Goal: Task Accomplishment & Management: Complete application form

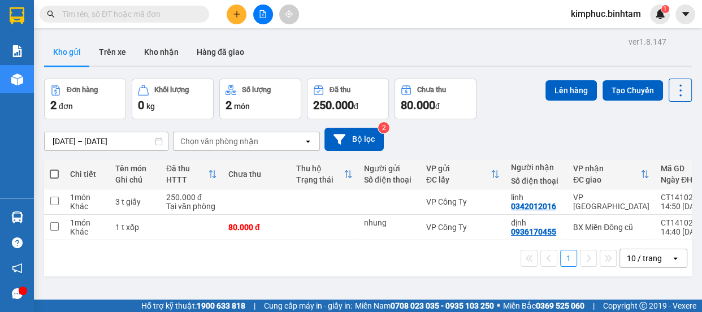
click at [118, 15] on input "text" at bounding box center [128, 14] width 133 height 12
click at [265, 12] on icon "file-add" at bounding box center [263, 14] width 6 height 8
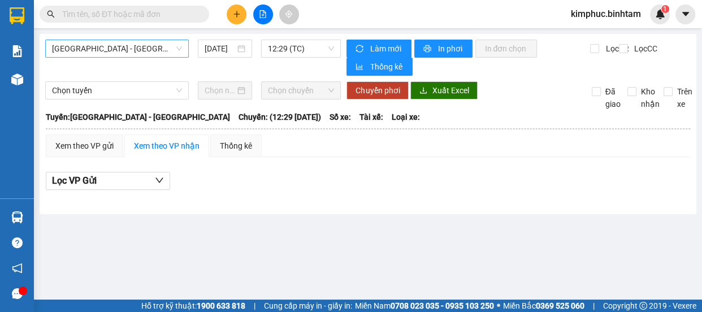
click at [105, 45] on span "Hà Nội - Quảng Ngãi" at bounding box center [117, 48] width 130 height 17
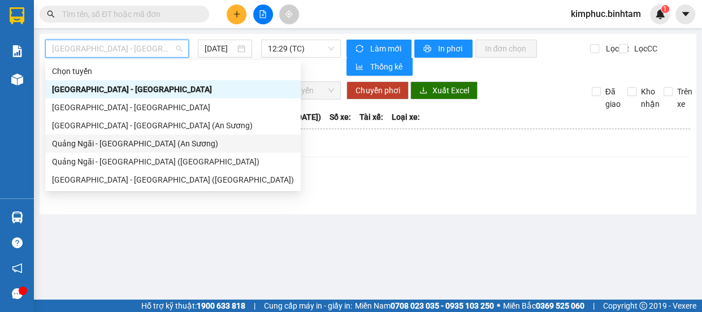
click at [135, 145] on div "Quảng Ngãi - Sài Gòn (An Sương)" at bounding box center [173, 143] width 242 height 12
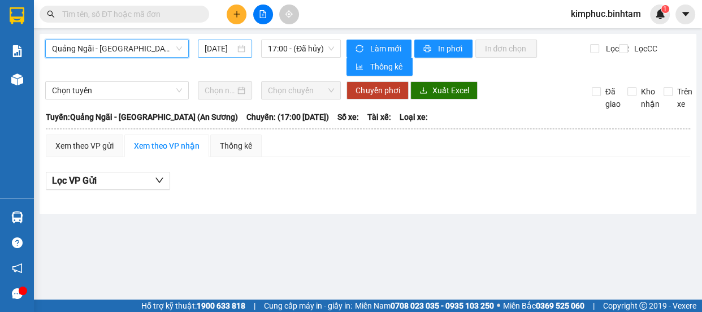
click at [227, 54] on input "15/10/2025" at bounding box center [220, 48] width 31 height 12
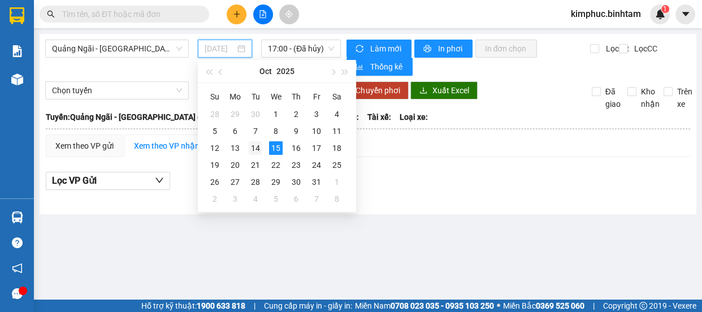
click at [258, 149] on div "14" at bounding box center [256, 148] width 14 height 14
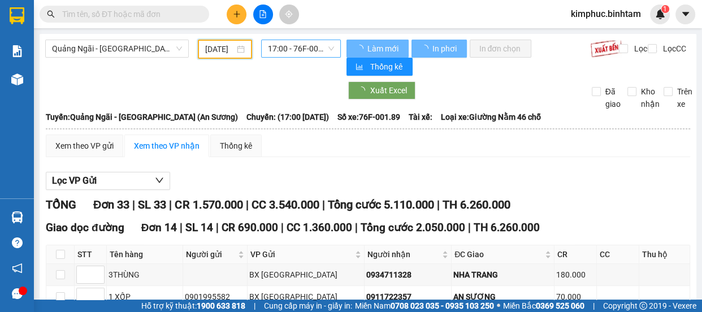
click at [301, 48] on span "17:00 - 76F-001.89" at bounding box center [301, 48] width 66 height 17
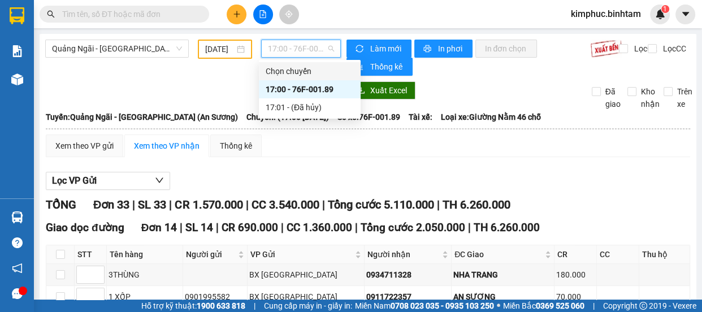
click at [220, 49] on input "14/10/2025" at bounding box center [219, 49] width 29 height 12
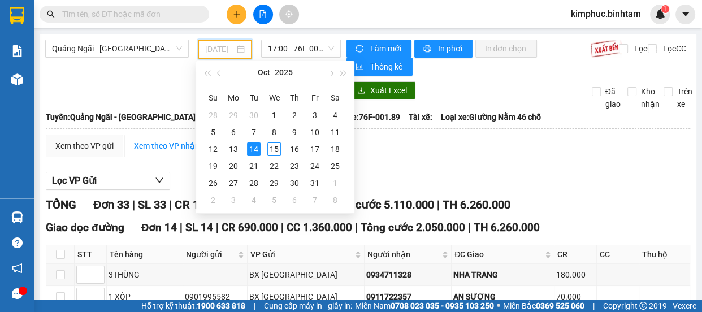
type input "14/10/2025"
click at [250, 150] on div "14" at bounding box center [254, 149] width 14 height 14
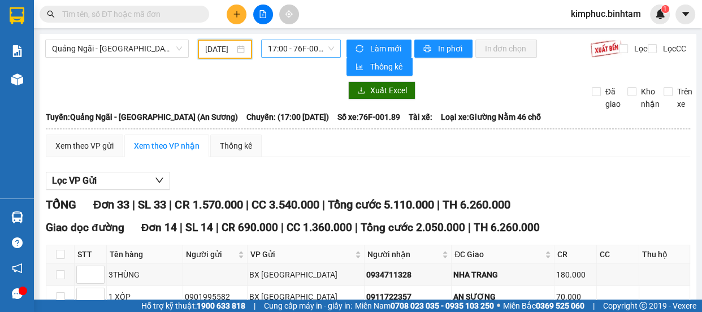
click at [293, 48] on span "17:00 - 76F-001.89" at bounding box center [301, 48] width 66 height 17
click at [94, 181] on span "Lọc VP Gửi" at bounding box center [74, 181] width 45 height 14
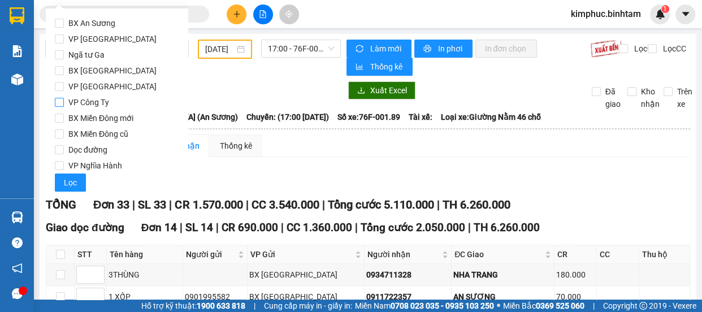
click at [62, 104] on input "VP Công Ty" at bounding box center [59, 102] width 9 height 9
checkbox input "true"
click at [60, 184] on button "Lọc" at bounding box center [70, 183] width 31 height 18
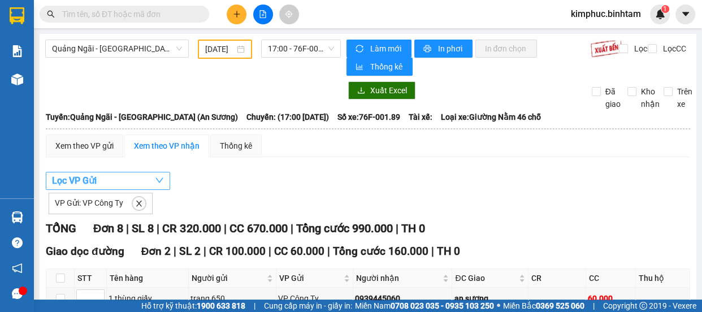
scroll to position [205, 0]
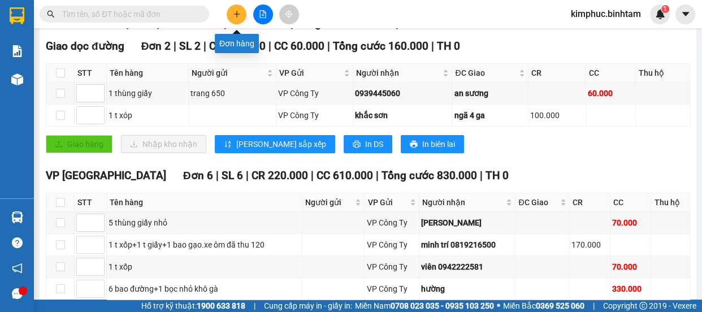
click at [233, 15] on icon "plus" at bounding box center [237, 14] width 8 height 8
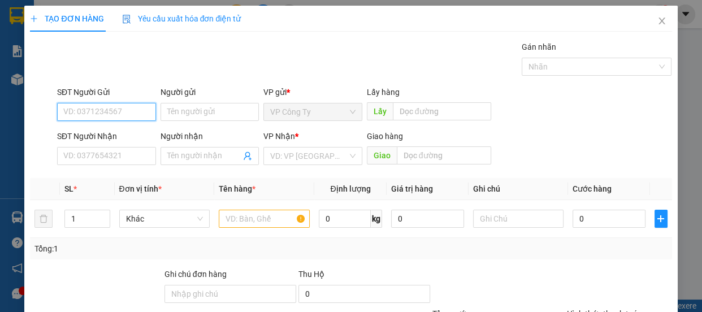
click at [115, 112] on input "SĐT Người Gửi" at bounding box center [106, 112] width 99 height 18
click at [123, 111] on input "0934944049" at bounding box center [106, 112] width 99 height 18
click at [123, 112] on input "0934944049" at bounding box center [106, 112] width 99 height 18
type input "0934944049"
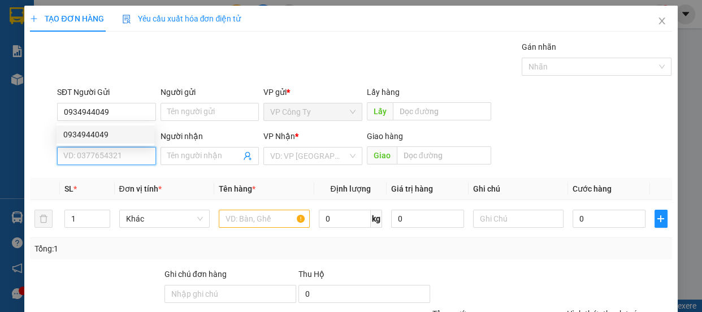
click at [97, 159] on input "SĐT Người Nhận" at bounding box center [106, 156] width 99 height 18
click at [129, 160] on input "0967248867" at bounding box center [106, 156] width 99 height 18
click at [128, 162] on input "0967248867" at bounding box center [106, 156] width 99 height 18
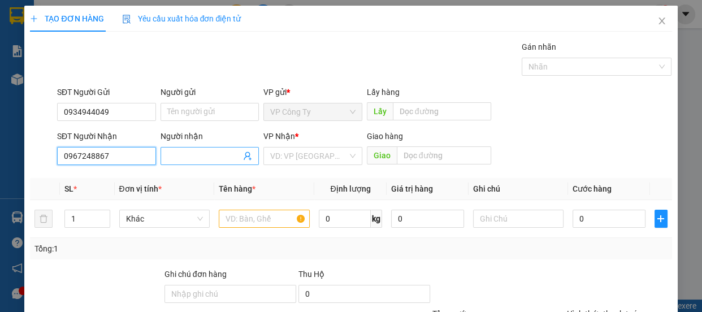
type input "0967248867"
click at [175, 158] on input "Người nhận" at bounding box center [204, 156] width 74 height 12
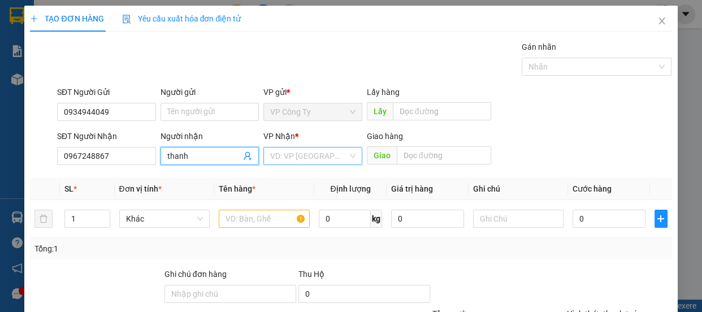
type input "thanh"
click at [287, 160] on input "search" at bounding box center [308, 156] width 77 height 17
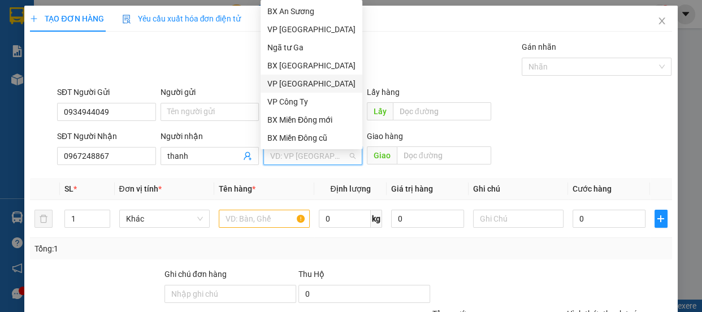
click at [294, 81] on div "VP [GEOGRAPHIC_DATA]" at bounding box center [311, 83] width 88 height 12
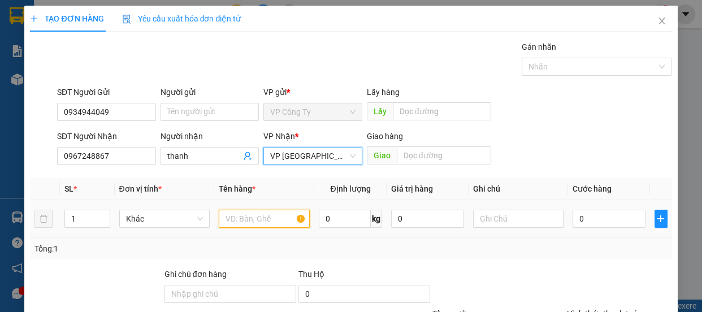
click at [239, 223] on input "text" at bounding box center [264, 219] width 91 height 18
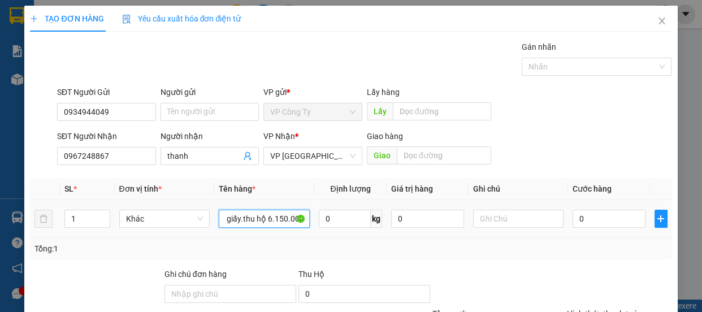
scroll to position [0, 32]
type input "3 thùng giấy.thu hộ 6.150.000đ"
click at [573, 219] on input "0" at bounding box center [609, 219] width 73 height 18
click at [573, 220] on input "0" at bounding box center [609, 219] width 73 height 18
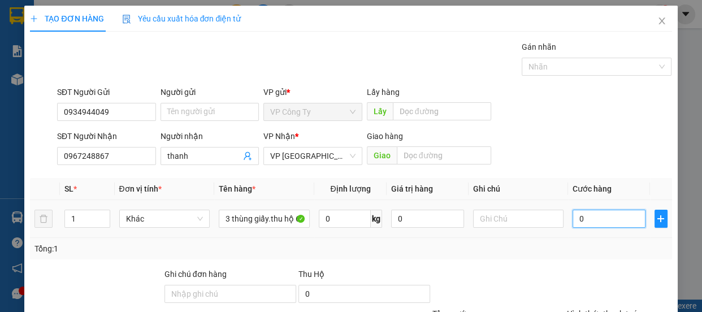
type input "3"
type input "30"
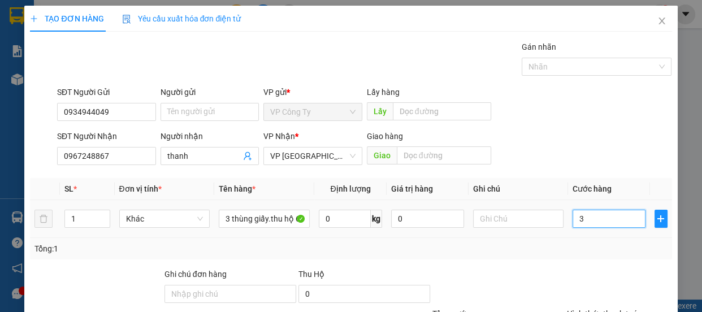
type input "30"
type input "300"
type input "3.000"
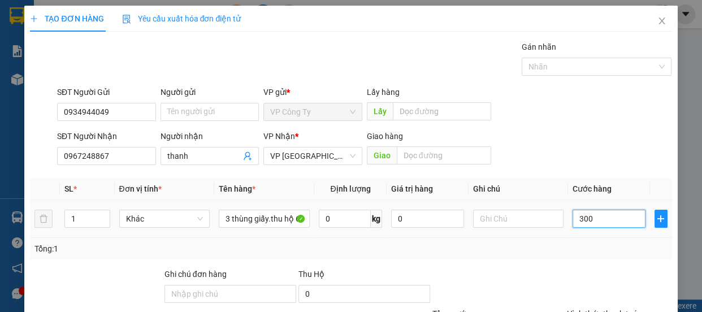
type input "3.000"
type input "30.000"
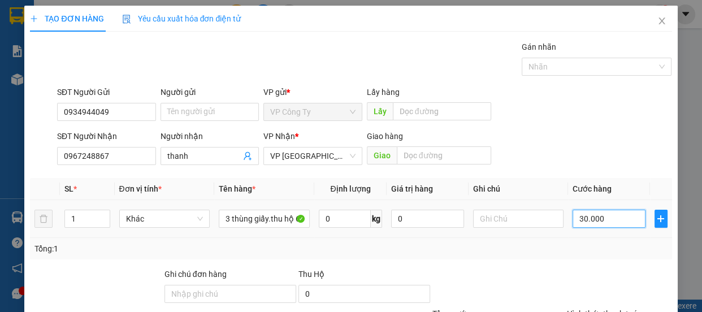
type input "300.000"
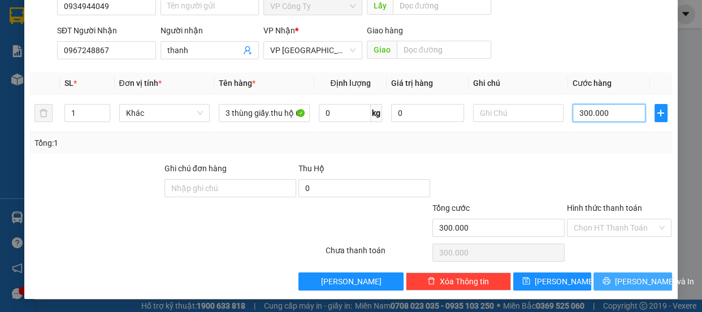
type input "300.000"
click at [612, 276] on button "[PERSON_NAME] và In" at bounding box center [633, 281] width 78 height 18
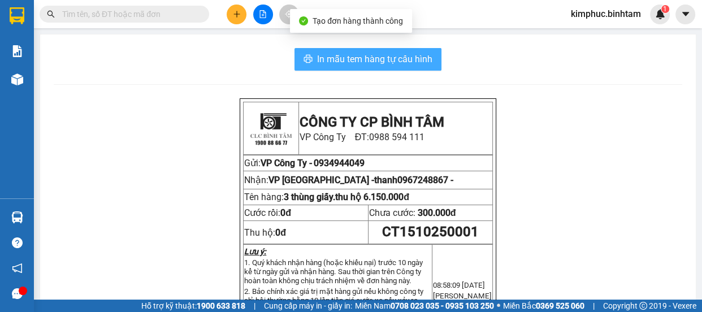
click at [411, 59] on span "In mẫu tem hàng tự cấu hình" at bounding box center [374, 59] width 115 height 14
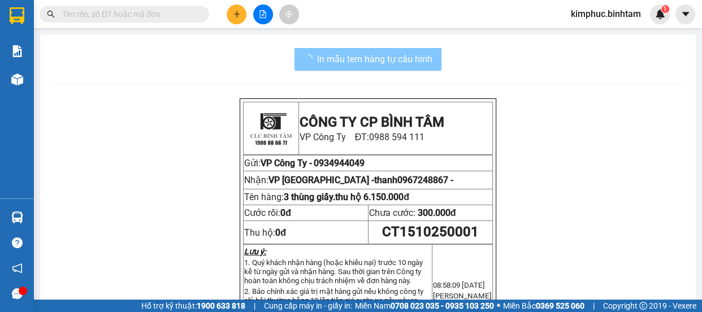
click at [392, 58] on span "In mẫu tem hàng tự cấu hình" at bounding box center [374, 59] width 115 height 14
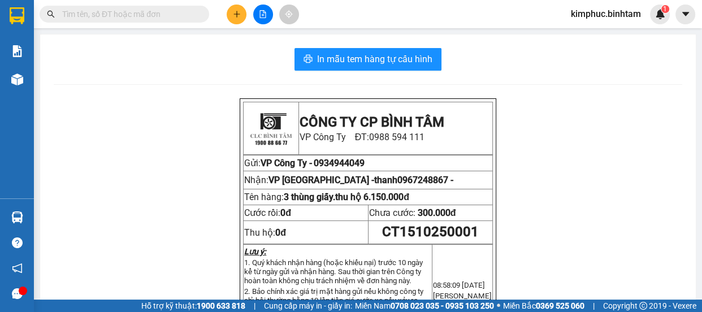
click at [145, 15] on input "text" at bounding box center [128, 14] width 133 height 12
click at [146, 16] on input "text" at bounding box center [128, 14] width 133 height 12
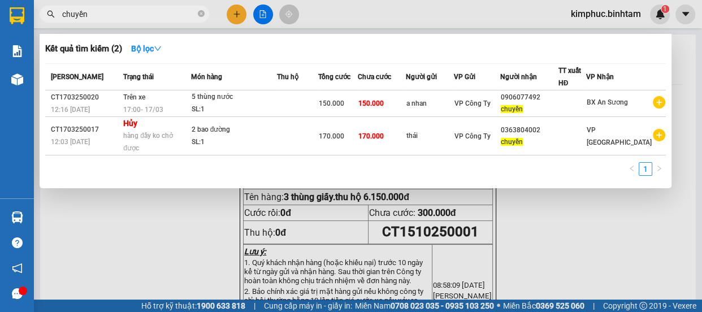
type input "chuyền"
click at [231, 11] on div at bounding box center [351, 156] width 702 height 312
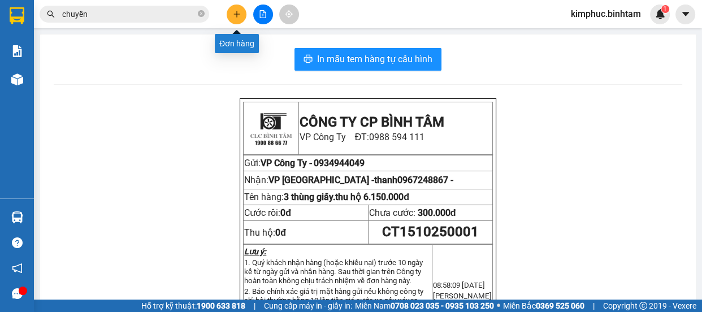
click at [237, 15] on icon "plus" at bounding box center [237, 14] width 8 height 8
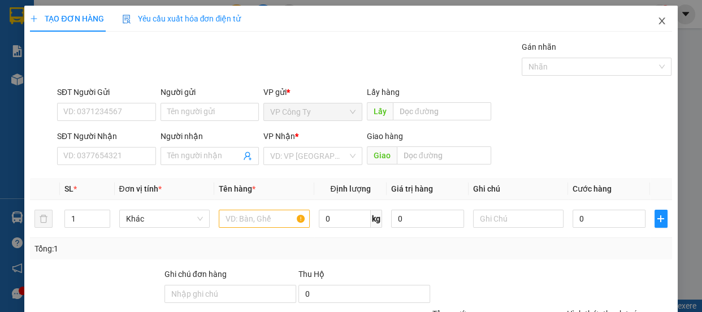
click at [659, 19] on icon "close" at bounding box center [662, 21] width 6 height 7
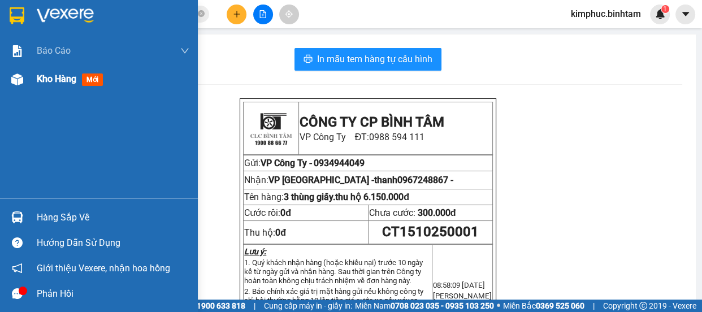
click at [31, 82] on div "Kho hàng mới" at bounding box center [99, 79] width 198 height 28
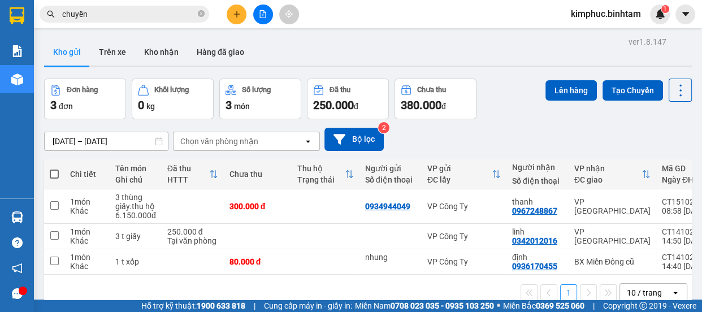
scroll to position [51, 0]
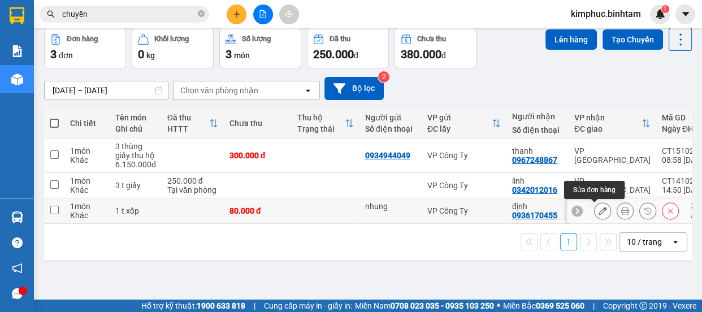
click at [599, 211] on icon at bounding box center [603, 211] width 8 height 8
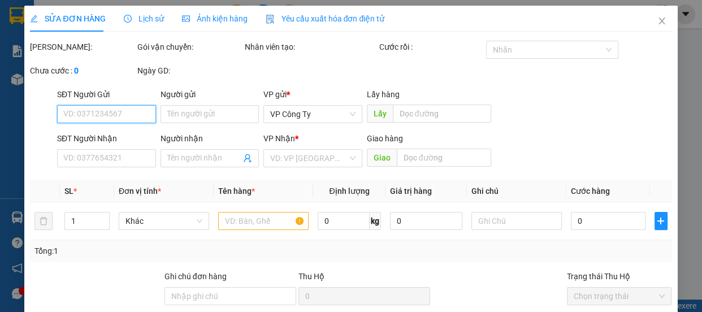
type input "nhung"
type input "0936170455"
type input "định"
type input "80.000"
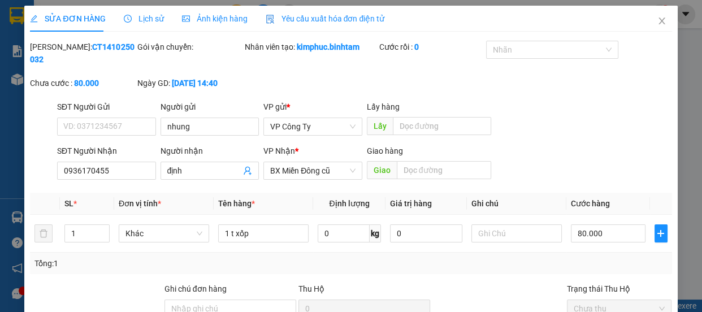
drag, startPoint x: 275, startPoint y: 79, endPoint x: 229, endPoint y: 86, distance: 46.3
click at [229, 86] on div "Mã ĐH: CT1410250032 Gói vận chuyển: Nhân viên tạo: kimphuc.binhtam Cước rồi : 0…" at bounding box center [351, 71] width 644 height 60
click at [198, 121] on input "nhung" at bounding box center [210, 127] width 99 height 18
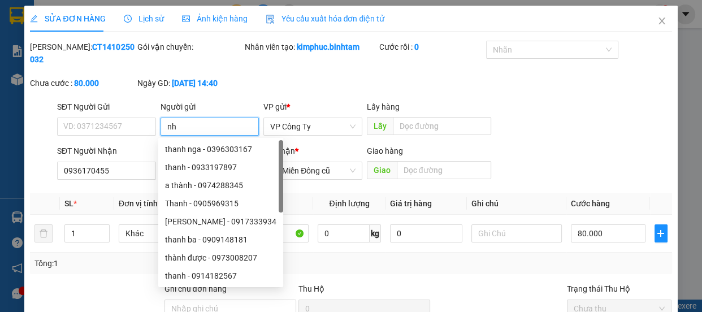
type input "n"
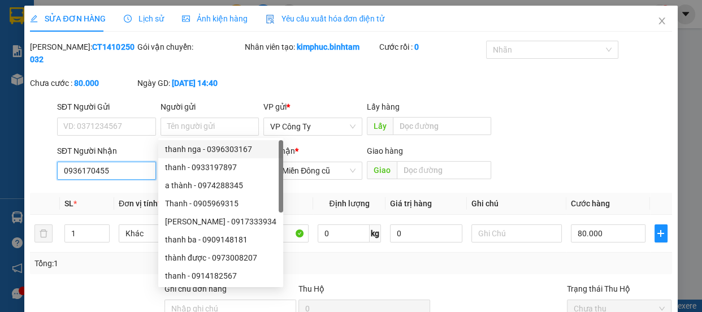
click at [136, 164] on input "0936170455" at bounding box center [106, 171] width 99 height 18
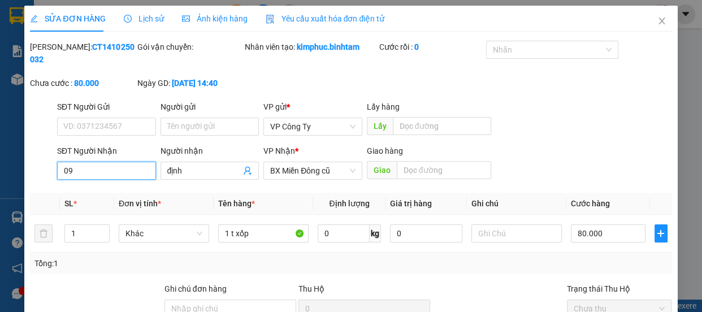
type input "0"
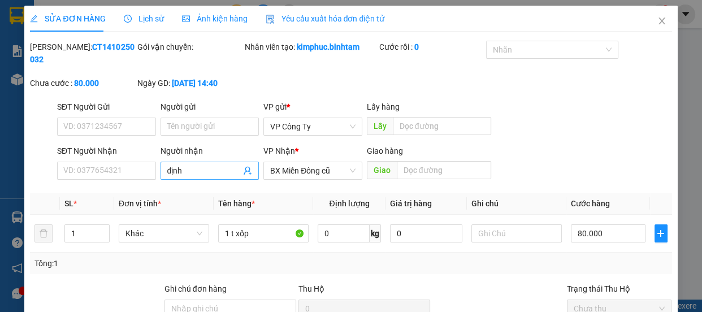
click at [188, 170] on input "định" at bounding box center [204, 171] width 74 height 12
type input "đ"
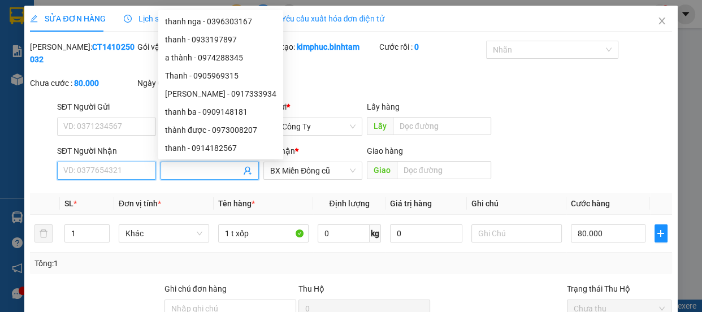
click at [118, 166] on input "SĐT Người Nhận" at bounding box center [106, 171] width 99 height 18
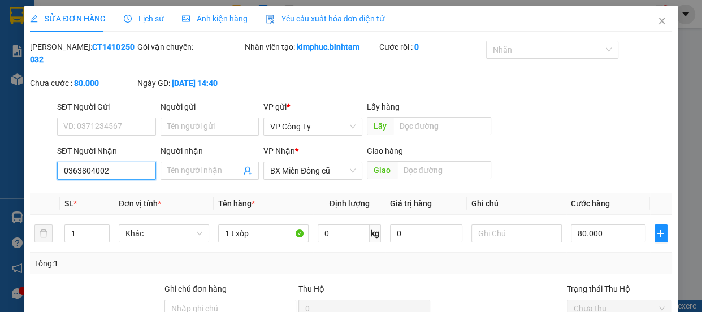
click at [123, 170] on input "0363804002" at bounding box center [106, 171] width 99 height 18
click at [124, 170] on input "0363804002" at bounding box center [106, 171] width 99 height 18
type input "0363804002"
click at [178, 175] on input "Người nhận" at bounding box center [204, 171] width 74 height 12
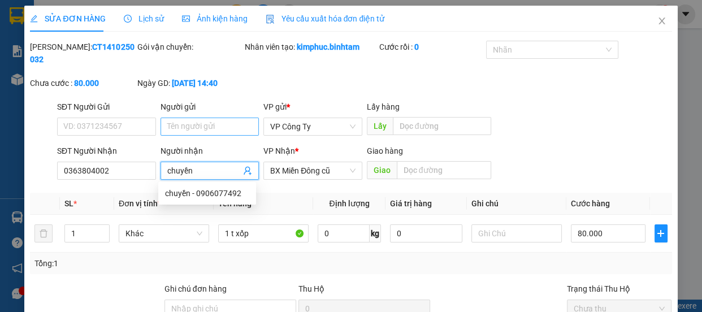
type input "chuyền"
click at [184, 124] on input "Người gửi" at bounding box center [210, 127] width 99 height 18
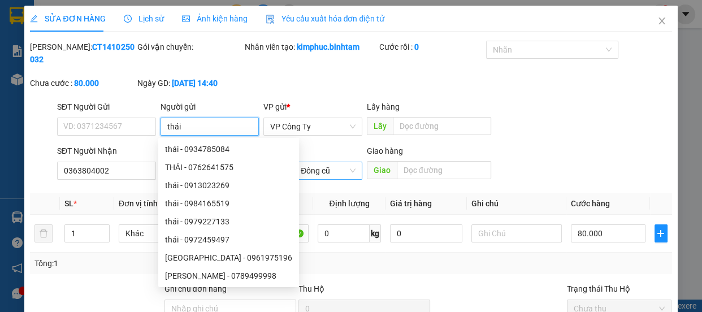
click at [308, 175] on span "BX Miền Đông cũ" at bounding box center [312, 170] width 85 height 17
type input "thái"
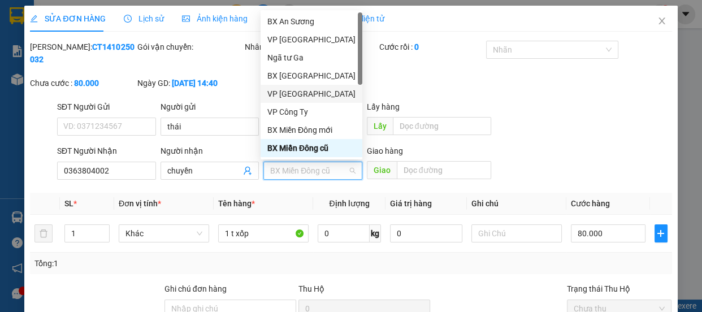
click at [295, 94] on div "VP [GEOGRAPHIC_DATA]" at bounding box center [311, 94] width 88 height 12
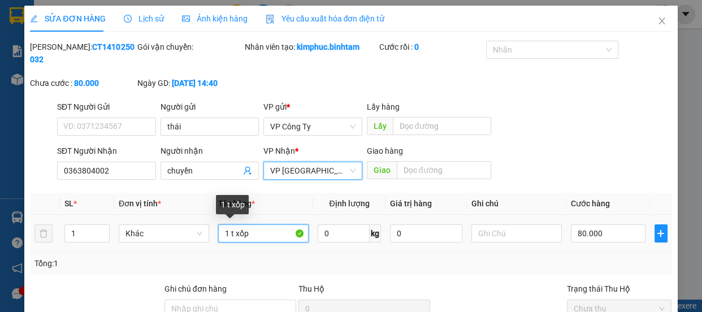
click at [254, 234] on input "1 t xốp" at bounding box center [263, 233] width 90 height 18
type input "1"
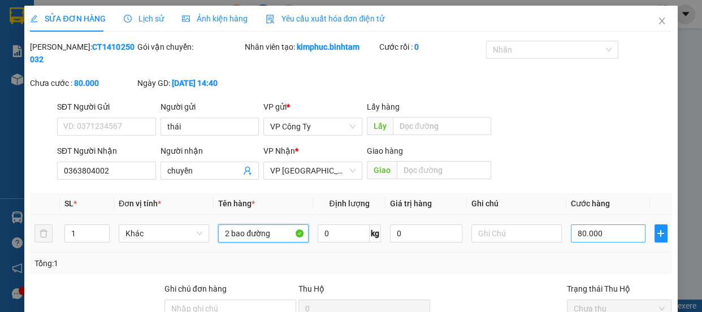
type input "2 bao đường"
click at [574, 233] on input "80.000" at bounding box center [608, 233] width 75 height 18
click at [574, 232] on input "80.000" at bounding box center [608, 233] width 75 height 18
type input "0.000"
type input "0"
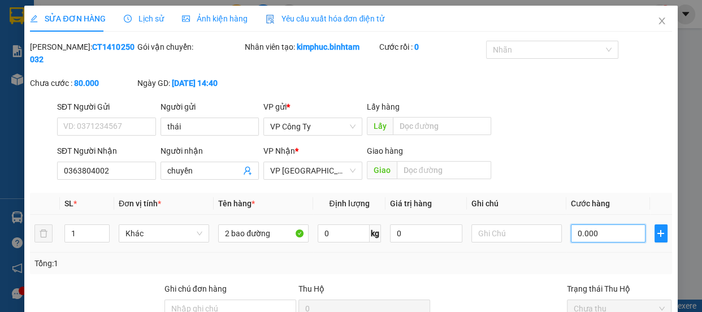
type input "0"
type input "10.000"
type input "170.000"
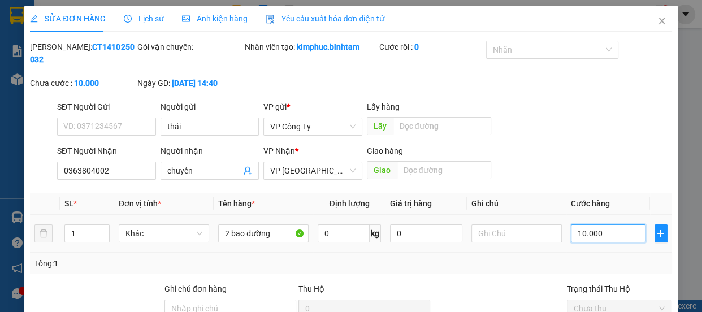
type input "170.000"
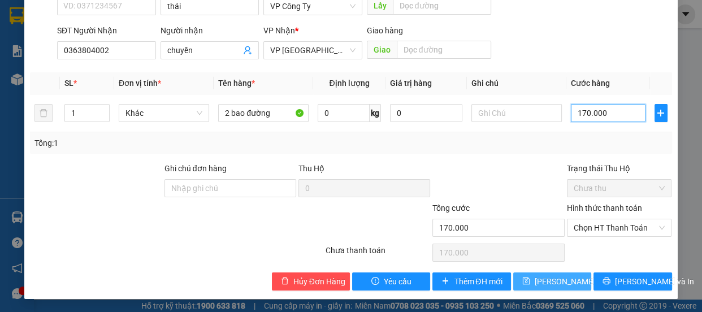
type input "170.000"
click at [563, 282] on span "[PERSON_NAME] thay đổi" at bounding box center [580, 281] width 90 height 12
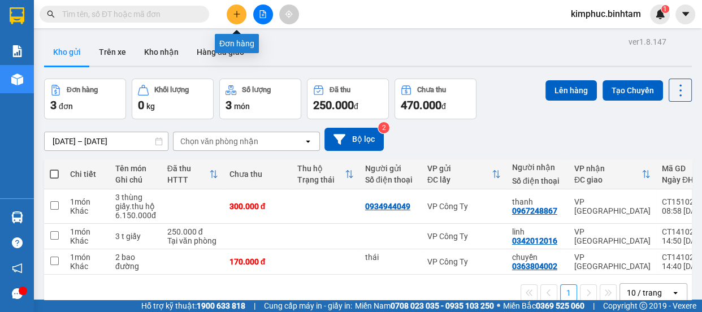
click at [237, 12] on icon "plus" at bounding box center [237, 14] width 8 height 8
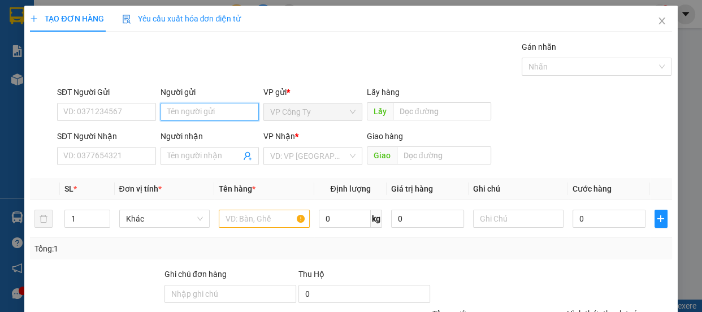
click at [176, 114] on input "Người gửi" at bounding box center [210, 112] width 99 height 18
type input "duyên"
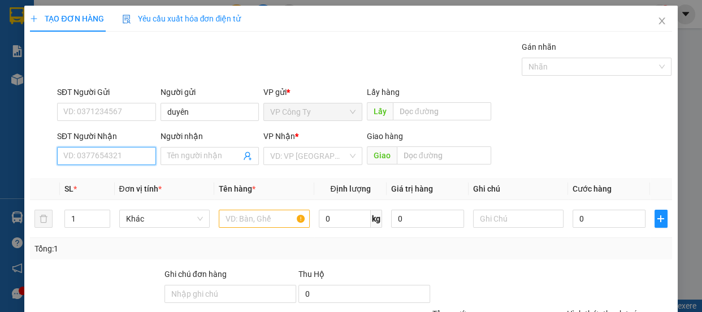
click at [118, 154] on input "SĐT Người Nhận" at bounding box center [106, 156] width 99 height 18
type input "0772633467"
click at [126, 155] on input "0772633467" at bounding box center [106, 156] width 99 height 18
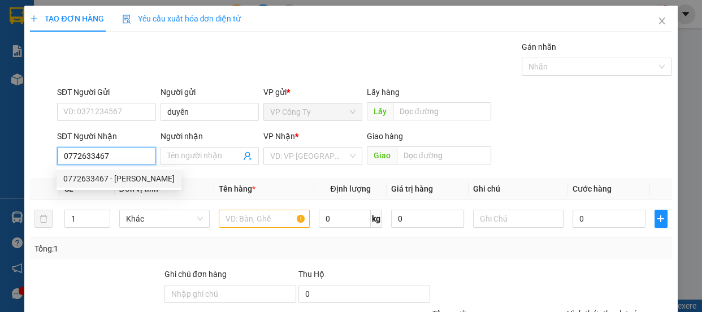
click at [133, 172] on div "0772633467 - [PERSON_NAME]" at bounding box center [118, 178] width 111 height 12
type input "[PERSON_NAME]"
type input "90.000"
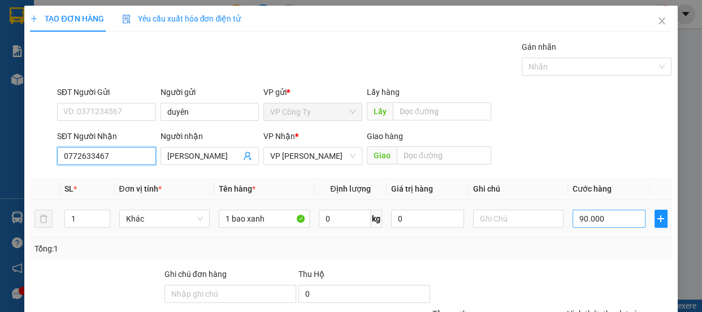
type input "0772633467"
click at [576, 219] on input "90.000" at bounding box center [609, 219] width 73 height 18
type input "0"
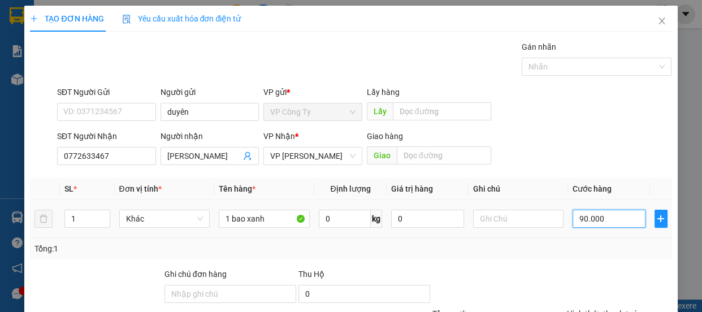
type input "0.000"
type input "50.000"
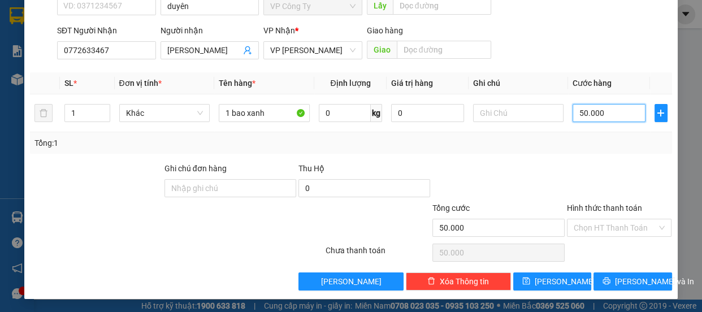
type input "50.000"
click at [599, 209] on label "Hình thức thanh toán" at bounding box center [604, 208] width 75 height 9
click at [599, 219] on input "Hình thức thanh toán" at bounding box center [616, 227] width 84 height 17
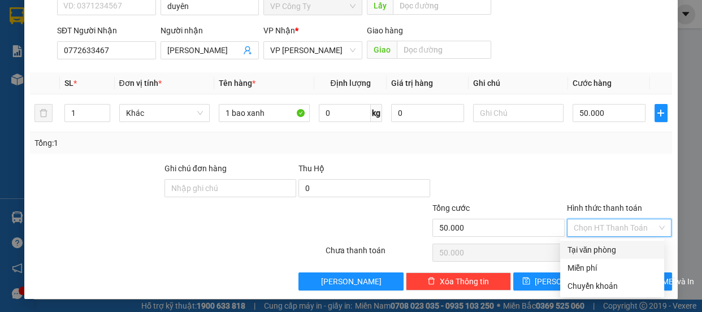
click at [599, 246] on div "Tại văn phòng" at bounding box center [612, 250] width 90 height 12
type input "0"
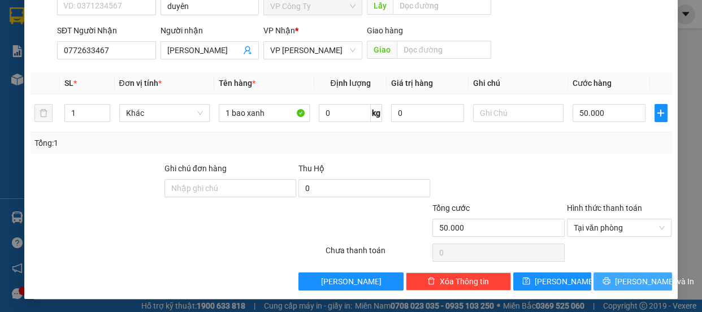
click at [624, 282] on span "[PERSON_NAME] và In" at bounding box center [654, 281] width 79 height 12
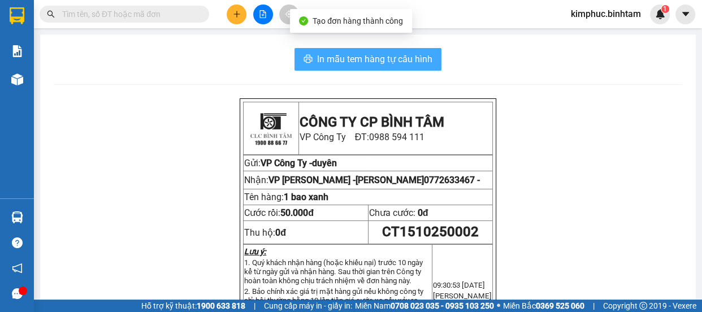
click at [348, 63] on span "In mẫu tem hàng tự cấu hình" at bounding box center [374, 59] width 115 height 14
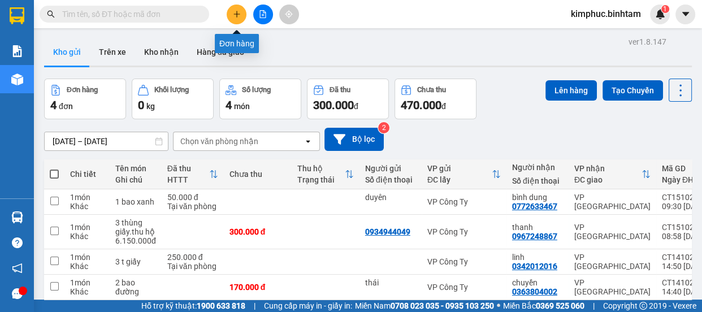
click at [241, 15] on button at bounding box center [237, 15] width 20 height 20
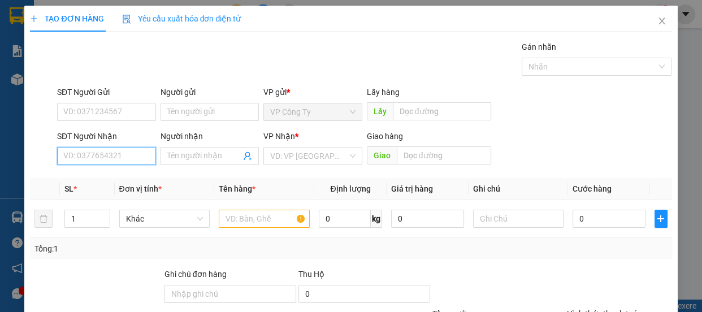
click at [106, 158] on input "SĐT Người Nhận" at bounding box center [106, 156] width 99 height 18
type input "0908110661"
click at [120, 160] on input "0908110661" at bounding box center [106, 156] width 99 height 18
click at [124, 178] on div "0908110661 - mông cổ" at bounding box center [105, 178] width 84 height 12
type input "mông cổ"
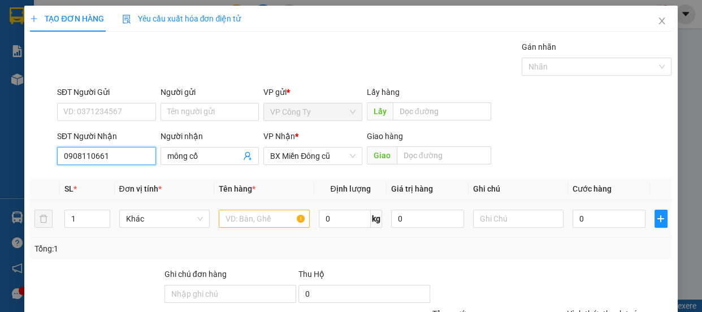
type input "100.000"
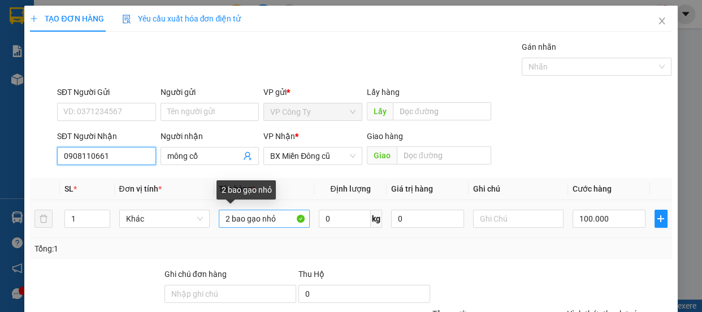
type input "0908110661"
click at [278, 215] on input "2 bao gạo nhỏ" at bounding box center [264, 219] width 91 height 18
type input "2"
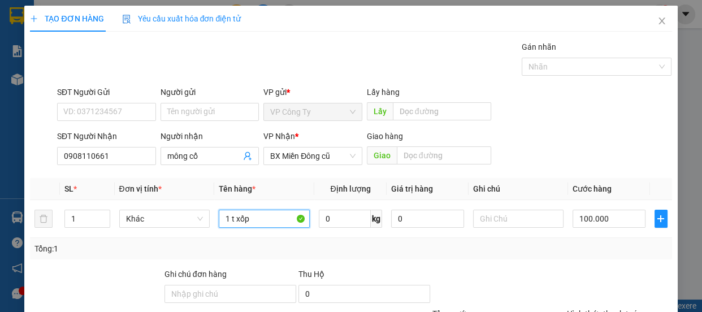
scroll to position [106, 0]
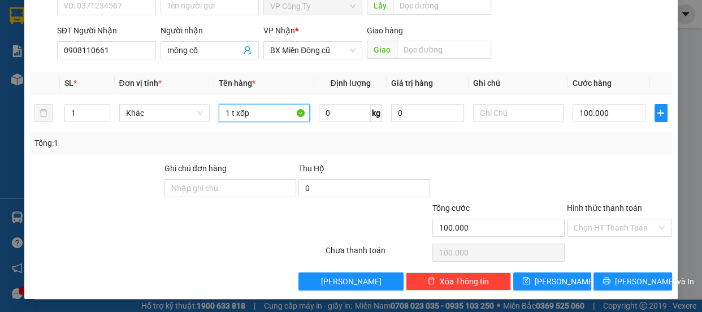
type input "1 t xốp"
click at [596, 204] on label "Hình thức thanh toán" at bounding box center [604, 208] width 75 height 9
click at [596, 219] on input "Hình thức thanh toán" at bounding box center [616, 227] width 84 height 17
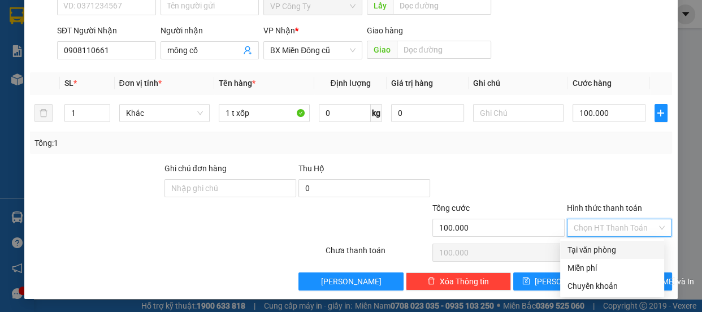
click at [598, 252] on div "Tại văn phòng" at bounding box center [612, 250] width 90 height 12
type input "0"
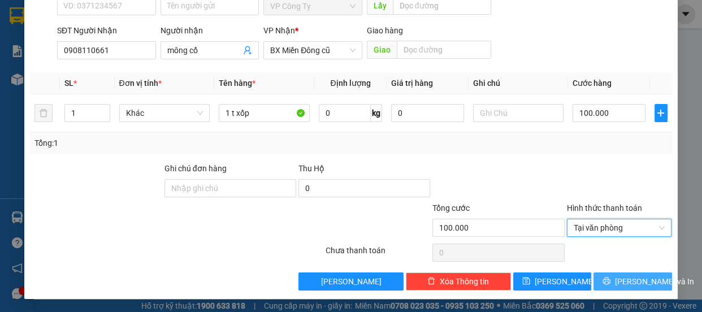
click at [607, 283] on icon "printer" at bounding box center [607, 281] width 8 height 8
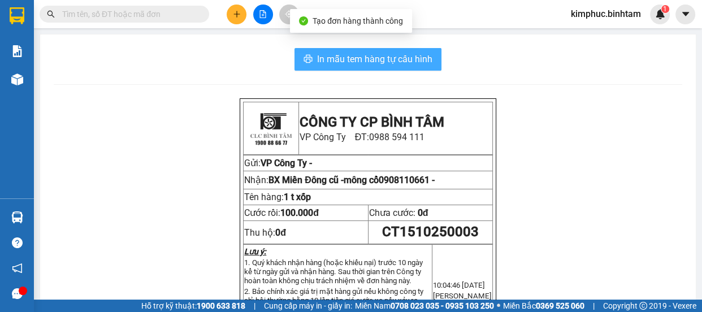
click at [392, 67] on button "In mẫu tem hàng tự cấu hình" at bounding box center [368, 59] width 147 height 23
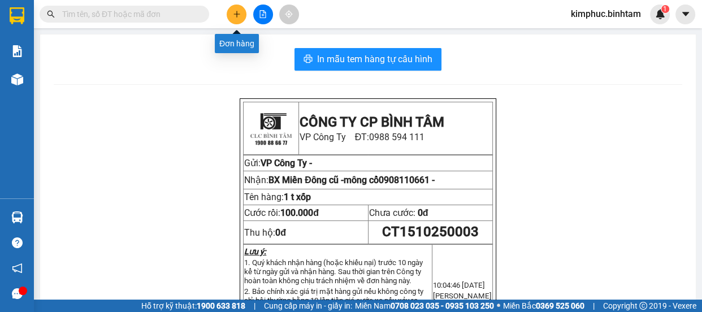
click at [238, 19] on button at bounding box center [237, 15] width 20 height 20
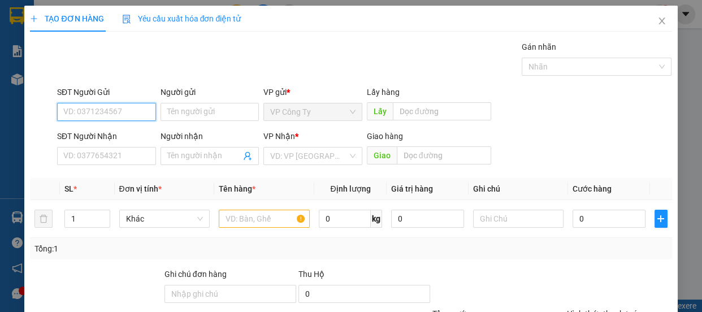
click at [110, 113] on input "SĐT Người Gửi" at bounding box center [106, 112] width 99 height 18
type input "0865957933"
click at [120, 115] on input "0865957933" at bounding box center [106, 112] width 99 height 18
click at [109, 135] on div "0865957933" at bounding box center [105, 134] width 84 height 12
type input "0934115604"
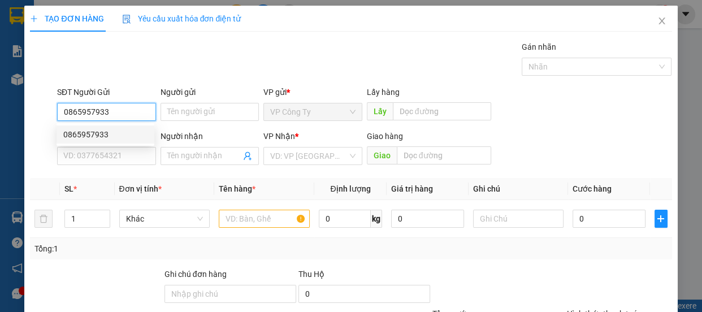
type input "hoa"
type input "160.000"
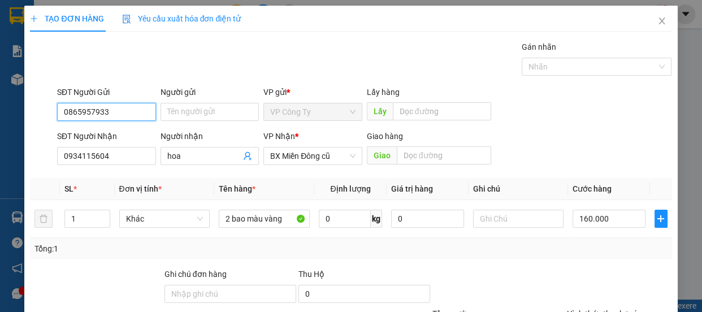
scroll to position [106, 0]
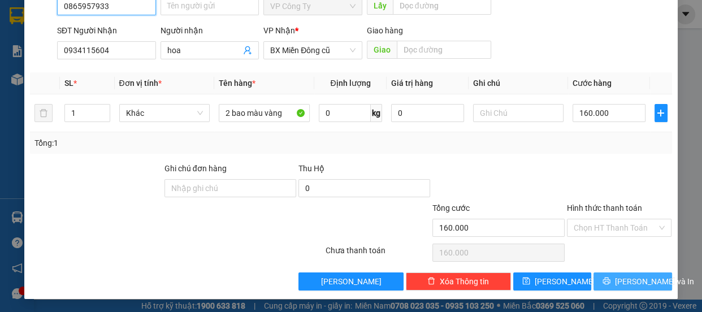
type input "0865957933"
click at [625, 273] on button "[PERSON_NAME] và In" at bounding box center [633, 281] width 78 height 18
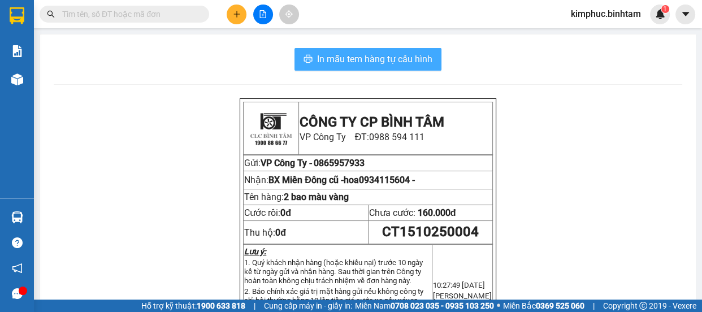
click at [350, 65] on span "In mẫu tem hàng tự cấu hình" at bounding box center [374, 59] width 115 height 14
click at [362, 55] on span "In mẫu tem hàng tự cấu hình" at bounding box center [374, 59] width 115 height 14
click at [362, 54] on span "In mẫu tem hàng tự cấu hình" at bounding box center [374, 59] width 115 height 14
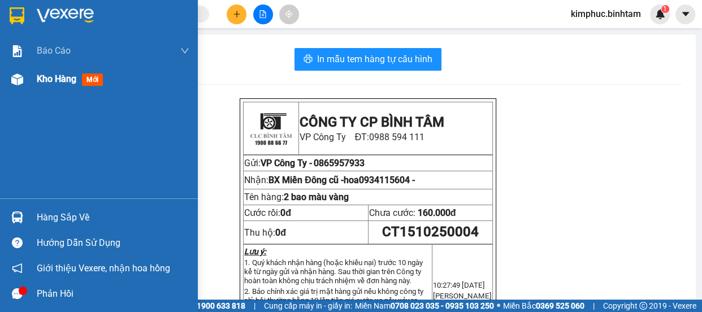
click at [66, 81] on span "Kho hàng" at bounding box center [57, 78] width 40 height 11
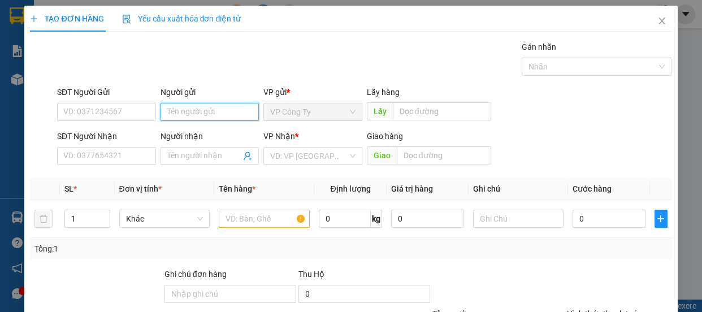
click at [210, 109] on input "Người gửi" at bounding box center [210, 112] width 99 height 18
type input "hoàng yến"
click at [184, 153] on input "Người nhận" at bounding box center [204, 156] width 74 height 12
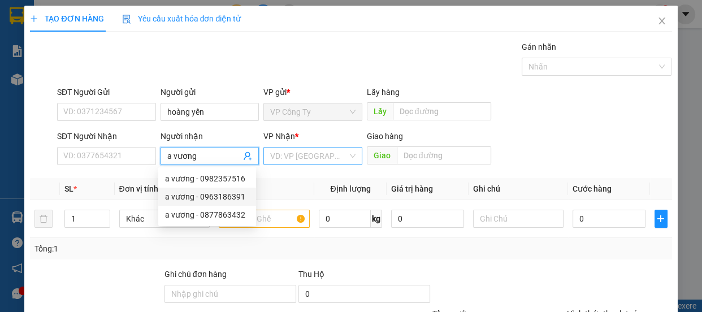
type input "a vương"
click at [304, 163] on input "search" at bounding box center [308, 156] width 77 height 17
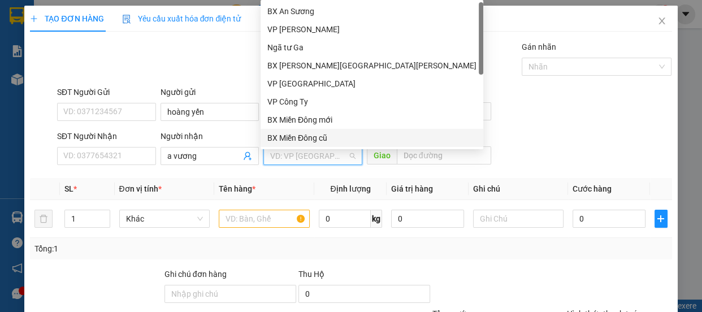
click at [308, 141] on div "BX Miền Đông cũ" at bounding box center [371, 138] width 209 height 12
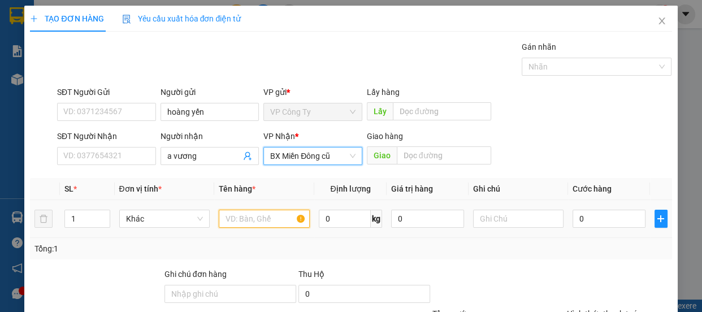
click at [244, 218] on input "text" at bounding box center [264, 219] width 91 height 18
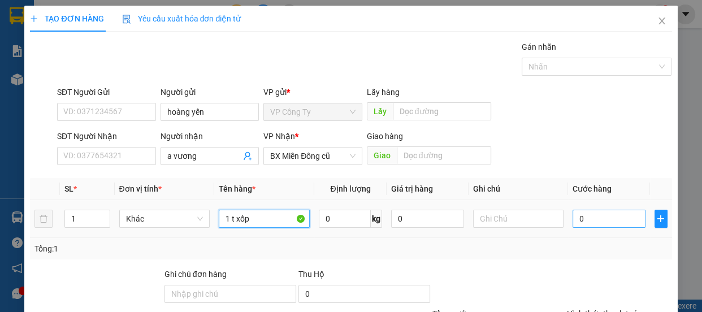
type input "1 t xốp"
click at [573, 219] on input "0" at bounding box center [609, 219] width 73 height 18
click at [573, 222] on input "0" at bounding box center [609, 219] width 73 height 18
type input "50"
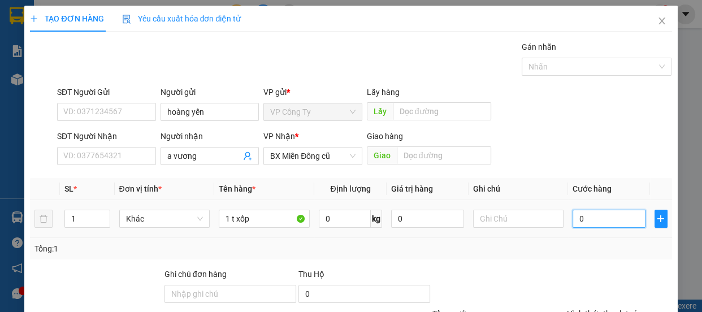
type input "50"
type input "500"
type input "5.000"
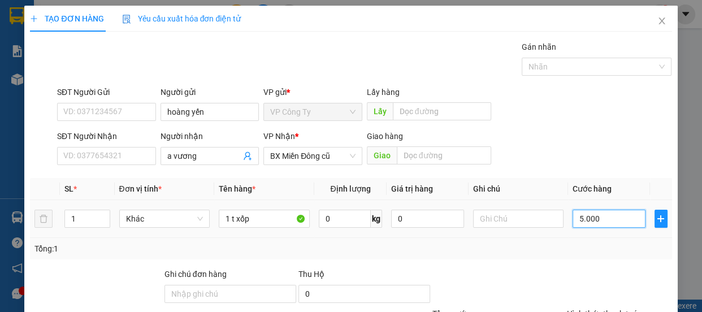
type input "5.000"
type input "50.000"
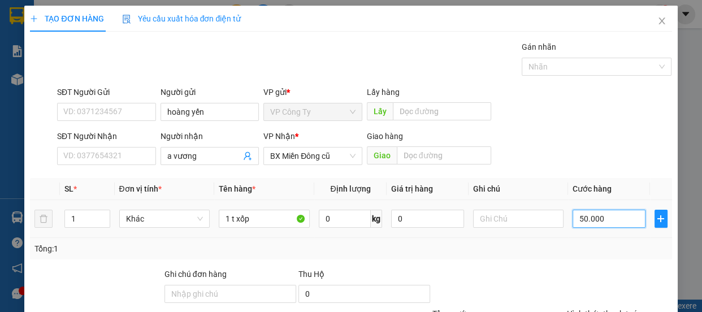
scroll to position [106, 0]
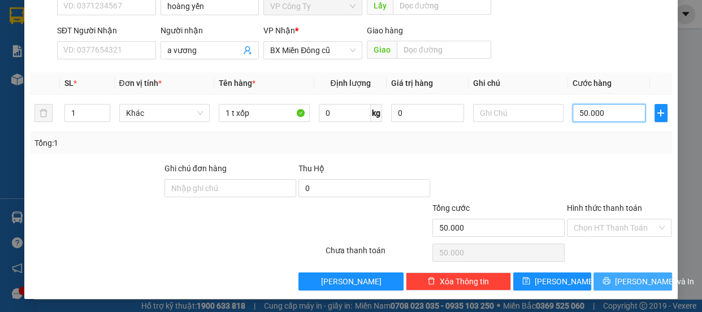
type input "50.000"
click at [620, 279] on span "[PERSON_NAME] và In" at bounding box center [654, 281] width 79 height 12
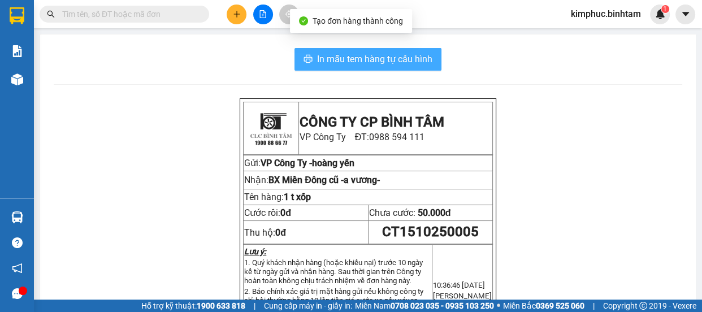
click at [367, 52] on span "In mẫu tem hàng tự cấu hình" at bounding box center [374, 59] width 115 height 14
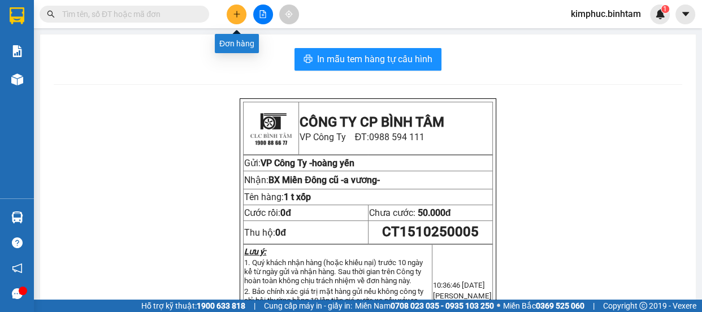
click at [234, 13] on icon "plus" at bounding box center [237, 14] width 8 height 8
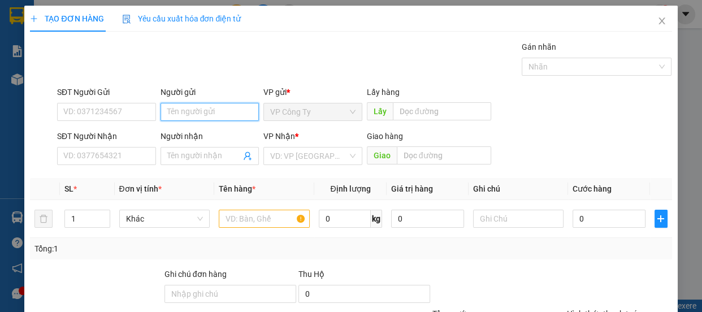
click at [178, 113] on input "Người gửi" at bounding box center [210, 112] width 99 height 18
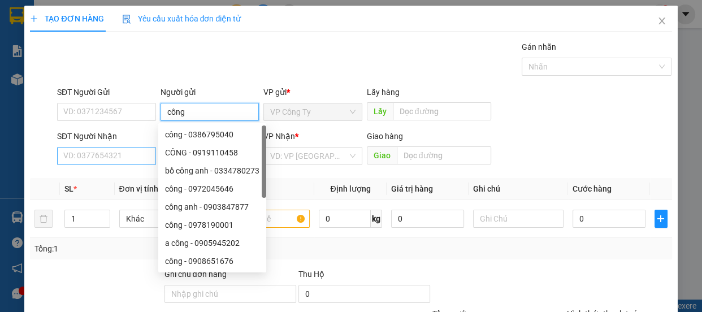
type input "công"
click at [119, 159] on input "SĐT Người Nhận" at bounding box center [106, 156] width 99 height 18
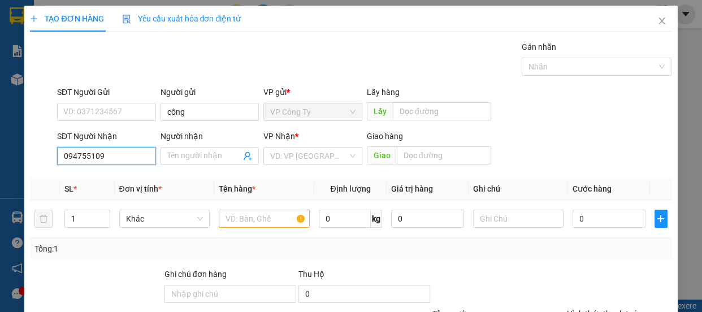
type input "0947551091"
click at [125, 158] on input "0947551091" at bounding box center [106, 156] width 99 height 18
click at [123, 181] on div "0947551091 - hiền" at bounding box center [118, 178] width 111 height 12
type input "hiền"
type input "hà tĩnh"
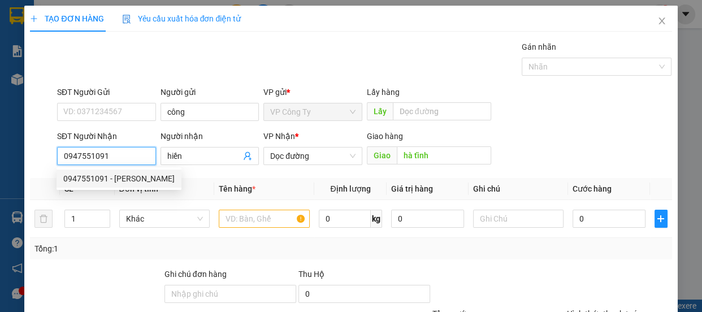
type input "90.000"
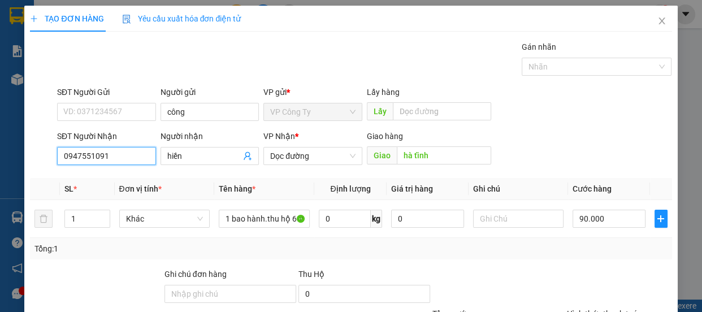
scroll to position [106, 0]
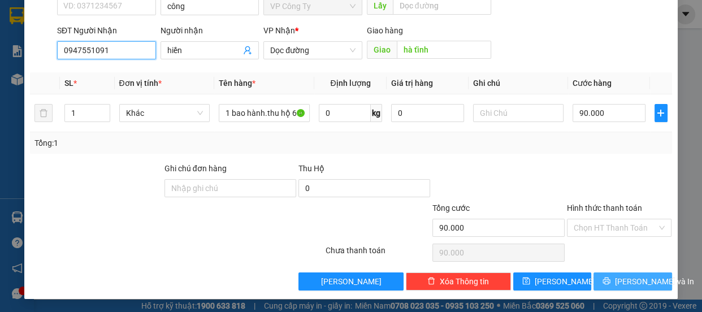
type input "0947551091"
click at [608, 275] on button "[PERSON_NAME] và In" at bounding box center [633, 281] width 78 height 18
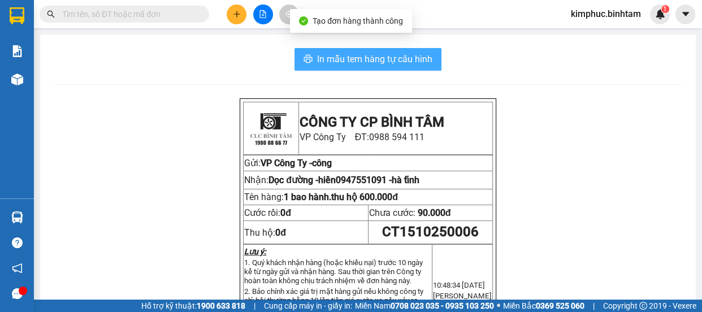
click at [355, 59] on span "In mẫu tem hàng tự cấu hình" at bounding box center [374, 59] width 115 height 14
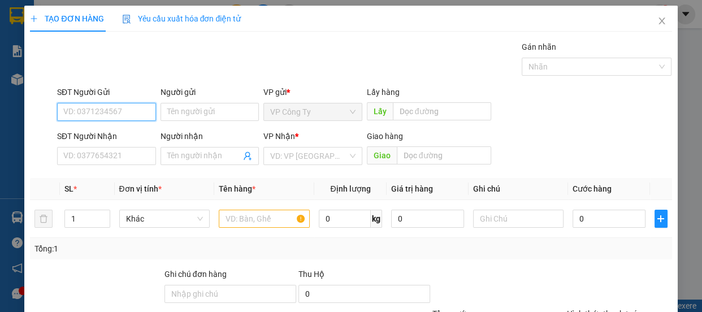
click at [122, 112] on input "SĐT Người Gửi" at bounding box center [106, 112] width 99 height 18
click at [129, 113] on input "0984996619" at bounding box center [106, 112] width 99 height 18
type input "0984996619"
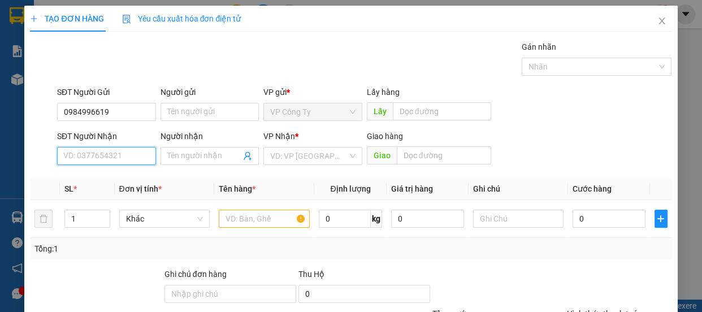
click at [111, 158] on input "SĐT Người Nhận" at bounding box center [106, 156] width 99 height 18
click at [120, 163] on input "0779269573" at bounding box center [106, 156] width 99 height 18
type input "0779269573"
click at [190, 155] on input "Người nhận" at bounding box center [204, 156] width 74 height 12
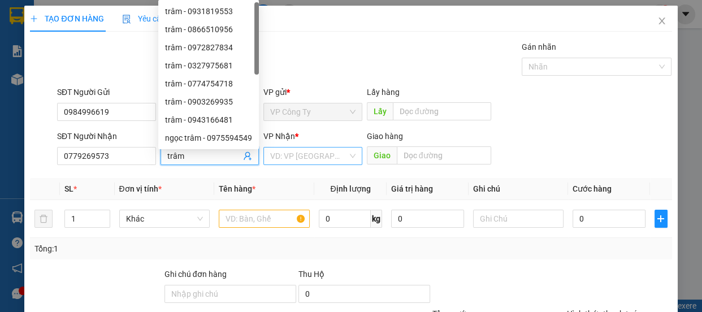
type input "trâm"
click at [291, 155] on input "search" at bounding box center [308, 156] width 77 height 17
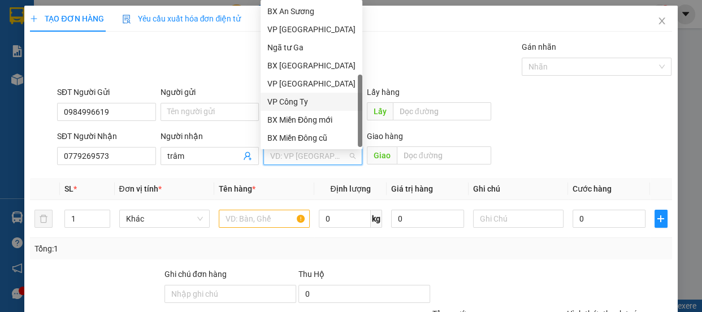
scroll to position [36, 0]
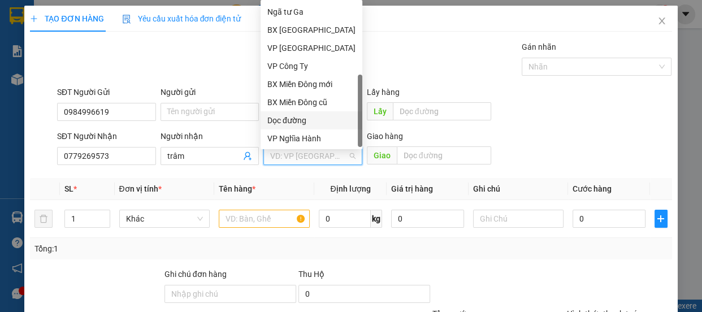
click at [308, 118] on div "Dọc đường" at bounding box center [311, 120] width 88 height 12
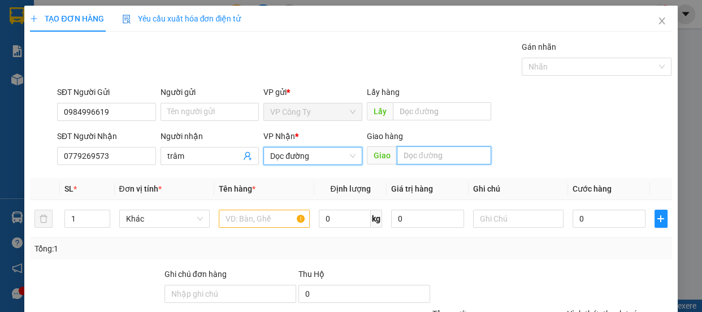
click at [404, 159] on input "text" at bounding box center [444, 155] width 94 height 18
type input "an sương"
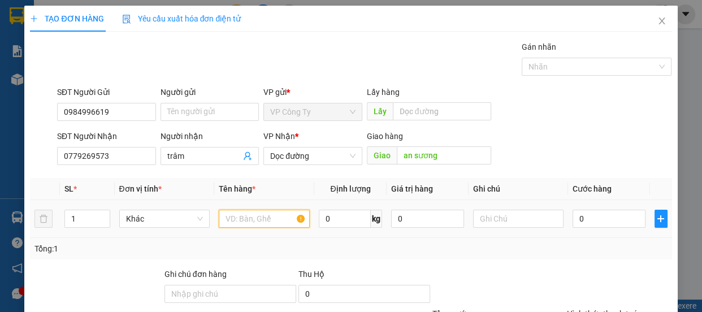
click at [268, 220] on input "text" at bounding box center [264, 219] width 91 height 18
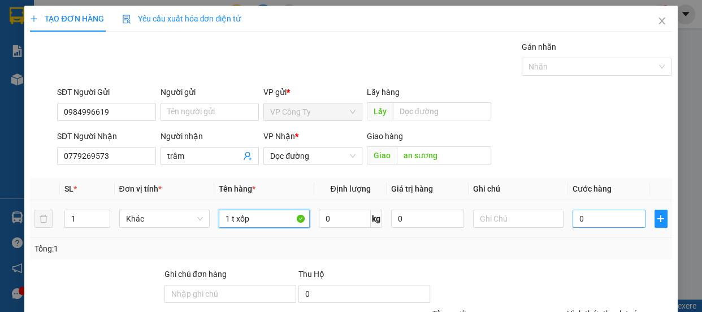
type input "1 t xốp"
click at [573, 217] on input "0" at bounding box center [609, 219] width 73 height 18
click at [573, 218] on input "0" at bounding box center [609, 219] width 73 height 18
type input "7"
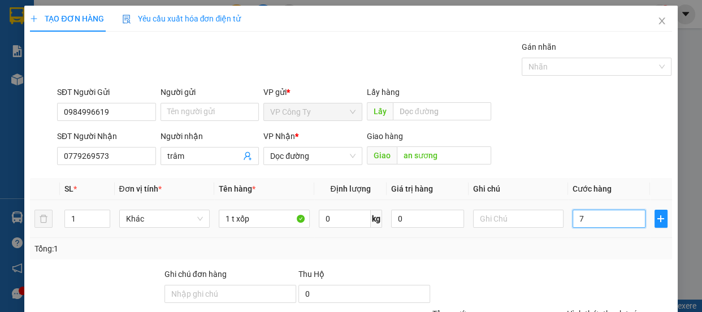
type input "7"
type input "70"
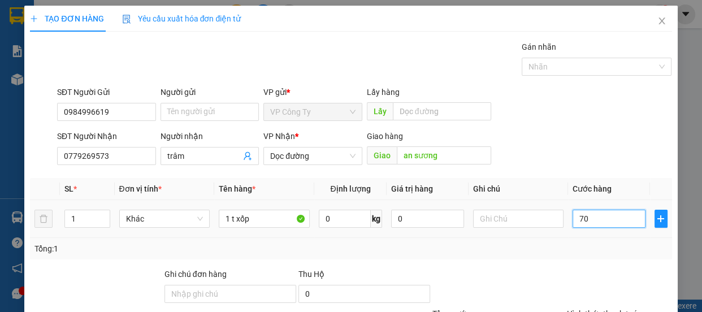
type input "700"
type input "7.000"
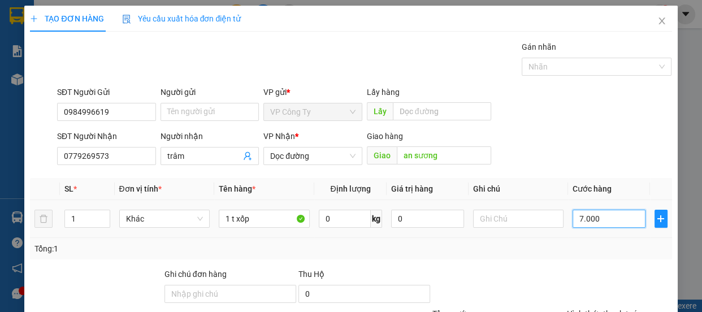
type input "7.000"
type input "70.000"
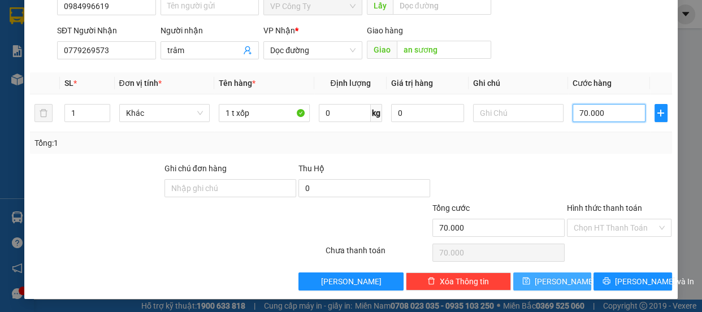
type input "70.000"
click at [577, 272] on button "[PERSON_NAME]" at bounding box center [552, 281] width 78 height 18
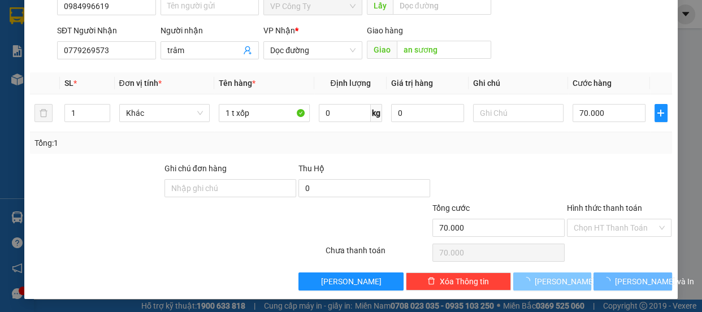
type input "0"
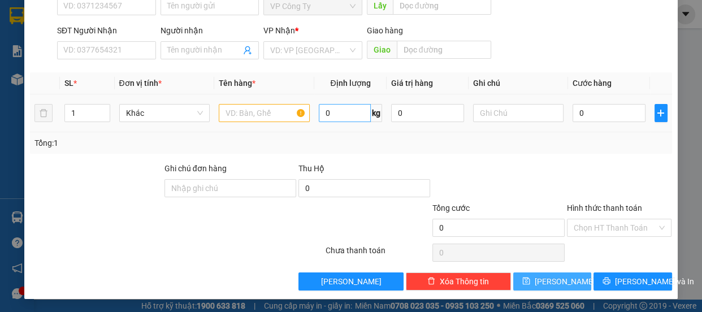
scroll to position [3, 0]
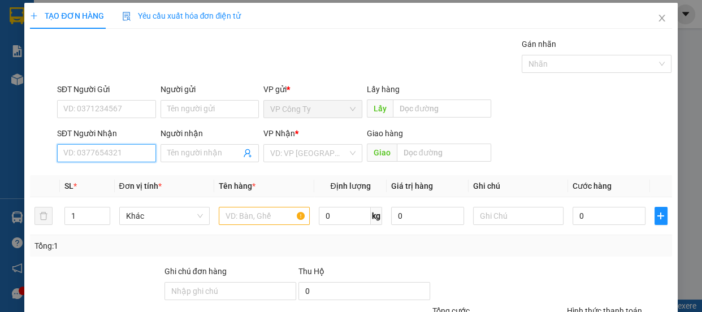
click at [135, 158] on input "SĐT Người Nhận" at bounding box center [106, 153] width 99 height 18
type input "0393214414"
click at [146, 147] on input "0393214414" at bounding box center [106, 153] width 99 height 18
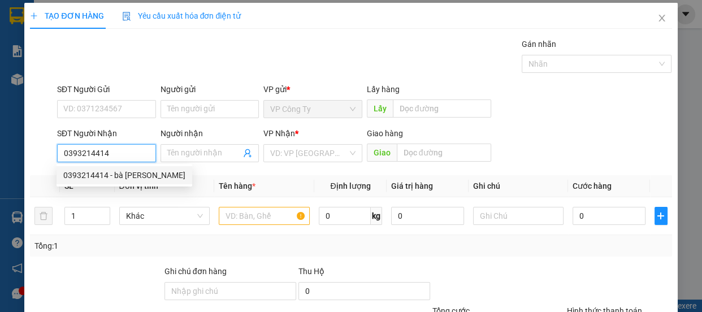
click at [140, 169] on div "0393214414 - bà oanh" at bounding box center [124, 175] width 122 height 12
type input "bà oanh"
type input "nghệ an"
type input "70.000"
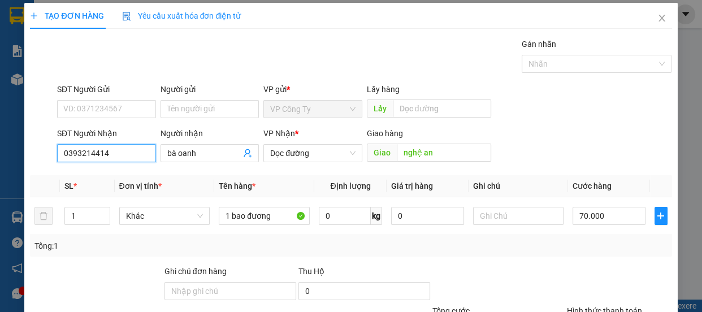
scroll to position [106, 0]
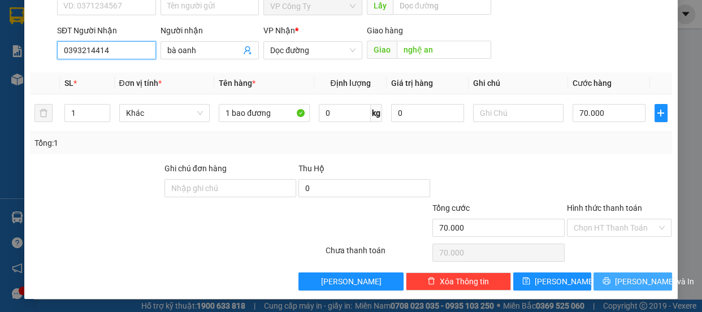
type input "0393214414"
click at [622, 275] on span "[PERSON_NAME] và In" at bounding box center [654, 281] width 79 height 12
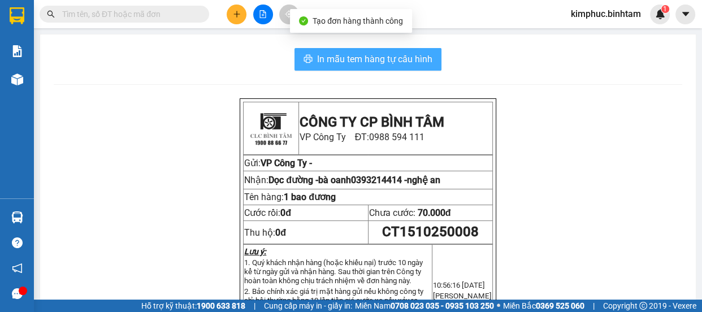
click at [390, 56] on span "In mẫu tem hàng tự cấu hình" at bounding box center [374, 59] width 115 height 14
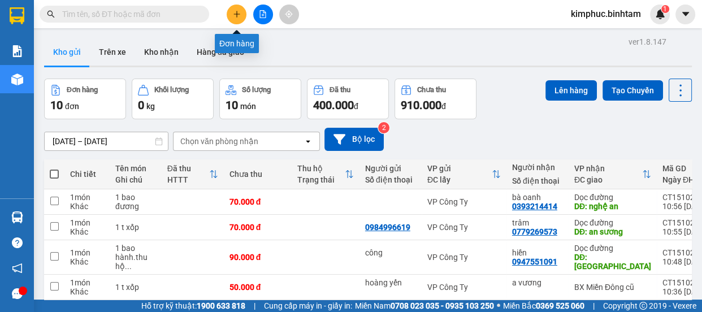
click at [232, 16] on button at bounding box center [237, 15] width 20 height 20
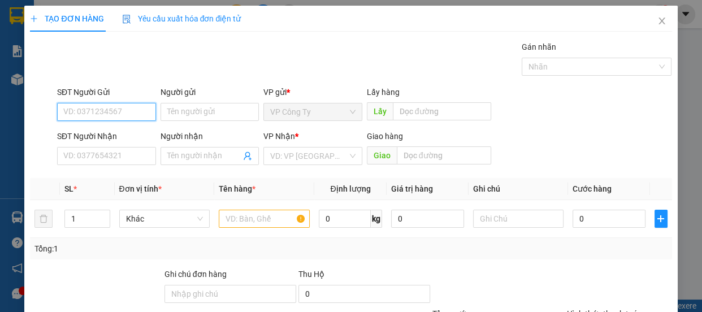
click at [123, 115] on input "SĐT Người Gửi" at bounding box center [106, 112] width 99 height 18
type input "0971234076"
click at [133, 110] on input "0971234076" at bounding box center [106, 112] width 99 height 18
click at [134, 128] on div "0971234076" at bounding box center [105, 134] width 84 height 12
type input "0905218456"
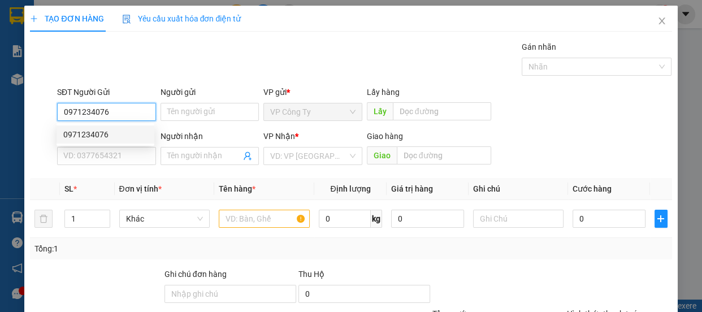
type input "thành"
type input "quản trị"
type input "50.000"
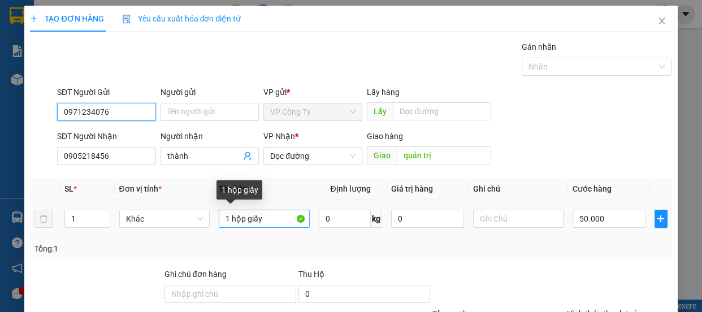
type input "0971234076"
click at [267, 218] on input "1 hộp giấy" at bounding box center [264, 219] width 91 height 18
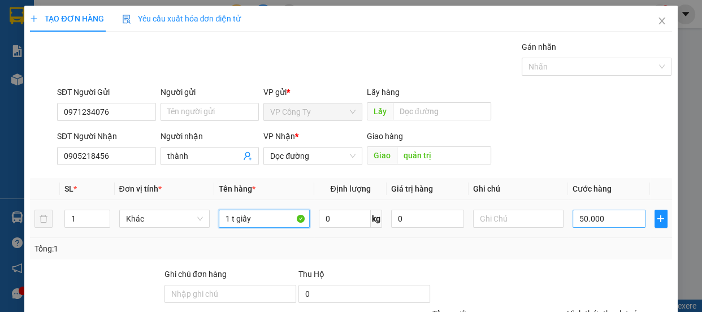
type input "1 t giấy"
click at [579, 219] on input "50.000" at bounding box center [609, 219] width 73 height 18
click at [578, 219] on input "50.000" at bounding box center [609, 219] width 73 height 18
type input "0.000"
type input "0"
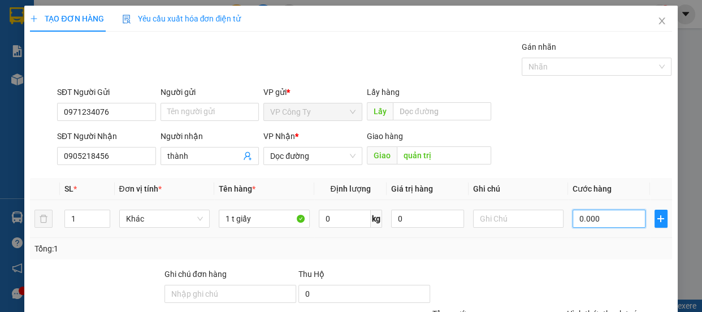
type input "0"
type input "70.000"
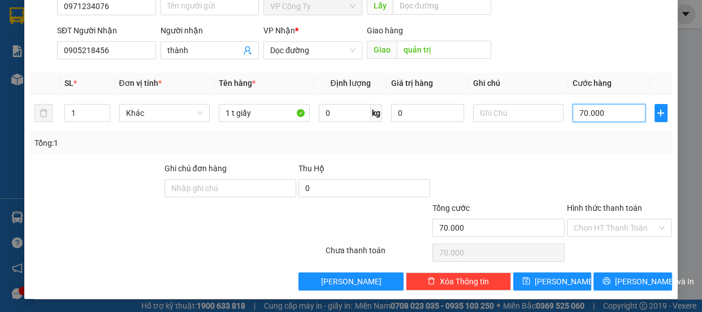
type input "70.000"
click at [588, 204] on label "Hình thức thanh toán" at bounding box center [604, 208] width 75 height 9
click at [588, 219] on input "Hình thức thanh toán" at bounding box center [616, 227] width 84 height 17
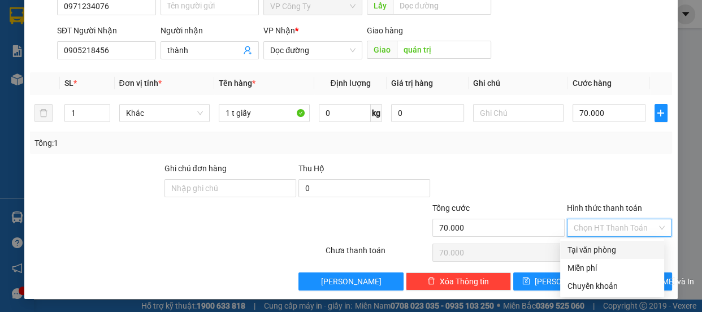
click at [595, 249] on div "Tại văn phòng" at bounding box center [612, 250] width 90 height 12
type input "0"
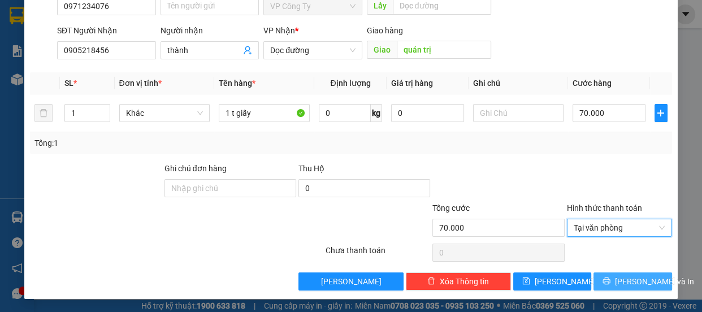
click at [608, 282] on icon "printer" at bounding box center [607, 281] width 8 height 8
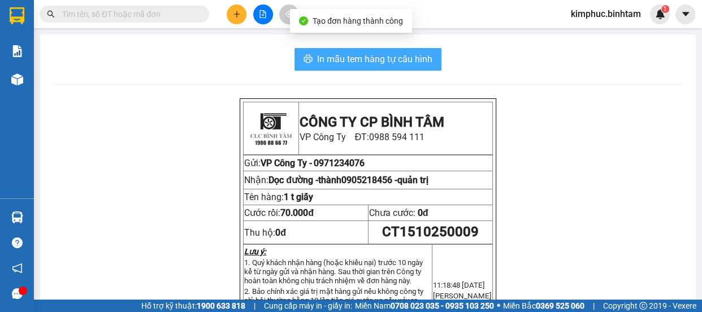
click at [403, 62] on span "In mẫu tem hàng tự cấu hình" at bounding box center [374, 59] width 115 height 14
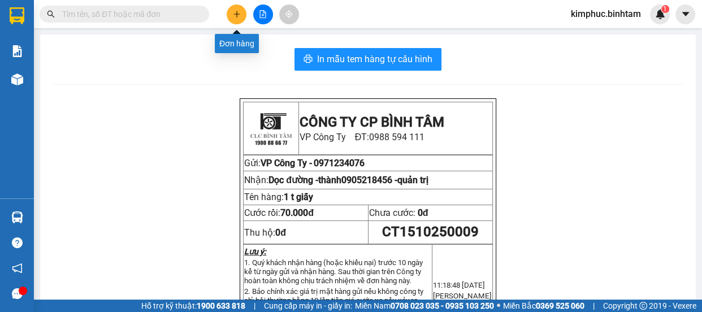
click at [240, 10] on icon "plus" at bounding box center [237, 14] width 8 height 8
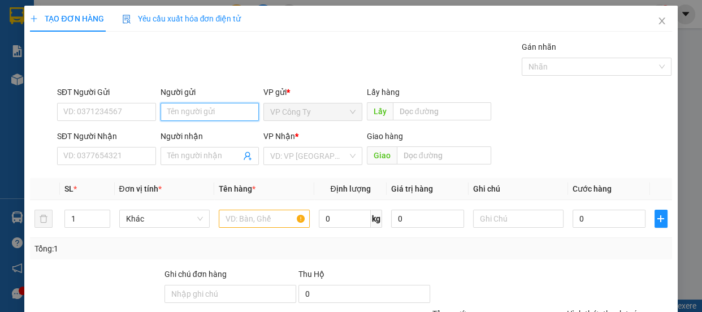
click at [167, 106] on input "Người gửi" at bounding box center [210, 112] width 99 height 18
type input "a"
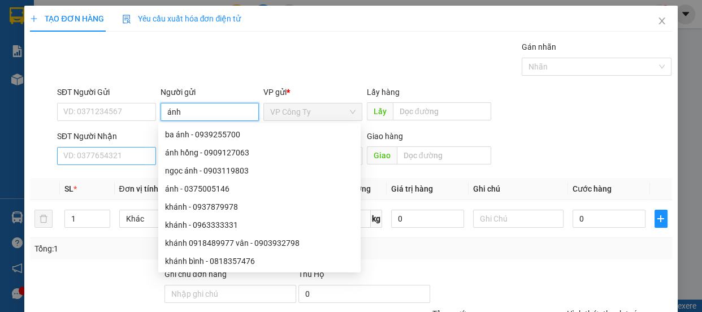
type input "ánh"
click at [129, 158] on input "SĐT Người Nhận" at bounding box center [106, 156] width 99 height 18
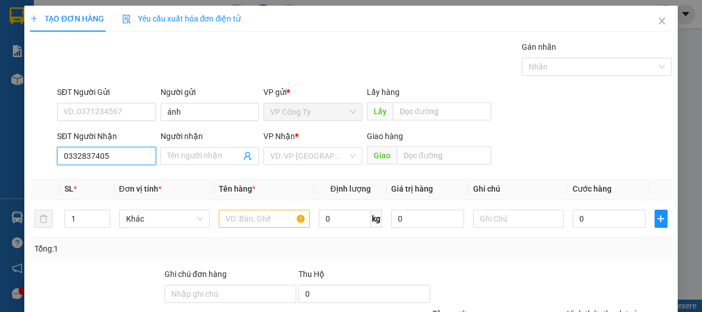
click at [133, 158] on input "0332837405" at bounding box center [106, 156] width 99 height 18
type input "0332837405"
click at [283, 155] on input "search" at bounding box center [308, 156] width 77 height 17
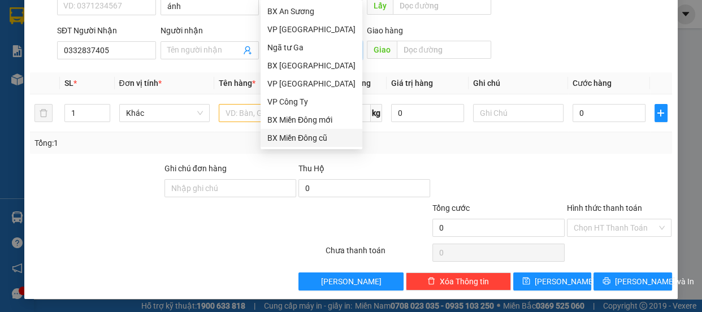
scroll to position [36, 0]
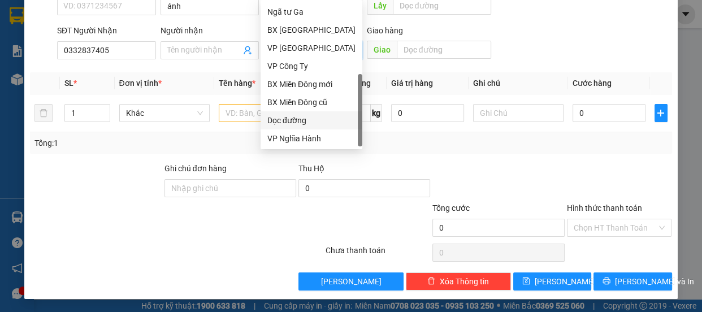
click at [310, 121] on div "Dọc đường" at bounding box center [311, 120] width 88 height 12
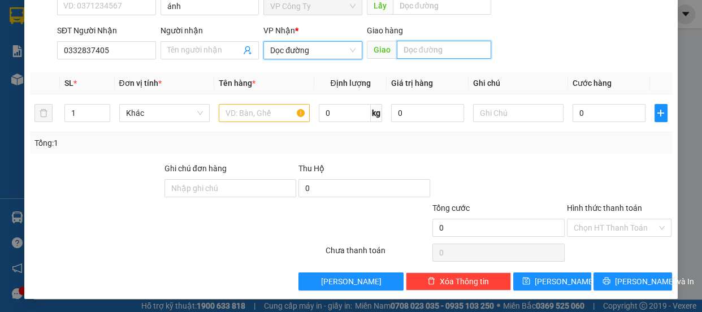
click at [419, 51] on input "text" at bounding box center [444, 50] width 94 height 18
type input "a"
type input "quản trị"
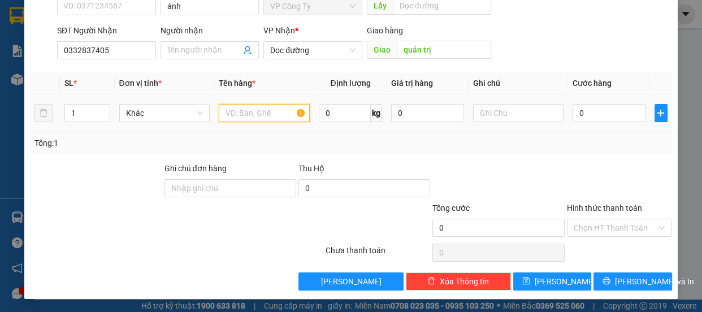
click at [275, 113] on input "text" at bounding box center [264, 113] width 91 height 18
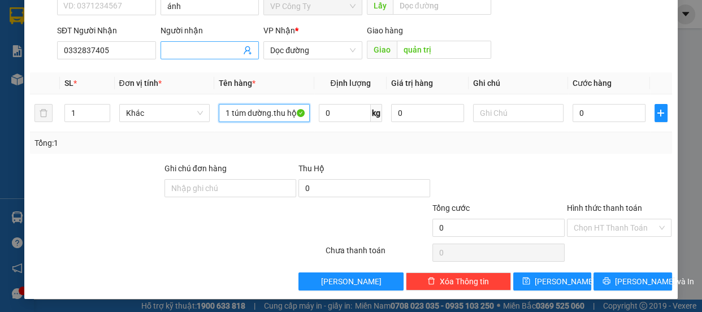
type input "1 túm dường.thu hộ"
click at [173, 52] on input "Người nhận" at bounding box center [204, 50] width 74 height 12
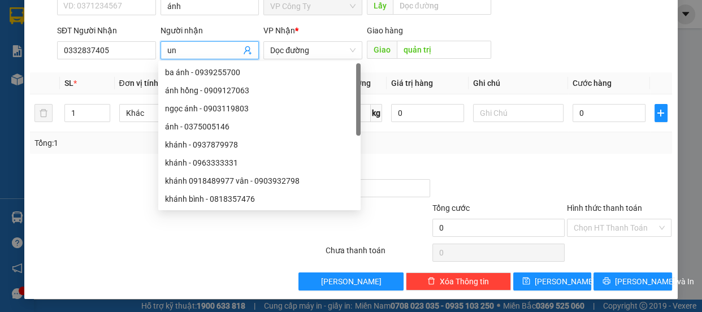
type input "u"
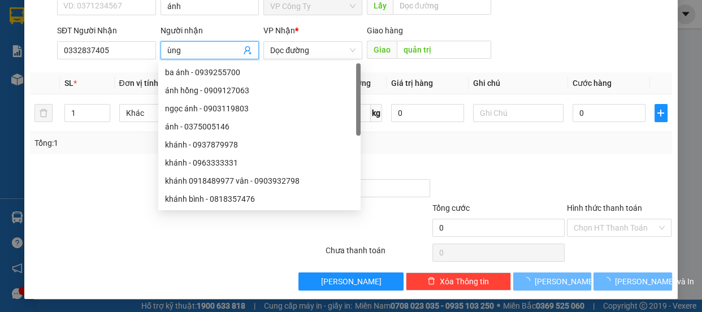
click at [167, 51] on input "ùng" at bounding box center [204, 50] width 74 height 12
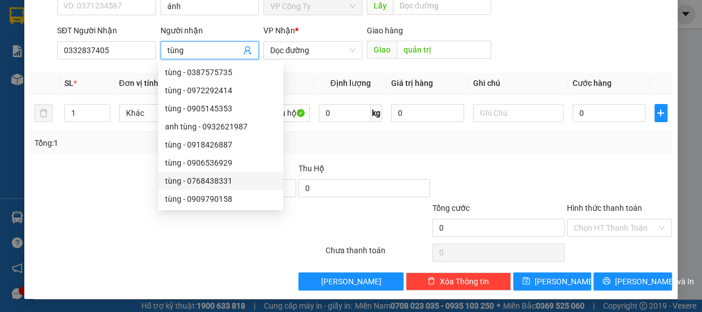
type input "tùng"
click at [130, 209] on div at bounding box center [123, 222] width 188 height 40
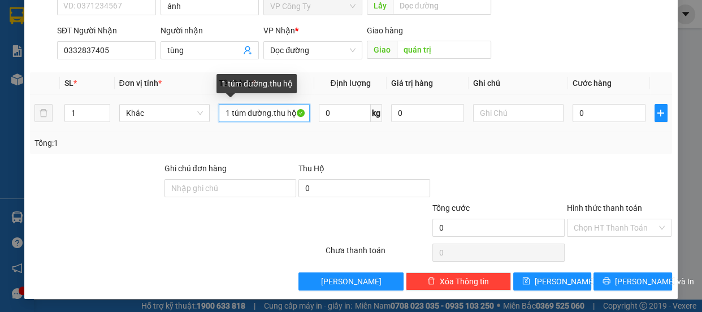
click at [294, 114] on input "1 túm dường.thu hộ" at bounding box center [264, 113] width 91 height 18
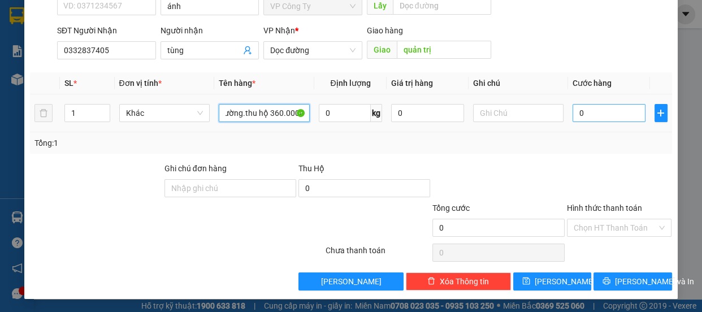
type input "1 túm dường.thu hộ 360.000đ"
click at [573, 110] on input "0" at bounding box center [609, 113] width 73 height 18
type input "70"
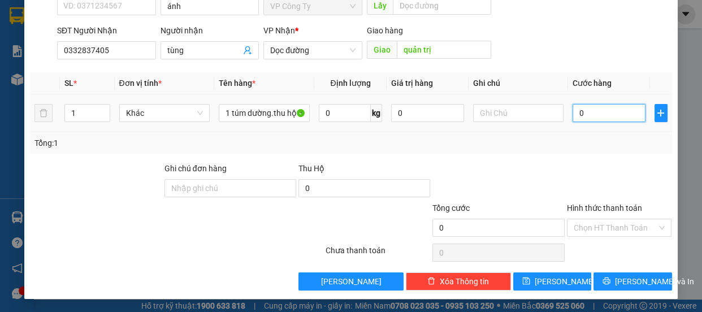
type input "70"
type input "700"
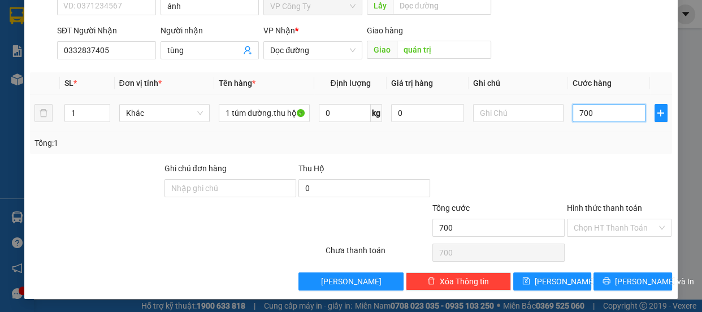
type input "7.000"
type input "70.000"
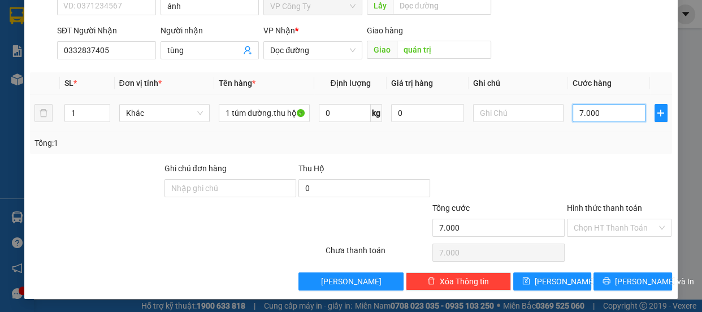
type input "70.000"
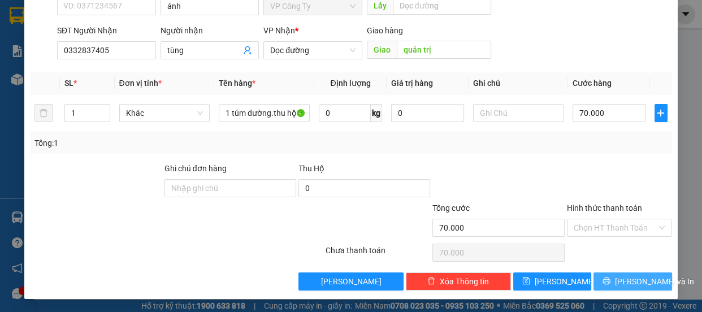
click at [611, 279] on icon "printer" at bounding box center [607, 281] width 8 height 8
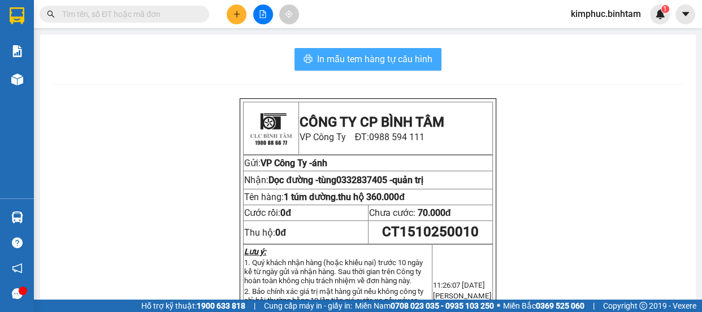
click at [345, 66] on span "In mẫu tem hàng tự cấu hình" at bounding box center [374, 59] width 115 height 14
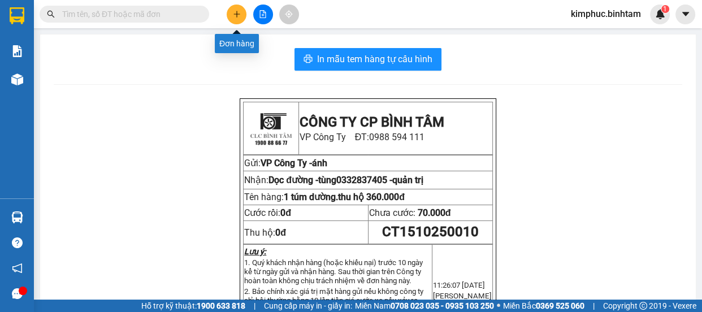
click at [231, 16] on button at bounding box center [237, 15] width 20 height 20
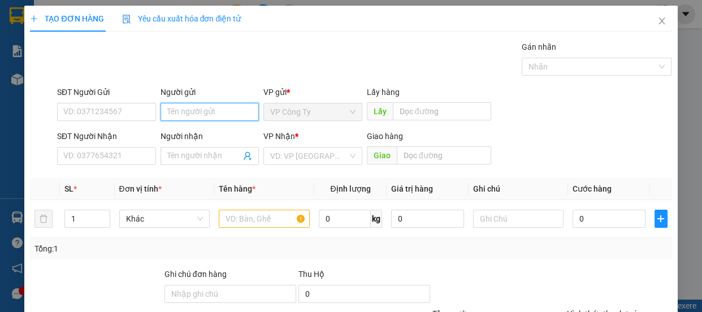
click at [174, 113] on input "Người gửi" at bounding box center [210, 112] width 99 height 18
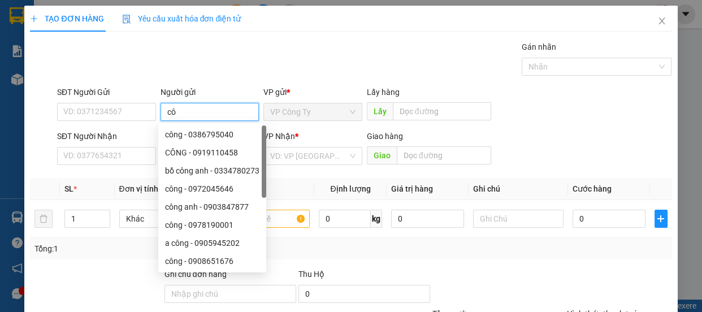
type input "c"
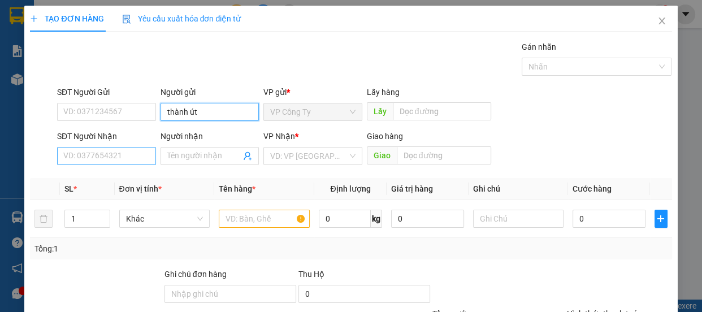
type input "thành út"
click at [124, 155] on input "SĐT Người Nhận" at bounding box center [106, 156] width 99 height 18
click at [130, 158] on input "09889177190" at bounding box center [106, 156] width 99 height 18
click at [131, 160] on input "09889177190" at bounding box center [106, 156] width 99 height 18
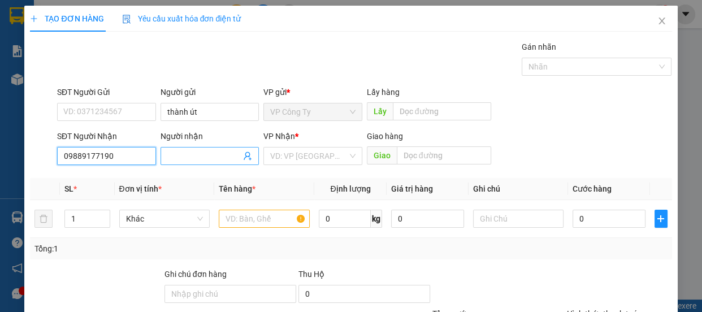
type input "09889177190"
click at [188, 158] on input "Người nhận" at bounding box center [204, 156] width 74 height 12
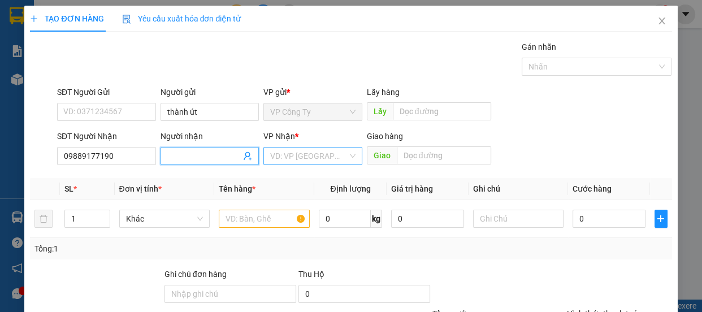
click at [276, 160] on input "search" at bounding box center [308, 156] width 77 height 17
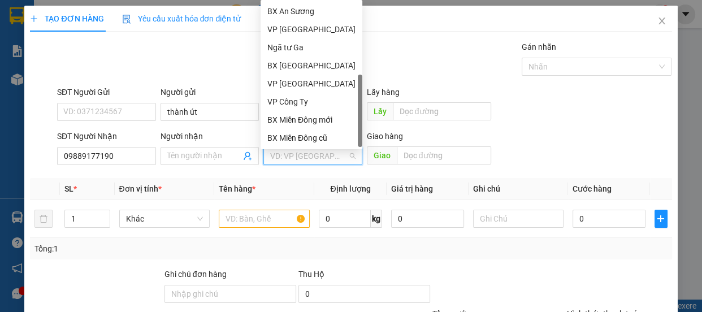
click at [305, 150] on div "Dọc đường" at bounding box center [311, 156] width 88 height 12
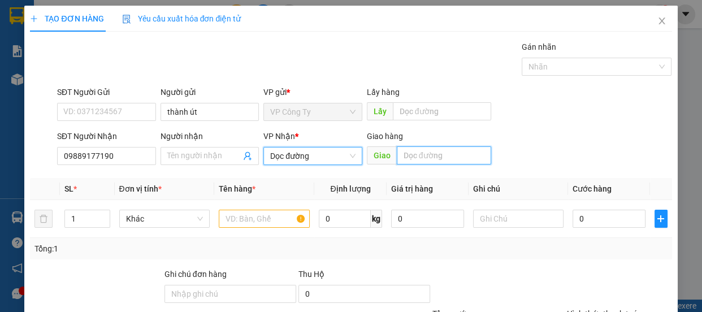
click at [420, 146] on input "text" at bounding box center [444, 155] width 94 height 18
type input "quảng bình"
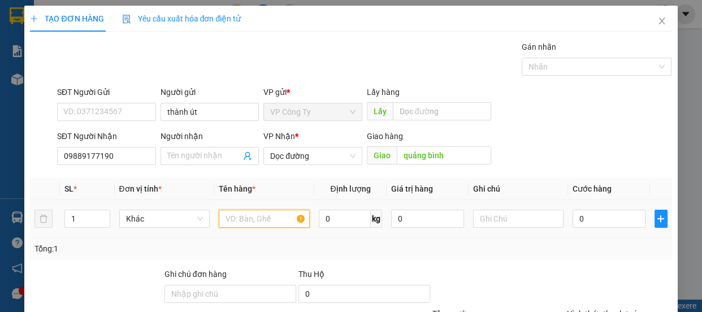
click at [285, 210] on input "text" at bounding box center [264, 219] width 91 height 18
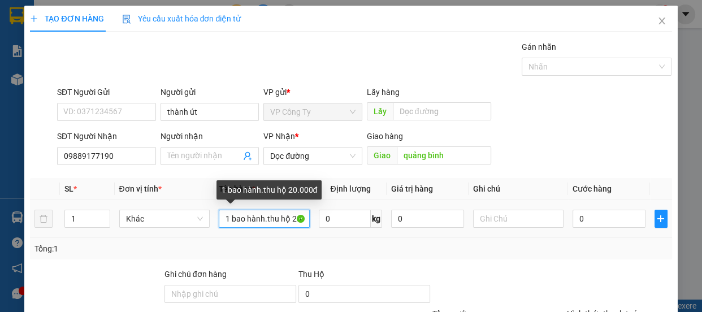
click at [272, 210] on input "1 bao hành.thu hộ 20.000đ" at bounding box center [264, 219] width 91 height 18
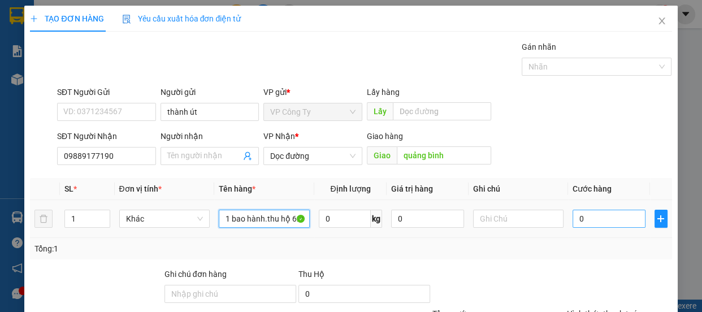
type input "1 bao hành.thu hộ 620.000đ"
click at [573, 210] on input "0" at bounding box center [609, 219] width 73 height 18
type input "90"
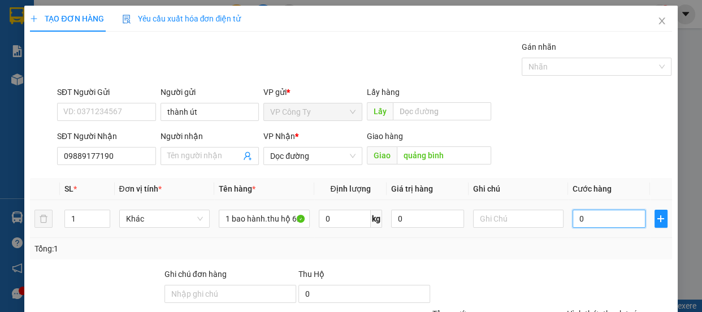
type input "90"
type input "900"
type input "9.000"
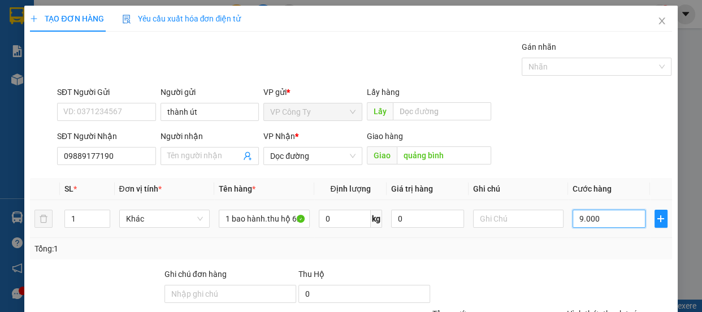
type input "9.000"
type input "90.000"
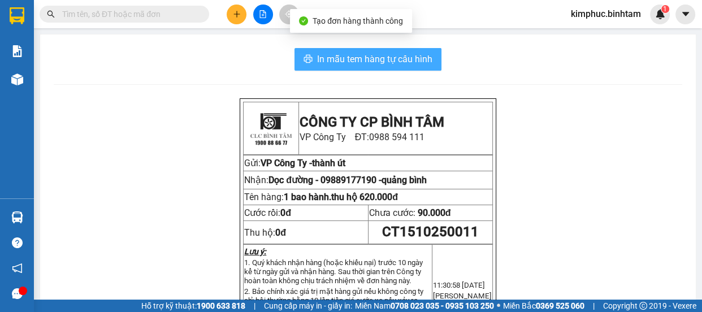
click at [410, 57] on span "In mẫu tem hàng tự cấu hình" at bounding box center [374, 59] width 115 height 14
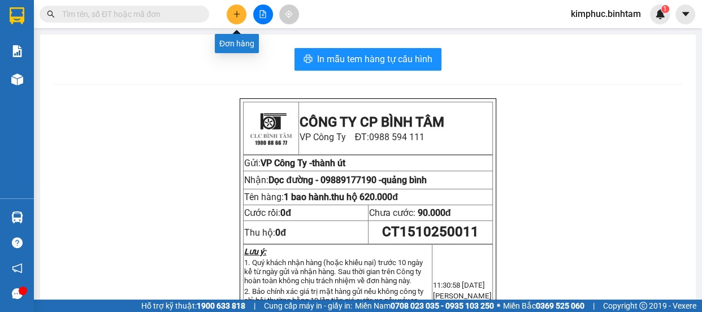
click at [233, 16] on icon "plus" at bounding box center [237, 14] width 8 height 8
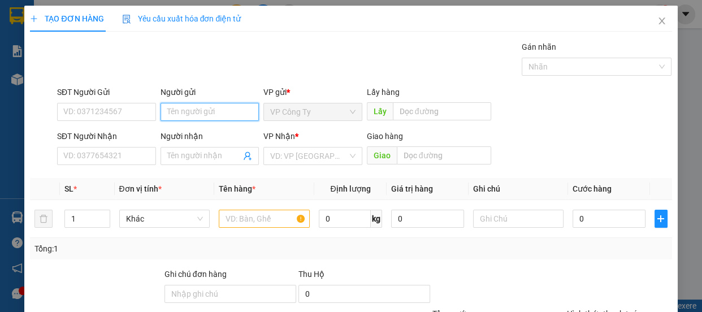
click at [177, 103] on input "Người gửi" at bounding box center [210, 112] width 99 height 18
type input "thành út"
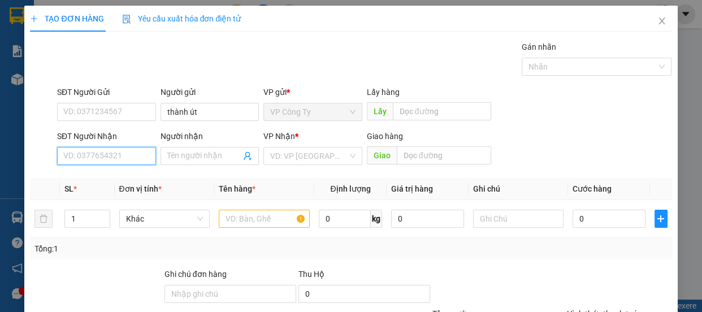
click at [120, 155] on input "SĐT Người Nhận" at bounding box center [106, 156] width 99 height 18
type input "0368851481"
click at [127, 156] on input "0368851481" at bounding box center [106, 156] width 99 height 18
click at [129, 177] on div "0368851481 - tuyết" at bounding box center [105, 178] width 84 height 12
type input "tuyết"
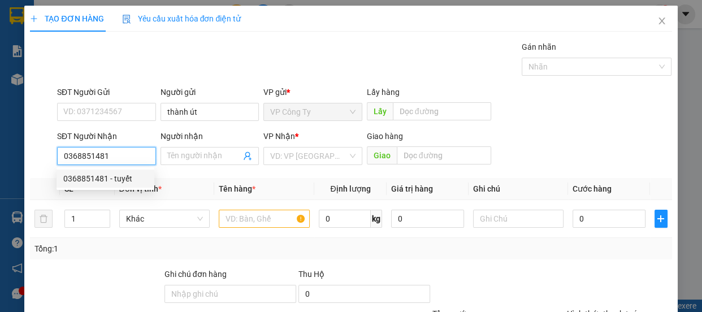
type input "huế"
type input "90.000"
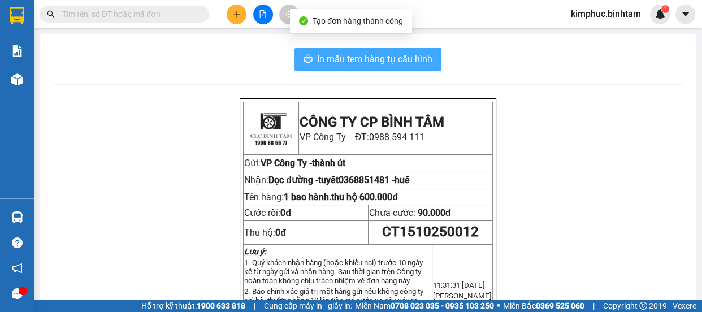
click at [364, 60] on span "In mẫu tem hàng tự cấu hình" at bounding box center [374, 59] width 115 height 14
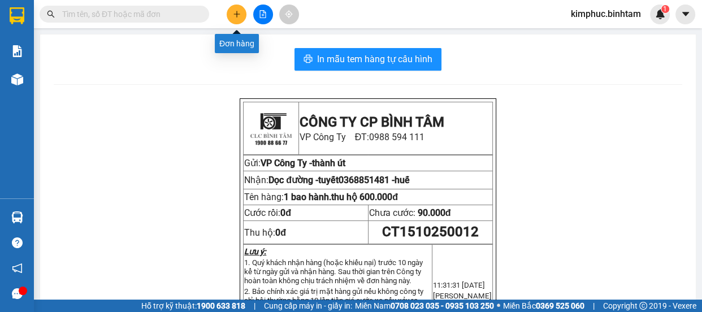
click at [238, 12] on icon "plus" at bounding box center [237, 14] width 8 height 8
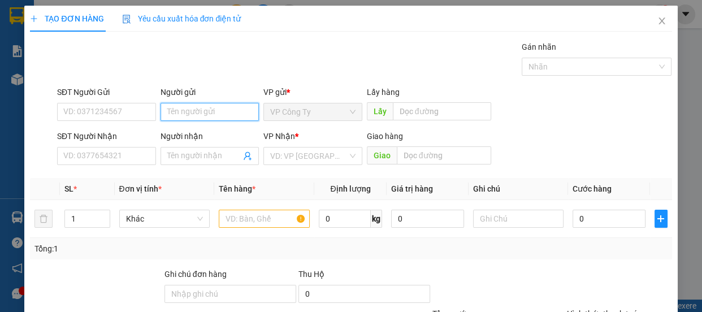
click at [181, 111] on input "Người gửi" at bounding box center [210, 112] width 99 height 18
type input "thành út"
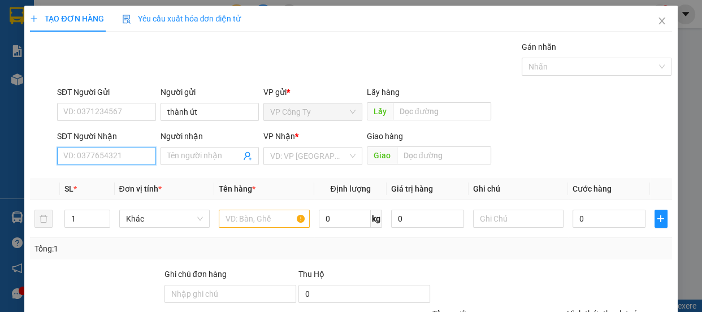
click at [126, 151] on input "SĐT Người Nhận" at bounding box center [106, 156] width 99 height 18
type input "0929309200"
click at [140, 158] on input "0929309200" at bounding box center [106, 156] width 99 height 18
click at [137, 176] on div "0929309200 - hòa" at bounding box center [105, 178] width 84 height 12
type input "hòa"
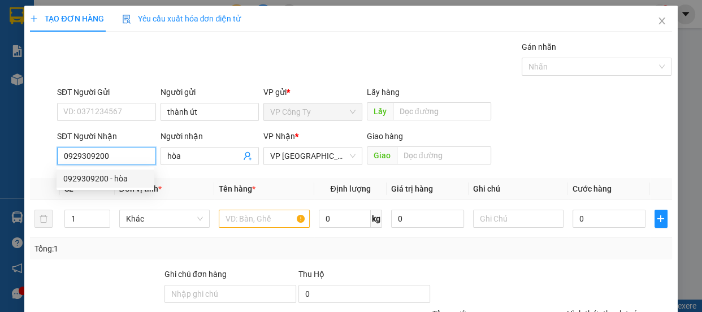
type input "90.000"
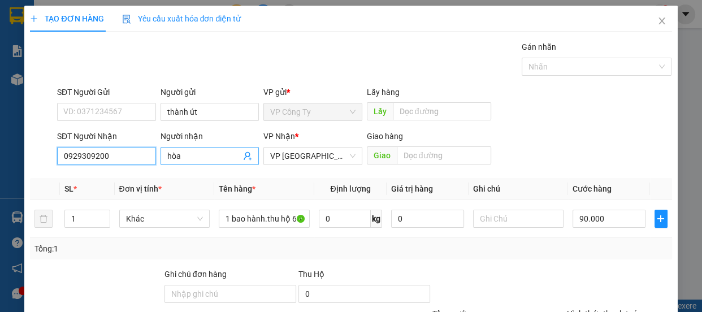
type input "0929309200"
click at [192, 157] on input "hòa" at bounding box center [204, 156] width 74 height 12
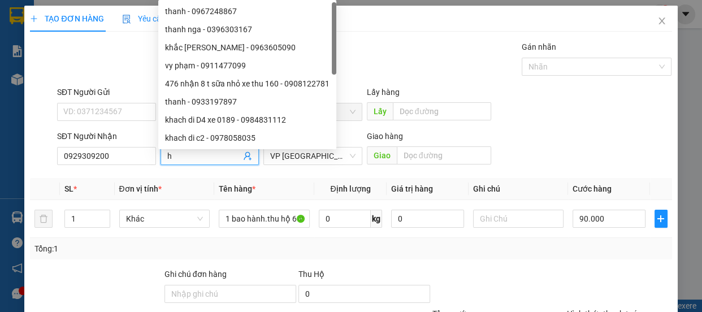
type input "hà"
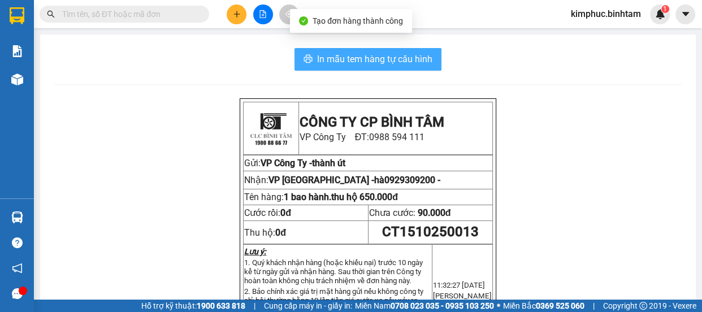
click at [384, 59] on span "In mẫu tem hàng tự cấu hình" at bounding box center [374, 59] width 115 height 14
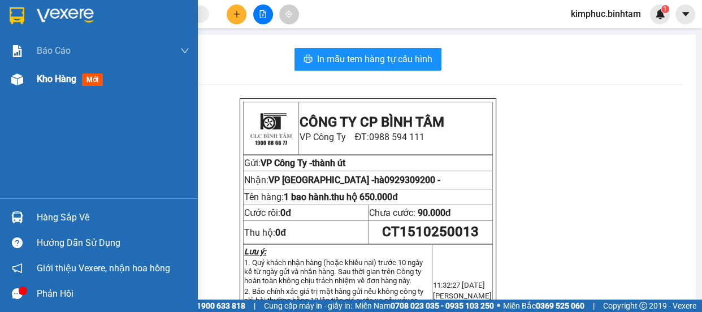
click at [50, 78] on span "Kho hàng" at bounding box center [57, 78] width 40 height 11
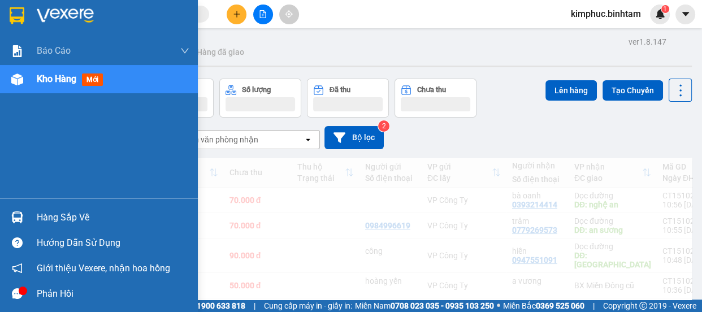
click at [51, 79] on span "Kho hàng" at bounding box center [57, 78] width 40 height 11
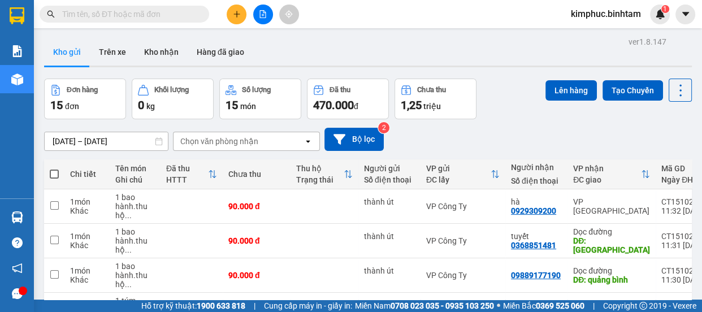
checkbox input "true"
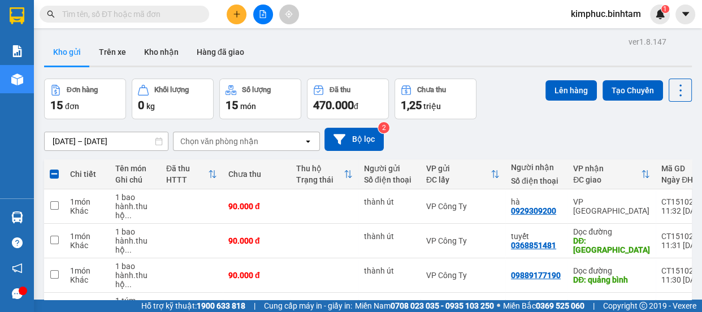
checkbox input "true"
click at [51, 305] on input "checkbox" at bounding box center [54, 309] width 8 height 8
checkbox input "true"
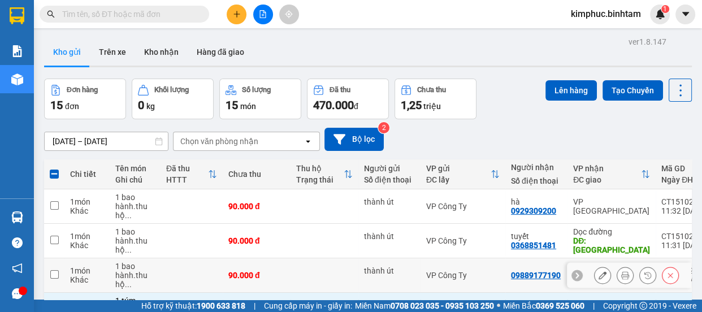
click at [58, 270] on input "checkbox" at bounding box center [54, 274] width 8 height 8
checkbox input "true"
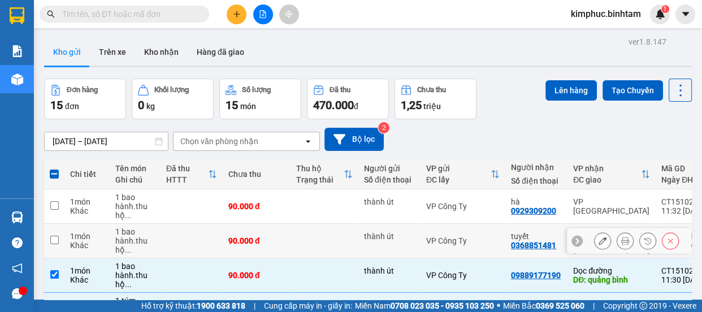
click at [60, 224] on td at bounding box center [54, 241] width 20 height 34
checkbox input "true"
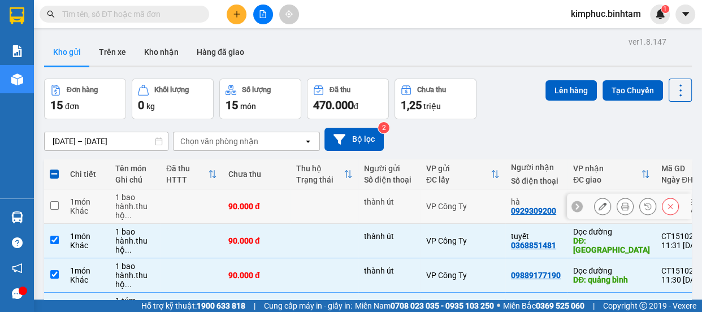
click at [58, 189] on td at bounding box center [54, 206] width 20 height 34
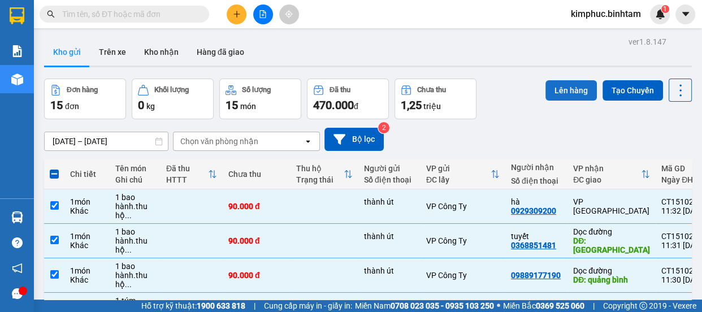
click at [560, 88] on button "Lên hàng" at bounding box center [571, 90] width 51 height 20
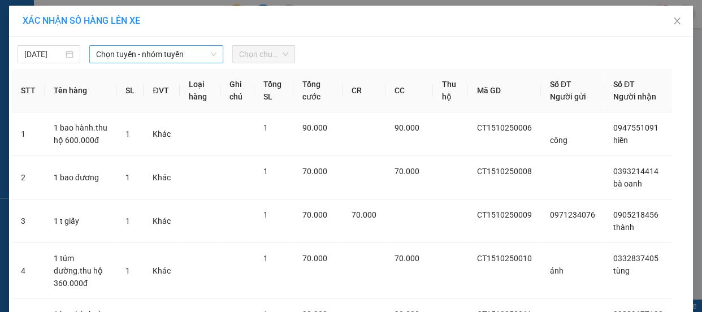
click at [114, 52] on span "Chọn tuyến - nhóm tuyến" at bounding box center [156, 54] width 120 height 17
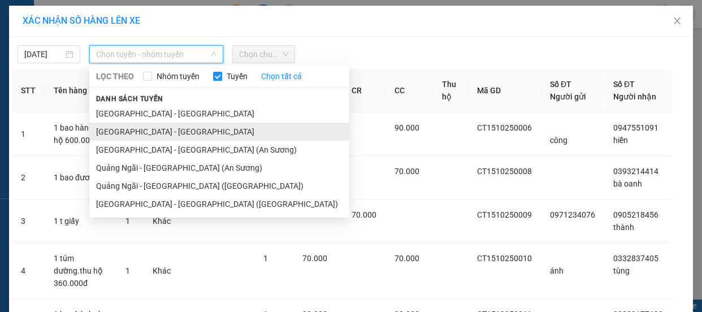
click at [132, 132] on li "Quảng Ngãi - Hà Nội" at bounding box center [219, 132] width 260 height 18
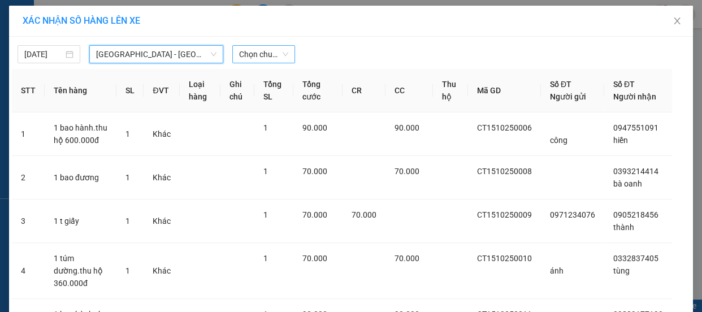
click at [243, 59] on span "Chọn chuyến" at bounding box center [263, 54] width 49 height 17
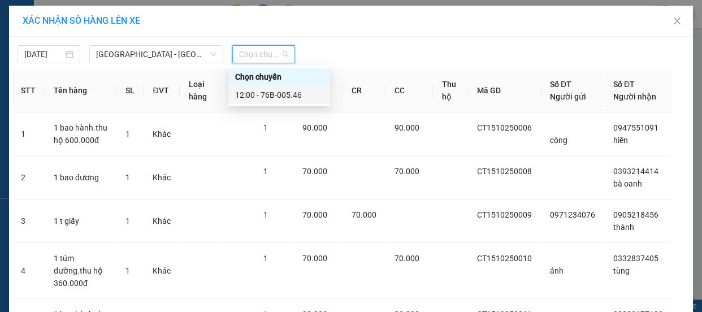
click at [263, 97] on div "12:00 - 76B-005.46" at bounding box center [279, 95] width 88 height 12
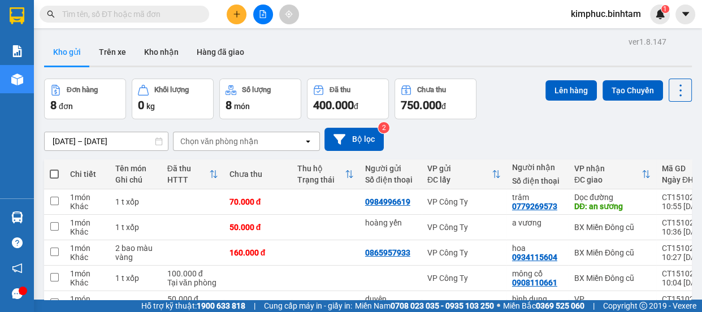
checkbox input "true"
click at [563, 87] on button "Lên hàng" at bounding box center [571, 90] width 51 height 20
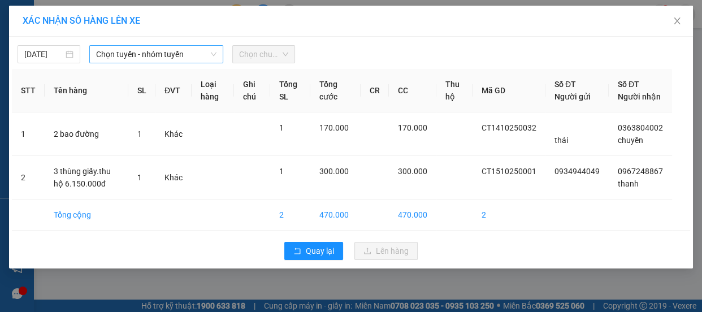
click at [135, 55] on span "Chọn tuyến - nhóm tuyến" at bounding box center [156, 54] width 120 height 17
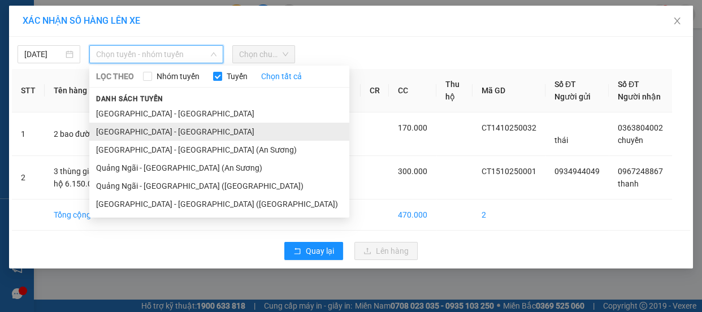
click at [142, 127] on li "Quảng Ngãi - Hà Nội" at bounding box center [219, 132] width 260 height 18
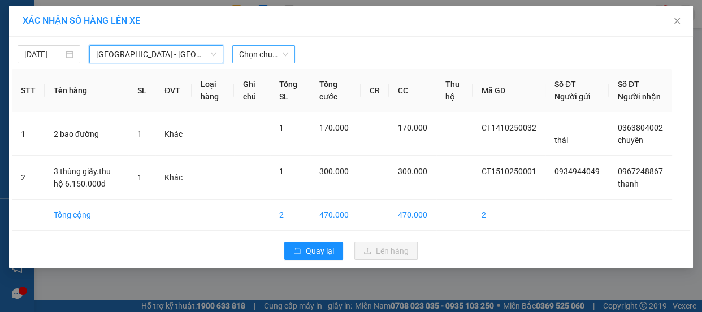
click at [268, 57] on span "Chọn chuyến" at bounding box center [263, 54] width 49 height 17
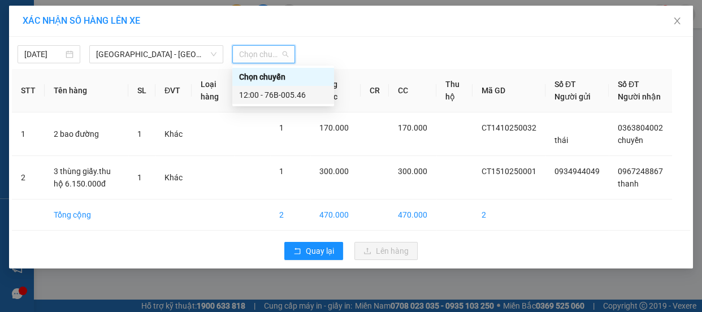
click at [285, 94] on div "12:00 - 76B-005.46" at bounding box center [283, 95] width 88 height 12
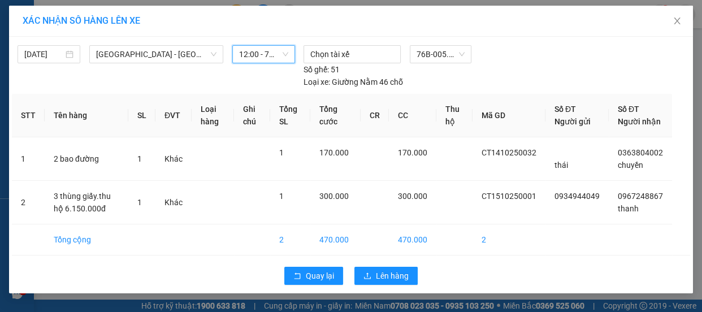
click at [362, 291] on div "Quay lại Lên hàng" at bounding box center [351, 275] width 678 height 29
click at [376, 282] on span "Lên hàng" at bounding box center [392, 276] width 33 height 12
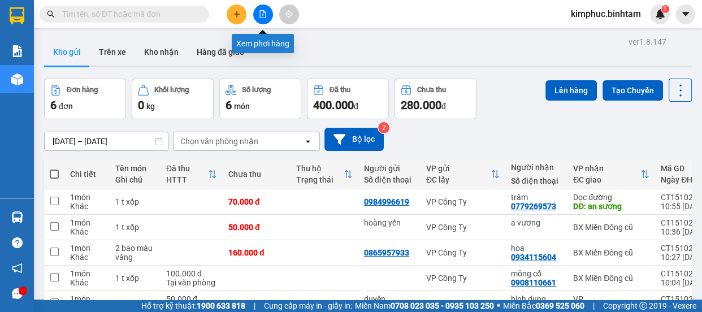
click at [261, 11] on icon "file-add" at bounding box center [263, 14] width 6 height 8
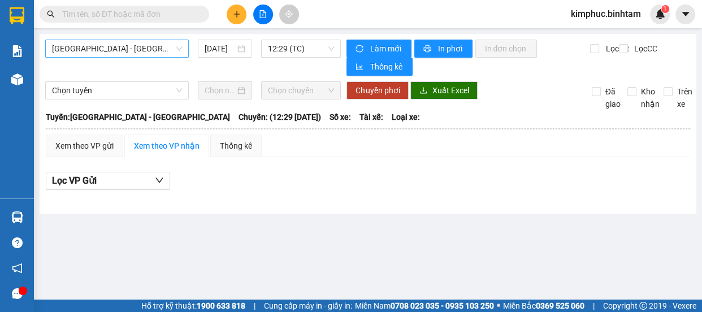
click at [140, 45] on span "Hà Nội - Quảng Ngãi" at bounding box center [117, 48] width 130 height 17
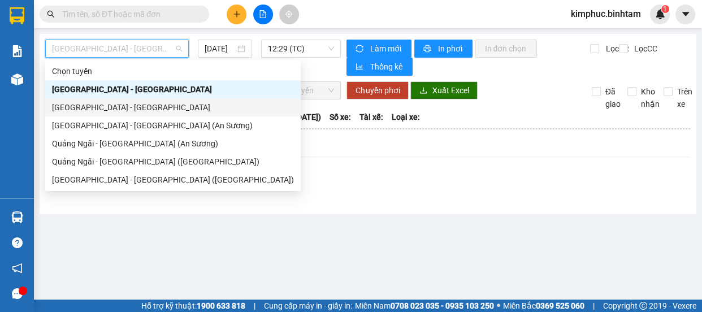
click at [119, 110] on div "Quảng Ngãi - Hà Nội" at bounding box center [173, 107] width 242 height 12
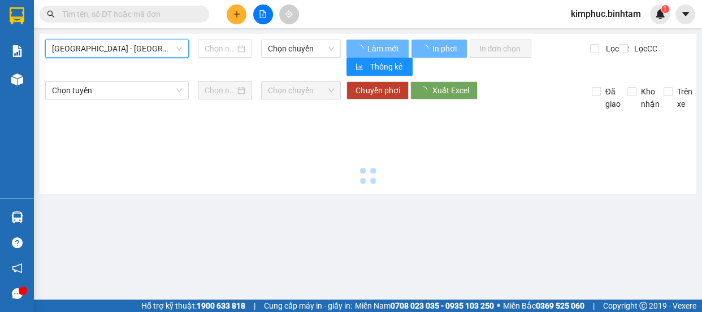
type input "15/10/2025"
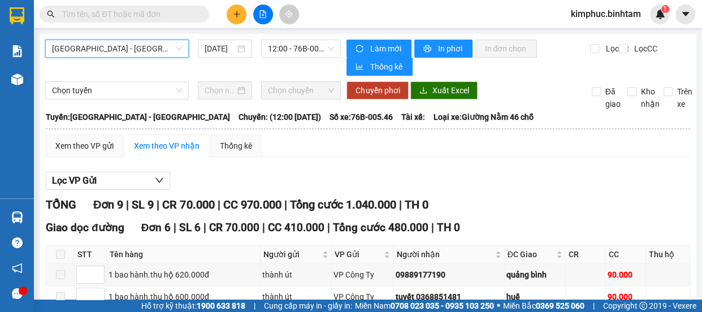
click at [158, 14] on input "text" at bounding box center [128, 14] width 133 height 12
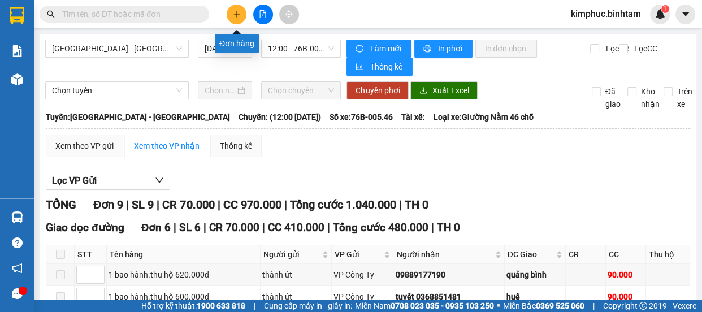
click at [241, 14] on button at bounding box center [237, 15] width 20 height 20
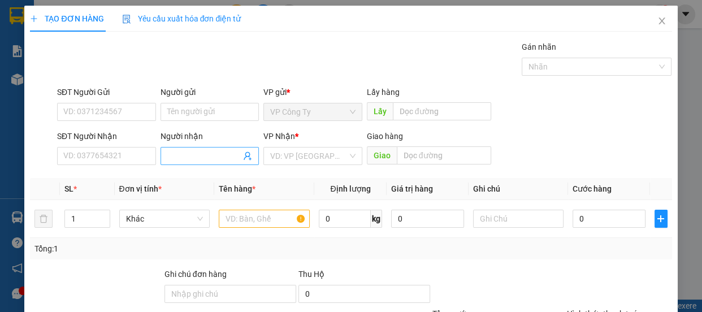
click at [196, 155] on input "Người nhận" at bounding box center [204, 156] width 74 height 12
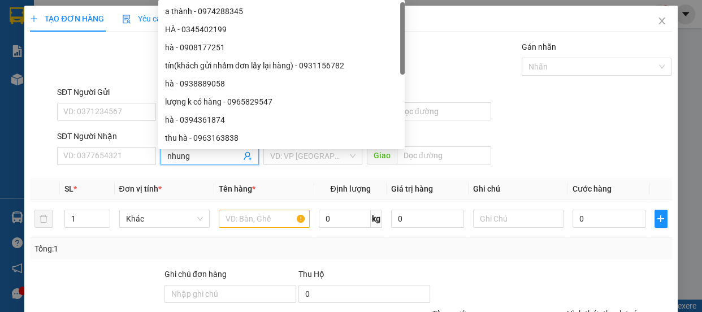
click at [296, 165] on div "VP Nhận * VD: VP Sài Gòn" at bounding box center [312, 150] width 99 height 40
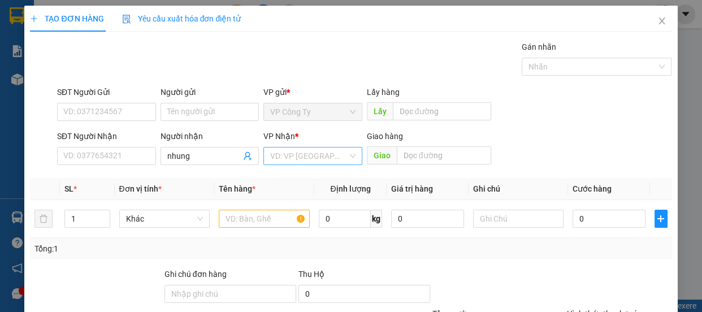
click at [297, 157] on input "search" at bounding box center [308, 156] width 77 height 17
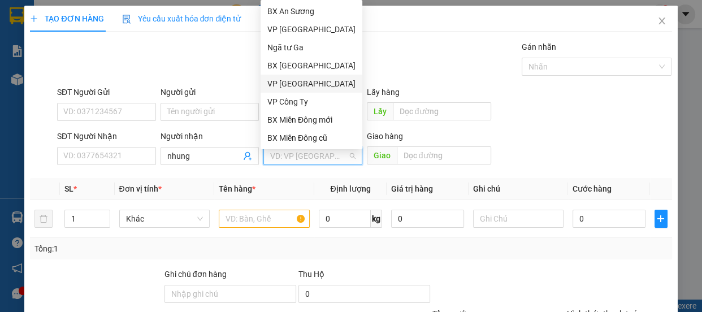
click at [289, 82] on div "VP [GEOGRAPHIC_DATA]" at bounding box center [311, 83] width 88 height 12
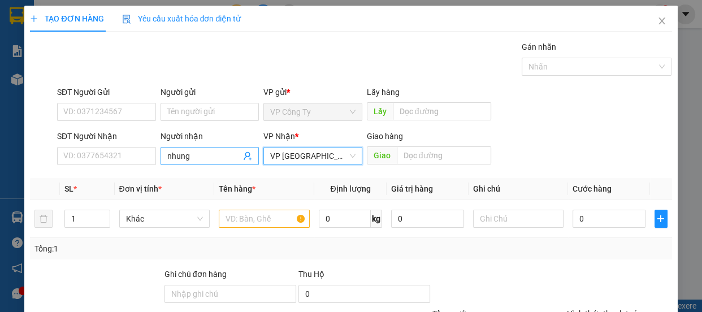
click at [217, 156] on input "nhung" at bounding box center [204, 156] width 74 height 12
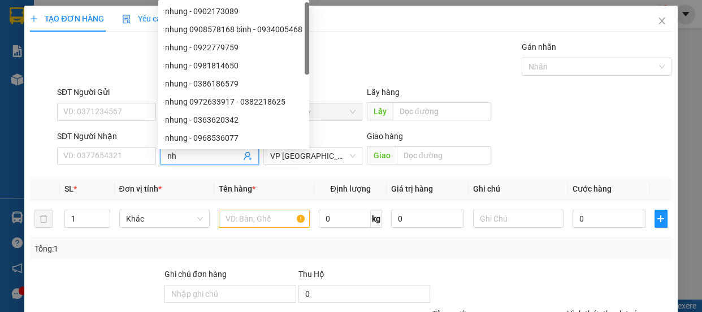
type input "n"
click at [452, 42] on div "Gán nhãn Nhãn" at bounding box center [365, 61] width 620 height 40
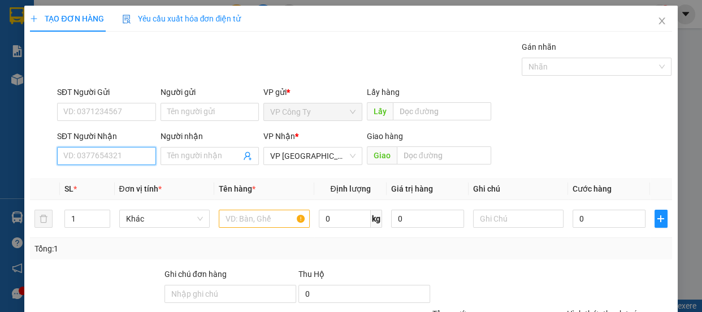
click at [127, 156] on input "SĐT Người Nhận" at bounding box center [106, 156] width 99 height 18
type input "0988696444"
click at [146, 155] on input "0988696444" at bounding box center [106, 156] width 99 height 18
click at [136, 183] on div "0988696444" at bounding box center [105, 178] width 84 height 12
type input "quản trị"
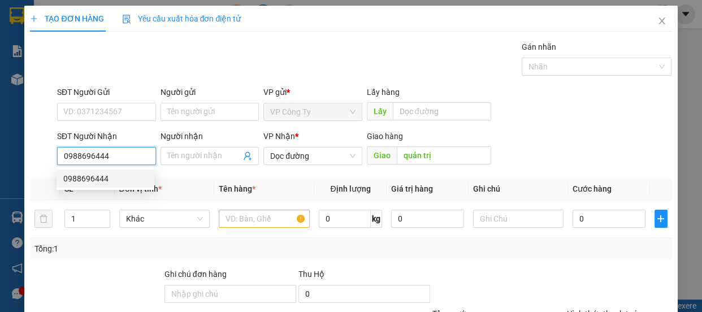
type input "50.000"
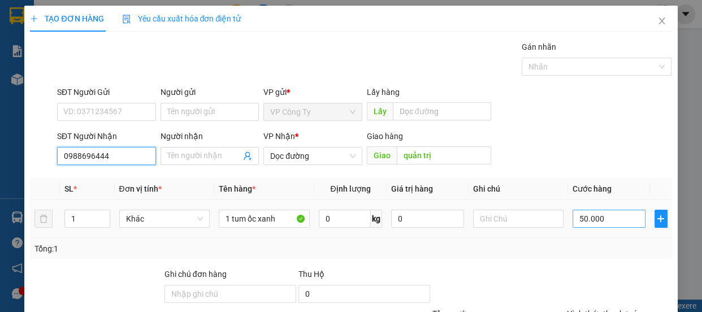
type input "0988696444"
click at [579, 214] on input "50.000" at bounding box center [609, 219] width 73 height 18
click at [578, 218] on input "50.000" at bounding box center [609, 219] width 73 height 18
type input "0"
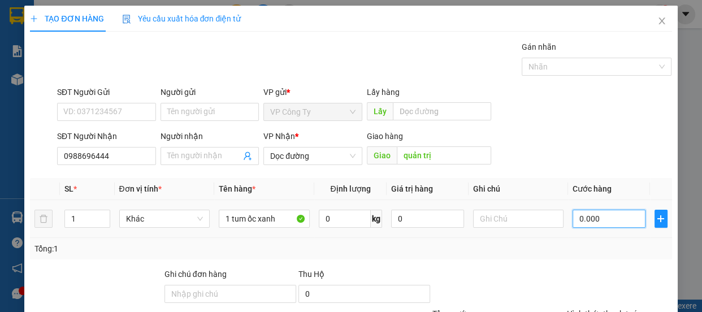
type input "70.000"
type input "0"
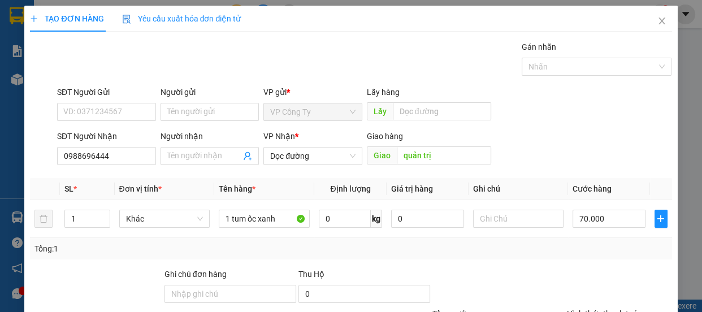
type input "0"
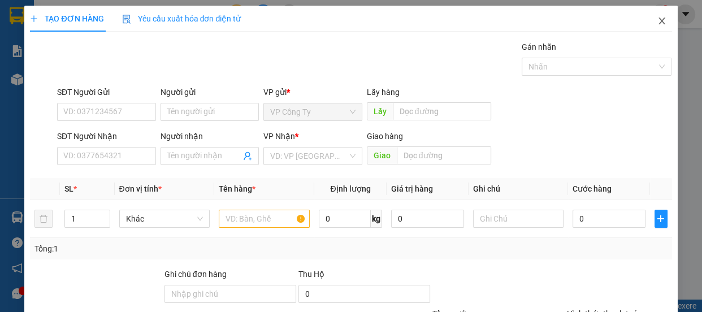
click at [657, 23] on icon "close" at bounding box center [661, 20] width 9 height 9
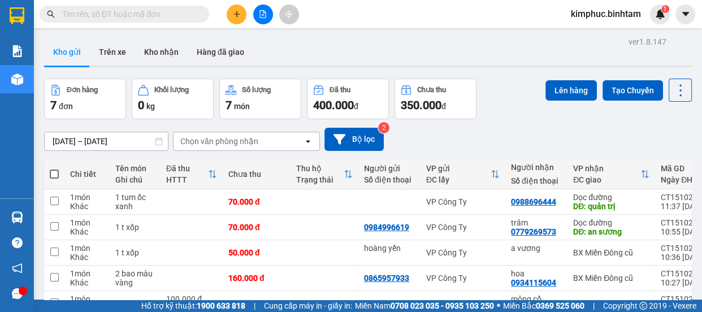
click at [124, 15] on input "text" at bounding box center [128, 14] width 133 height 12
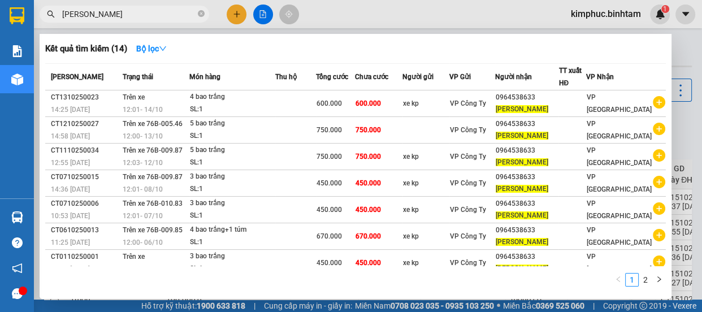
type input "[PERSON_NAME]"
click at [233, 14] on div at bounding box center [351, 156] width 702 height 312
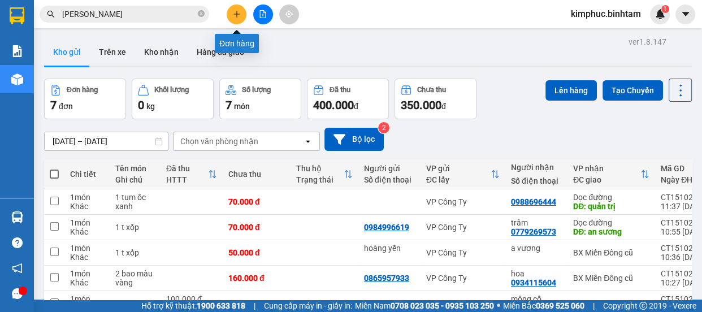
click at [236, 16] on icon "plus" at bounding box center [237, 14] width 8 height 8
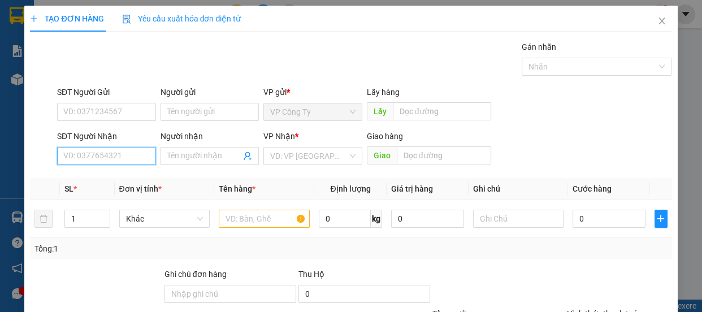
click at [133, 149] on input "SĐT Người Nhận" at bounding box center [106, 156] width 99 height 18
type input "0964538633"
click at [141, 152] on input "0964538633" at bounding box center [106, 156] width 99 height 18
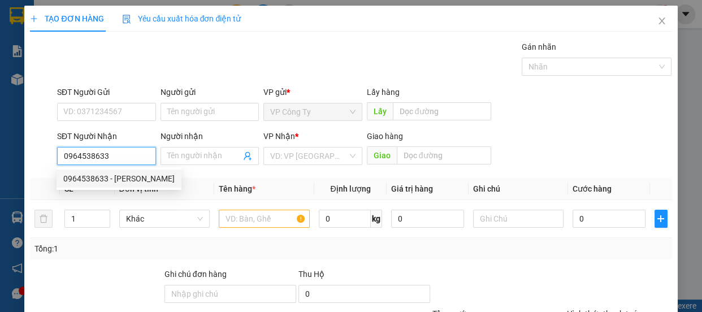
click at [137, 176] on div "0964538633 - minh anh" at bounding box center [118, 178] width 111 height 12
type input "minh anh"
type input "600.000"
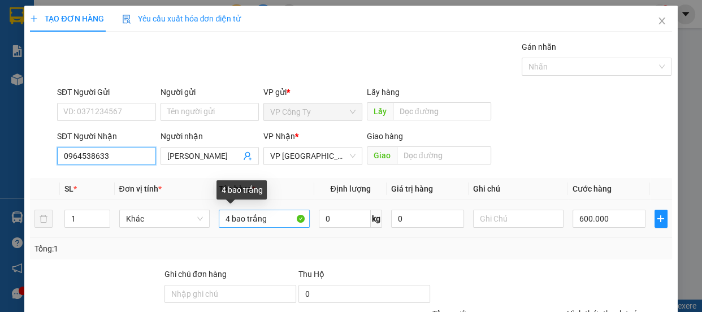
type input "0964538633"
click at [228, 218] on input "4 bao trắng" at bounding box center [264, 219] width 91 height 18
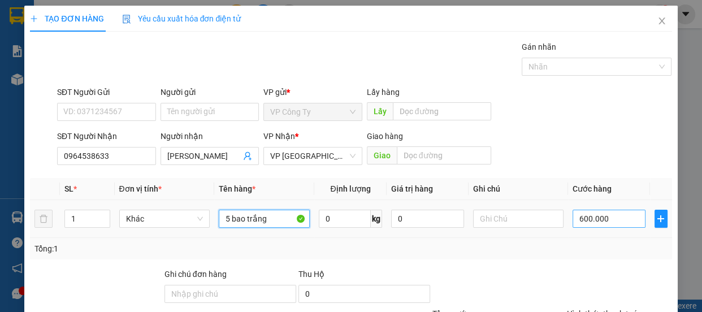
type input "5 bao trắng"
click at [579, 222] on input "600.000" at bounding box center [609, 219] width 73 height 18
click at [581, 222] on input "600.000" at bounding box center [609, 219] width 73 height 18
type input "60.000"
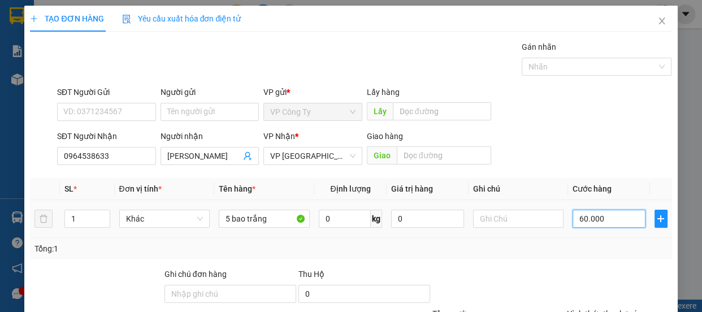
type input "60.000"
type input "660.000"
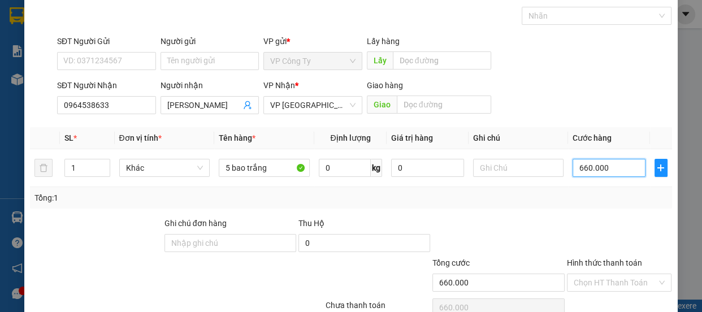
scroll to position [106, 0]
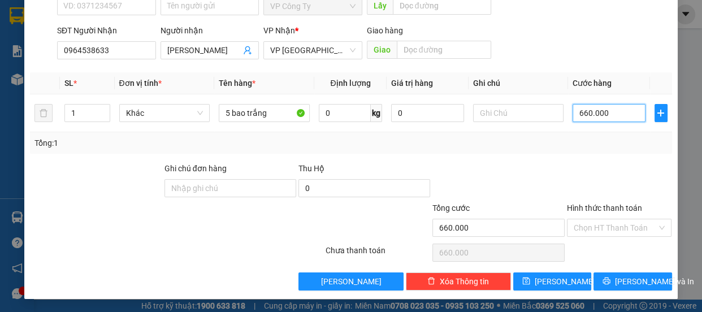
type input "60.000"
type input "680.000"
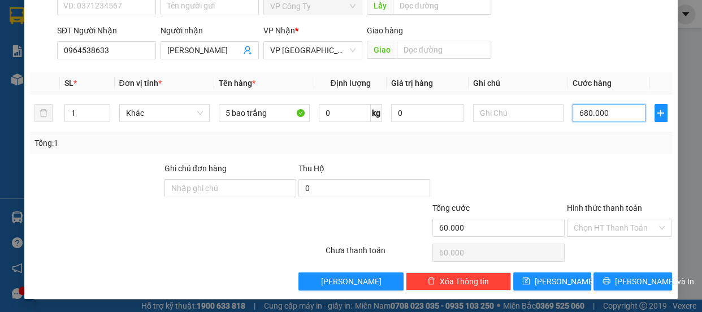
type input "680.000"
click at [569, 282] on button "[PERSON_NAME]" at bounding box center [552, 281] width 78 height 18
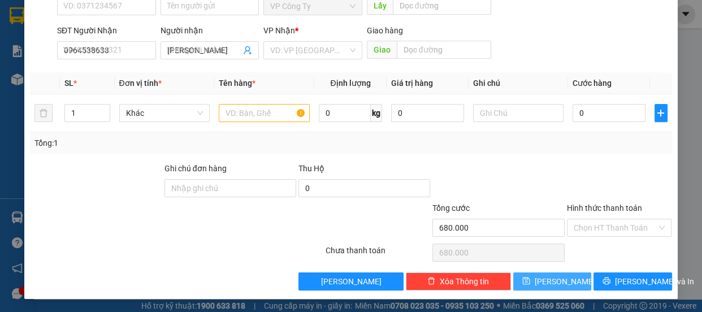
type input "0"
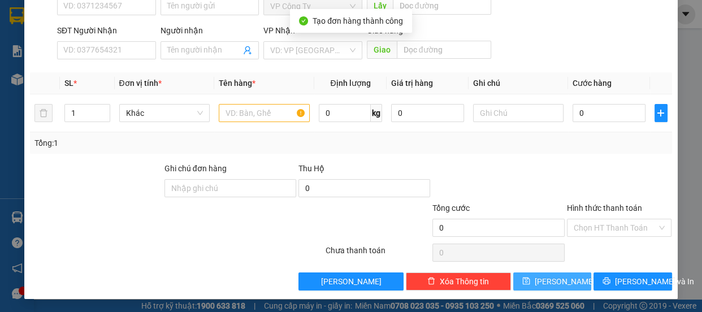
scroll to position [0, 0]
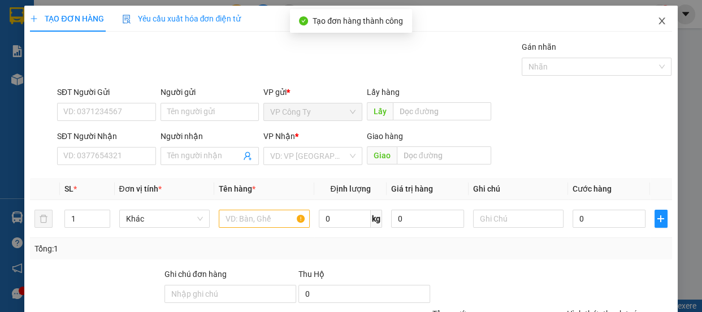
click at [657, 20] on icon "close" at bounding box center [661, 20] width 9 height 9
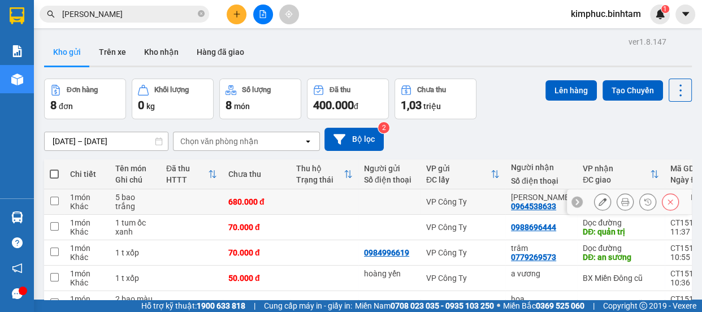
click at [599, 202] on icon at bounding box center [603, 202] width 8 height 8
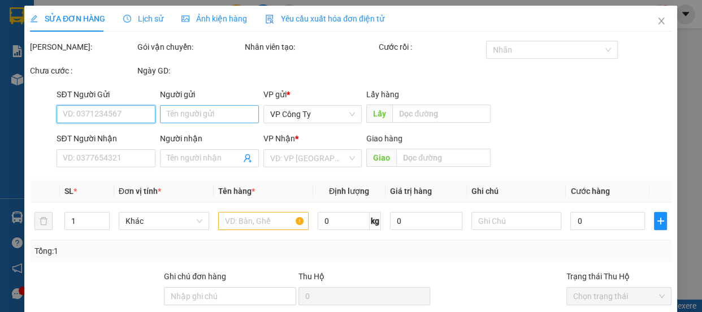
type input "0964538633"
type input "minh anh"
type input "680.000"
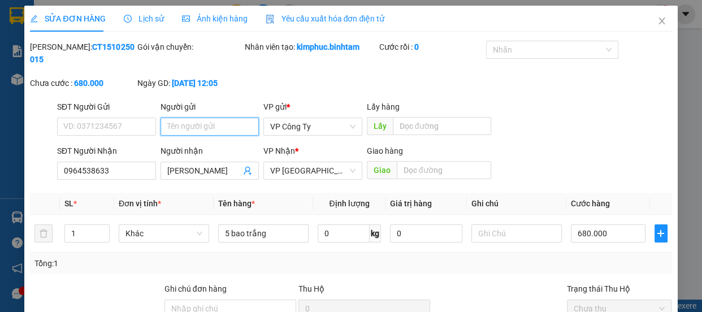
click at [242, 127] on input "Người gửi" at bounding box center [210, 127] width 99 height 18
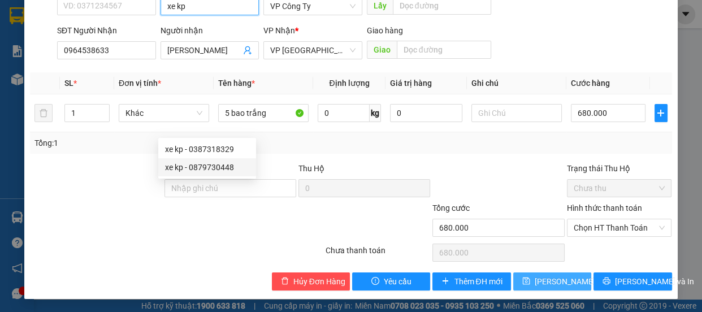
type input "xe kp"
click at [526, 280] on button "Lưu thay đổi" at bounding box center [552, 281] width 78 height 18
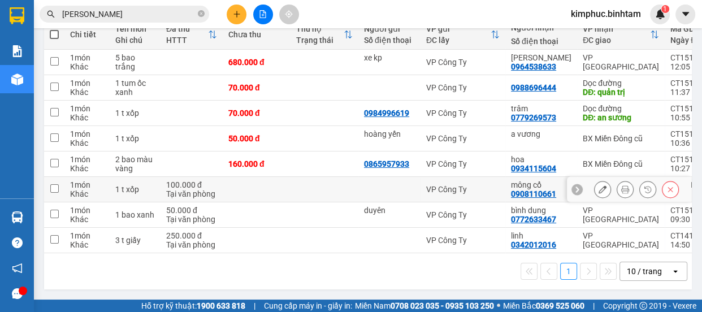
scroll to position [91, 0]
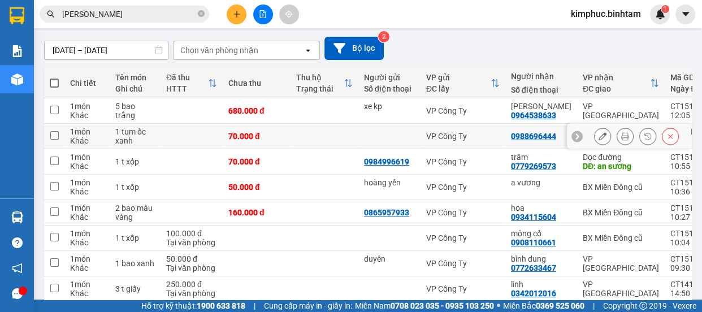
click at [55, 140] on td at bounding box center [54, 136] width 20 height 25
checkbox input "true"
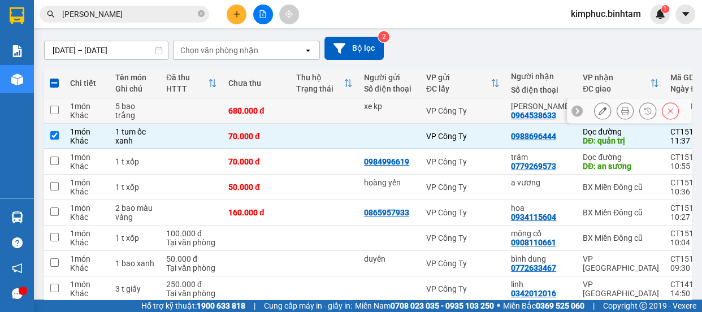
click at [54, 107] on input "checkbox" at bounding box center [54, 110] width 8 height 8
checkbox input "true"
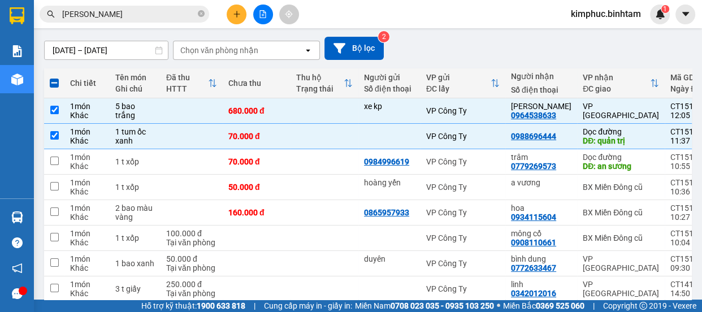
scroll to position [0, 0]
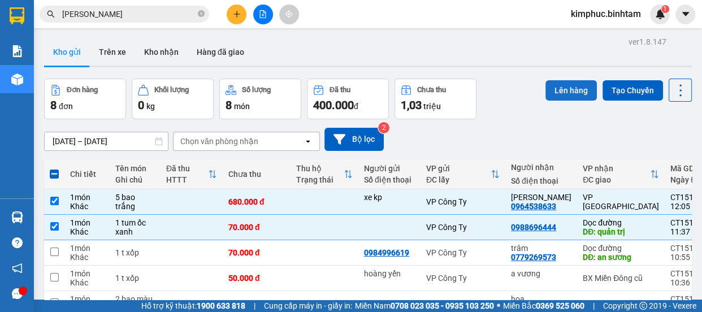
click at [561, 85] on button "Lên hàng" at bounding box center [571, 90] width 51 height 20
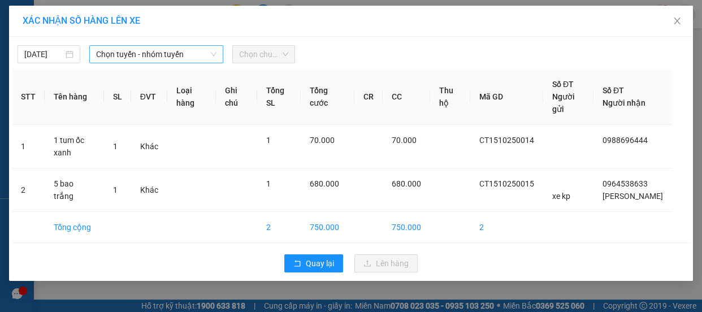
click at [144, 51] on span "Chọn tuyến - nhóm tuyến" at bounding box center [156, 54] width 120 height 17
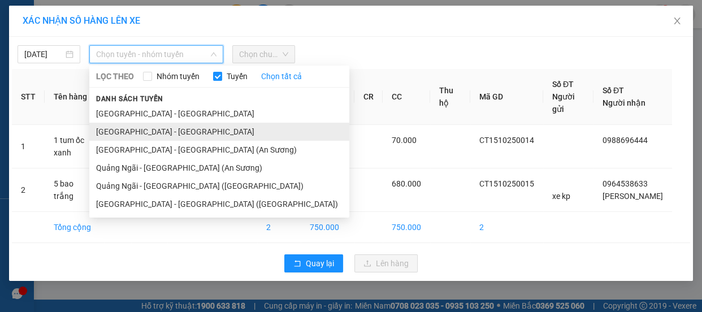
click at [125, 133] on li "Quảng Ngãi - Hà Nội" at bounding box center [219, 132] width 260 height 18
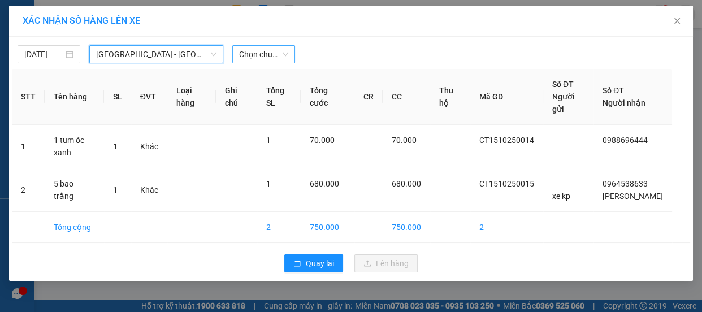
click at [265, 53] on span "Chọn chuyến" at bounding box center [263, 54] width 49 height 17
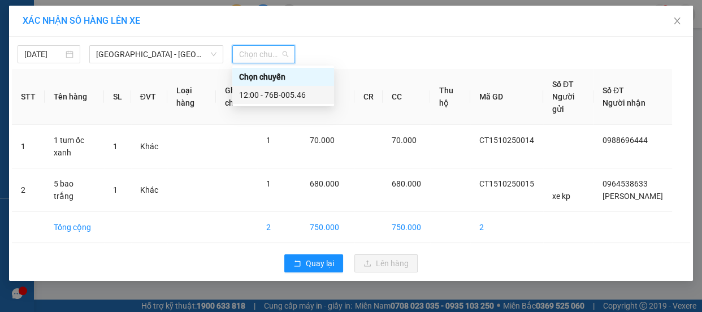
click at [266, 96] on div "12:00 - 76B-005.46" at bounding box center [283, 95] width 88 height 12
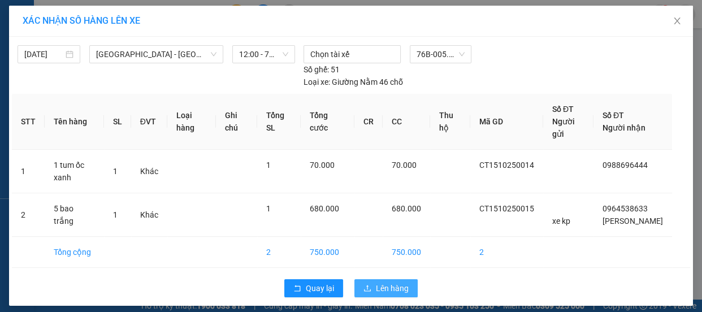
click at [392, 290] on span "Lên hàng" at bounding box center [392, 288] width 33 height 12
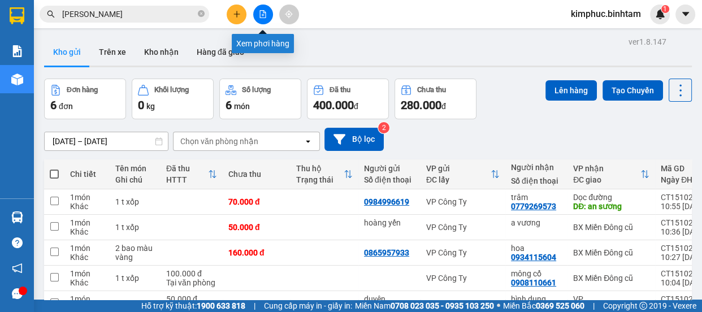
click at [265, 14] on icon "file-add" at bounding box center [263, 14] width 8 height 8
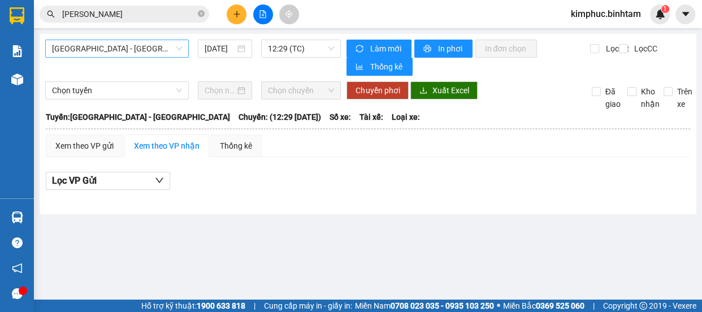
click at [107, 45] on span "Hà Nội - Quảng Ngãi" at bounding box center [117, 48] width 130 height 17
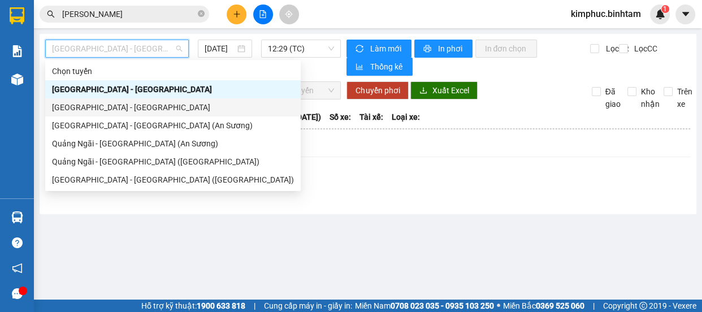
click at [101, 109] on div "Quảng Ngãi - Hà Nội" at bounding box center [173, 107] width 242 height 12
type input "15/10/2025"
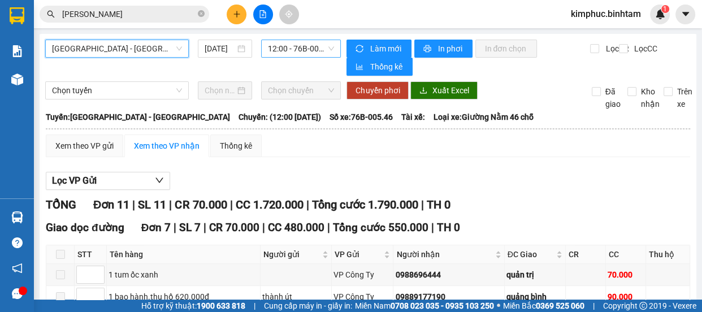
click at [287, 54] on span "12:00 - 76B-005.46" at bounding box center [301, 48] width 66 height 17
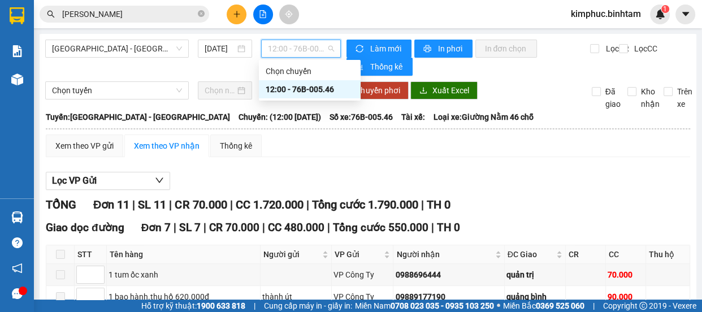
click at [292, 93] on div "12:00 - 76B-005.46" at bounding box center [310, 89] width 88 height 12
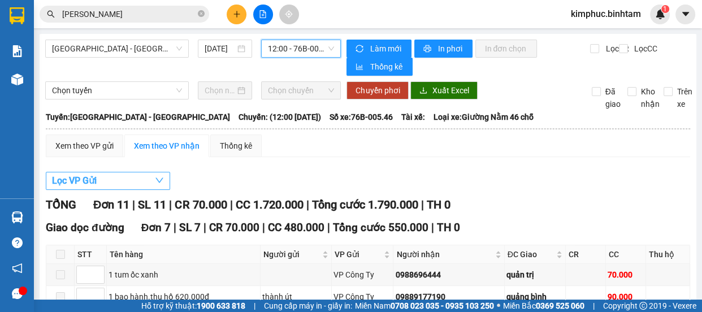
click at [76, 181] on span "Lọc VP Gửi" at bounding box center [74, 181] width 45 height 14
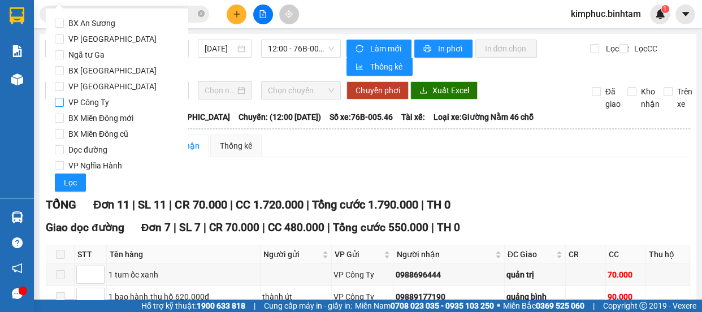
click at [62, 102] on input "VP Công Ty" at bounding box center [59, 102] width 9 height 9
checkbox input "true"
click at [70, 190] on button "Lọc" at bounding box center [70, 183] width 31 height 18
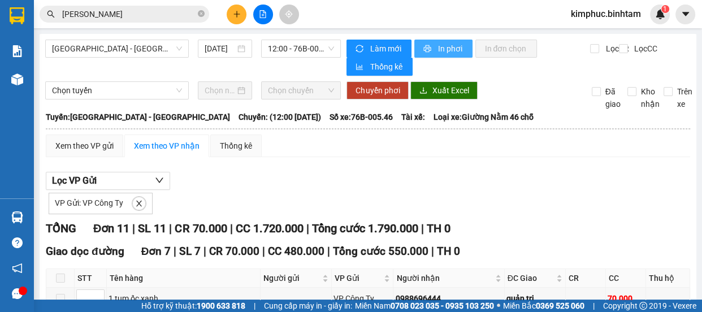
click at [438, 49] on span "In phơi" at bounding box center [451, 48] width 26 height 12
click at [235, 11] on icon "plus" at bounding box center [237, 14] width 8 height 8
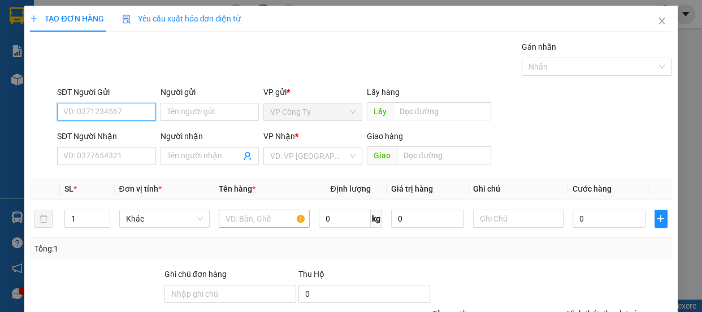
click at [113, 112] on input "SĐT Người Gửi" at bounding box center [106, 112] width 99 height 18
type input "0937347404"
click at [126, 110] on input "0937347404" at bounding box center [106, 112] width 99 height 18
click at [124, 127] on div "0937347404" at bounding box center [106, 135] width 98 height 18
type input "0355147412"
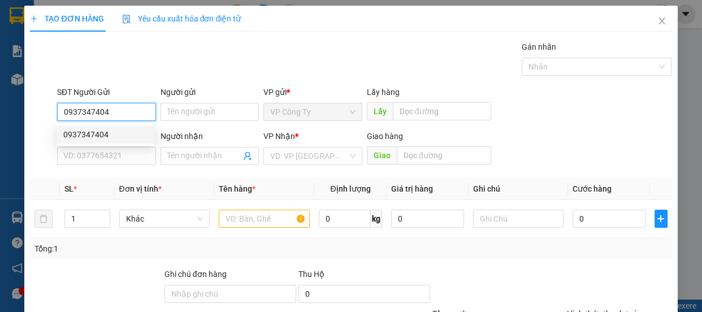
type input "nhi"
type input "140.000"
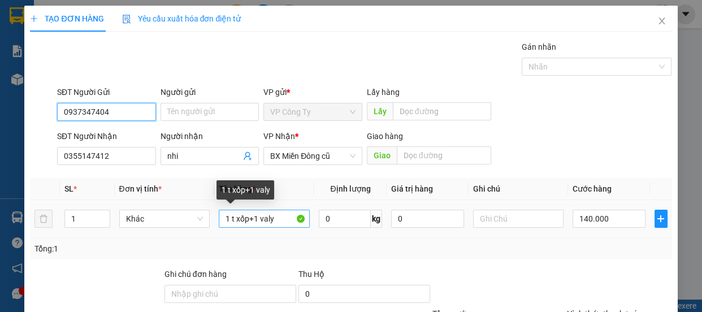
type input "0937347404"
click at [276, 221] on input "1 t xốp+1 valy" at bounding box center [264, 219] width 91 height 18
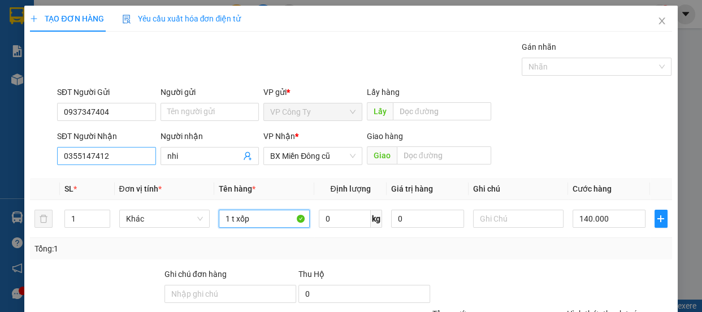
type input "1 t xốp"
click at [123, 157] on input "0355147412" at bounding box center [106, 156] width 99 height 18
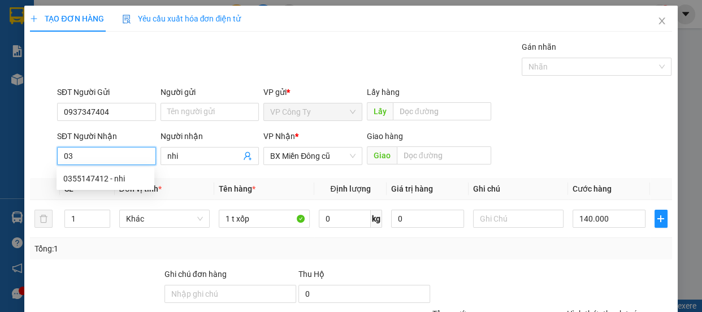
type input "0"
click at [103, 198] on div "0903842127 - nhung" at bounding box center [105, 197] width 84 height 12
type input "0903842127"
type input "nhung"
type input "70.000"
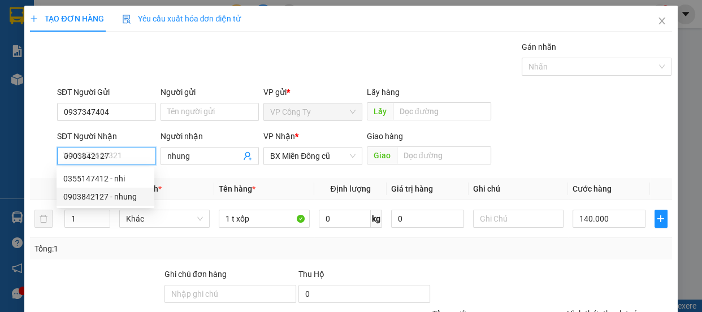
type input "70.000"
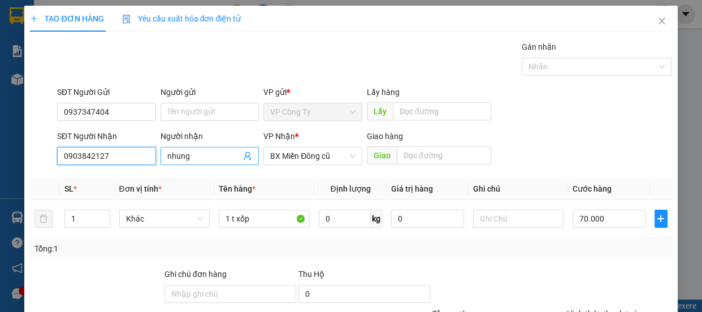
type input "0903842127"
click at [200, 153] on input "nhung" at bounding box center [204, 156] width 74 height 12
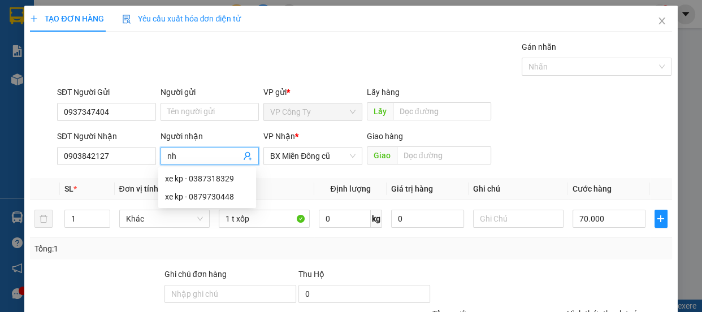
type input "n"
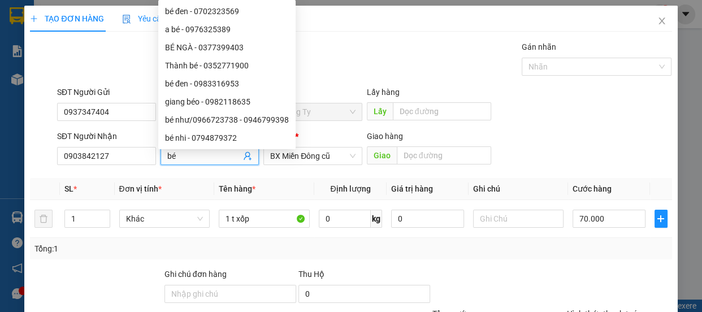
scroll to position [106, 0]
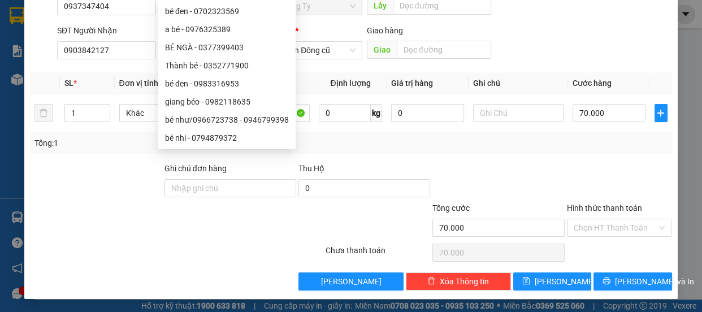
type input "bé"
click at [609, 289] on div "TẠO ĐƠN HÀNG Yêu cầu xuất hóa đơn điện tử Transit Pickup Surcharge Ids Transit …" at bounding box center [350, 99] width 653 height 399
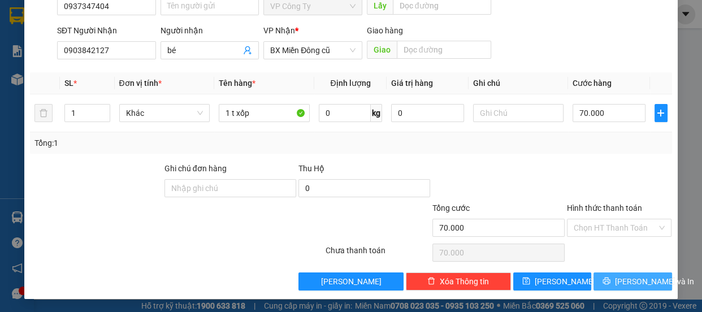
click at [611, 284] on icon "printer" at bounding box center [607, 281] width 8 height 8
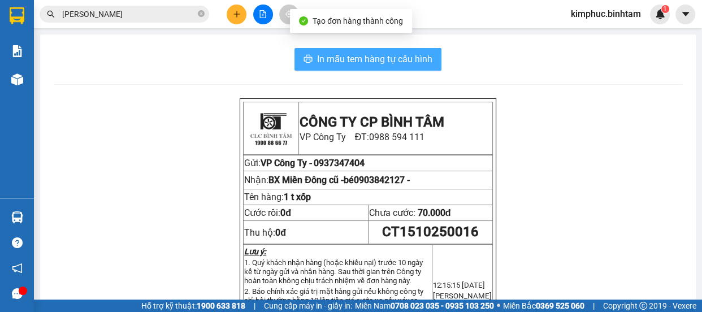
click at [323, 60] on span "In mẫu tem hàng tự cấu hình" at bounding box center [374, 59] width 115 height 14
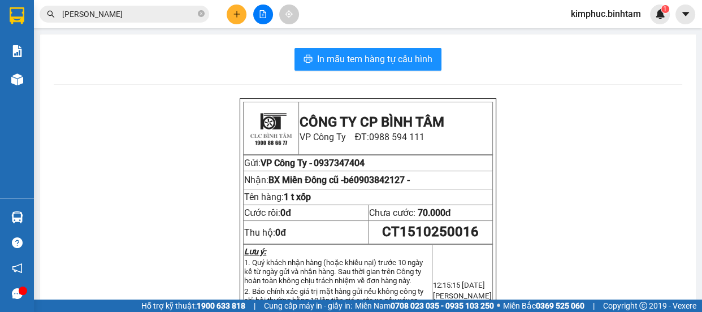
click at [146, 11] on input "minh anh" at bounding box center [128, 14] width 133 height 12
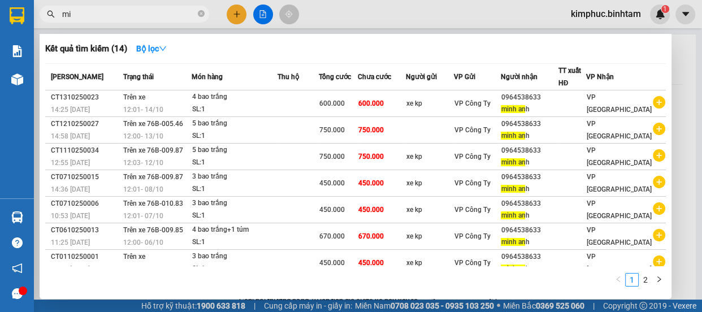
type input "m"
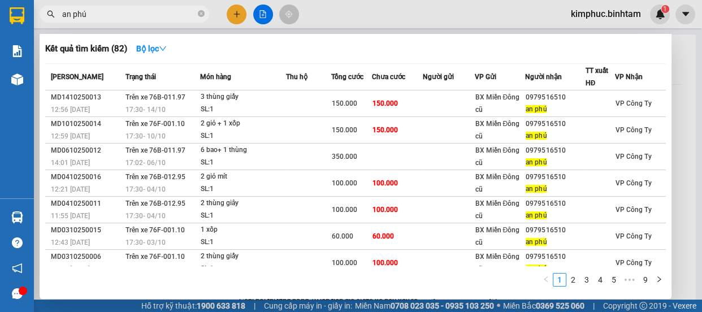
type input "an phú"
click at [671, 56] on div "Kết quả tìm kiếm ( 82 ) Bộ lọc Mã ĐH Trạng thái Món hàng Thu hộ Tổng cước Chưa …" at bounding box center [356, 166] width 632 height 265
click at [683, 59] on div at bounding box center [351, 156] width 702 height 312
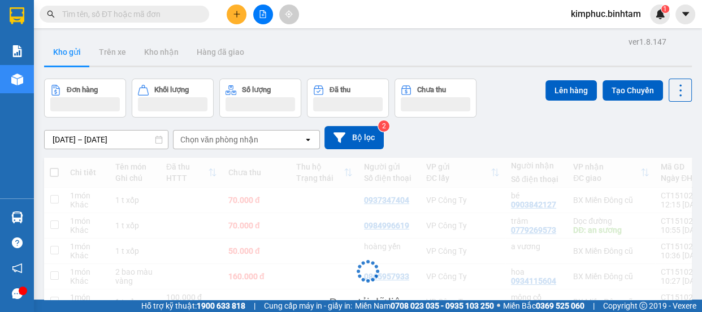
click at [228, 18] on button at bounding box center [237, 15] width 20 height 20
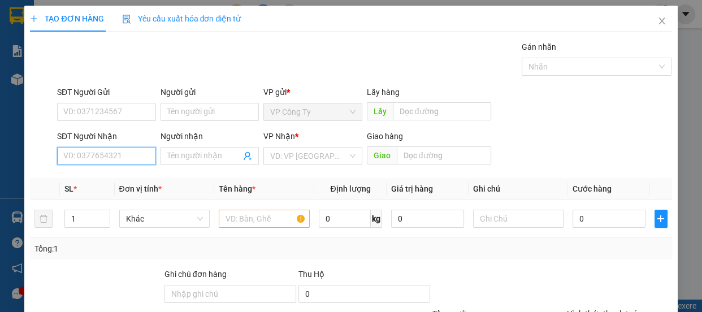
click at [115, 155] on input "SĐT Người Nhận" at bounding box center [106, 156] width 99 height 18
type input "0938658151"
click at [119, 157] on input "0938658151" at bounding box center [106, 156] width 99 height 18
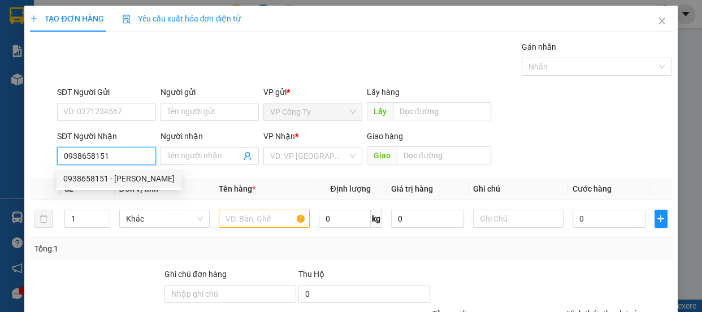
click at [122, 181] on div "0938658151 - [PERSON_NAME]" at bounding box center [118, 178] width 111 height 12
type input "hương"
type input "70.000"
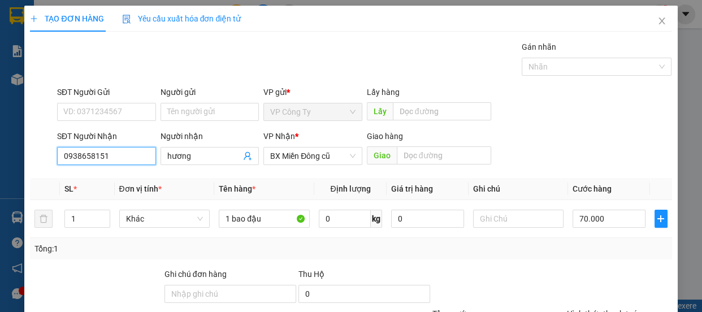
scroll to position [102, 0]
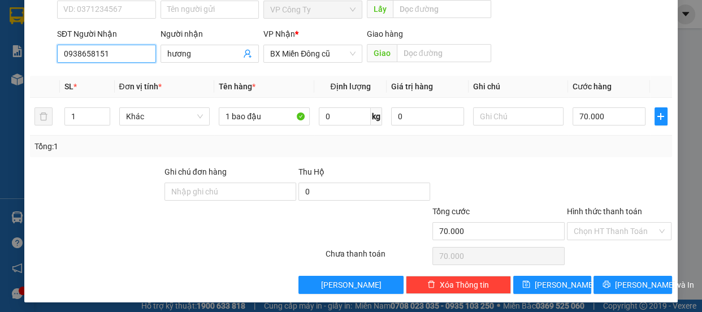
type input "0938658151"
click at [588, 213] on label "Hình thức thanh toán" at bounding box center [604, 211] width 75 height 9
click at [588, 223] on input "Hình thức thanh toán" at bounding box center [616, 231] width 84 height 17
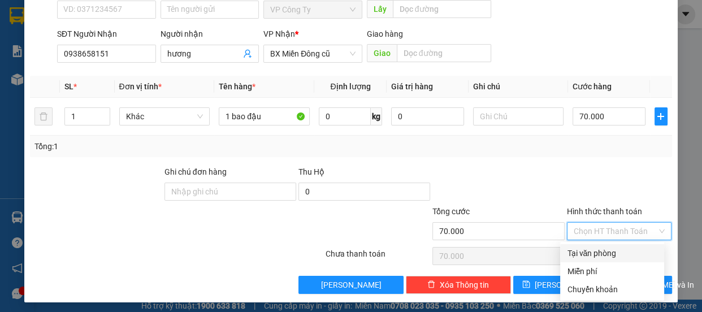
click at [607, 258] on div "Tại văn phòng" at bounding box center [612, 253] width 90 height 12
type input "0"
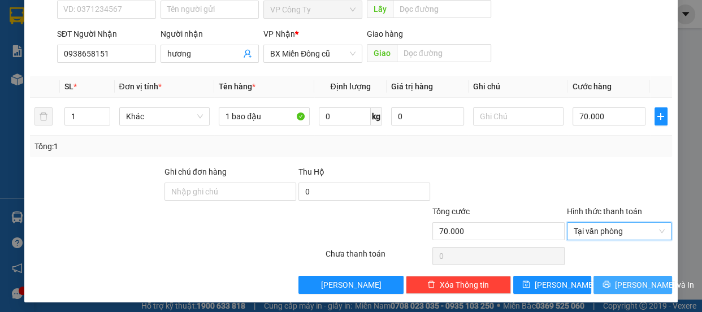
click at [614, 282] on button "[PERSON_NAME] và In" at bounding box center [633, 285] width 78 height 18
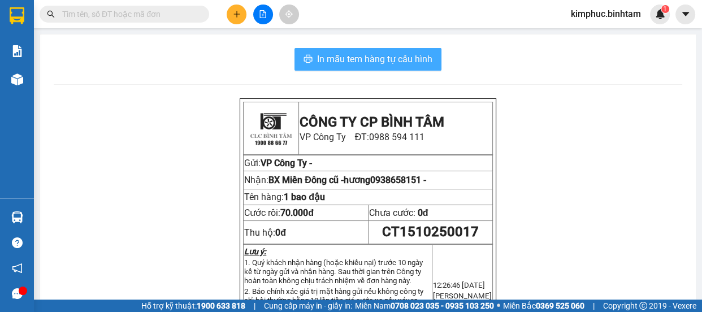
click at [406, 57] on span "In mẫu tem hàng tự cấu hình" at bounding box center [374, 59] width 115 height 14
click at [405, 57] on span "In mẫu tem hàng tự cấu hình" at bounding box center [374, 59] width 115 height 14
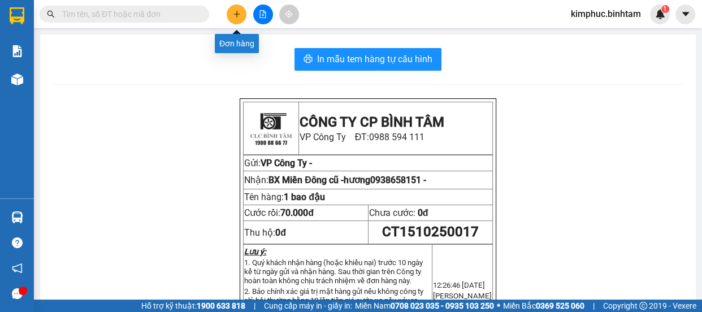
click at [237, 16] on icon "plus" at bounding box center [237, 14] width 8 height 8
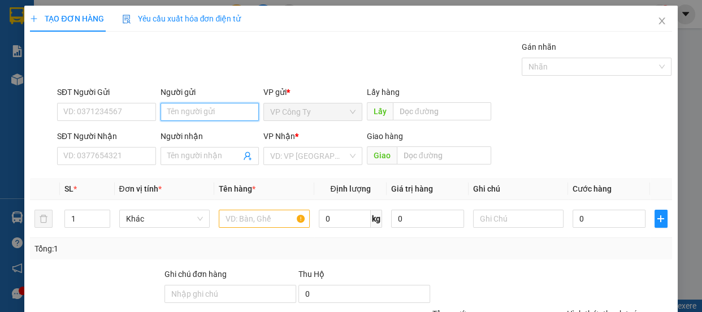
click at [168, 113] on input "Người gửi" at bounding box center [210, 112] width 99 height 18
type input "dương"
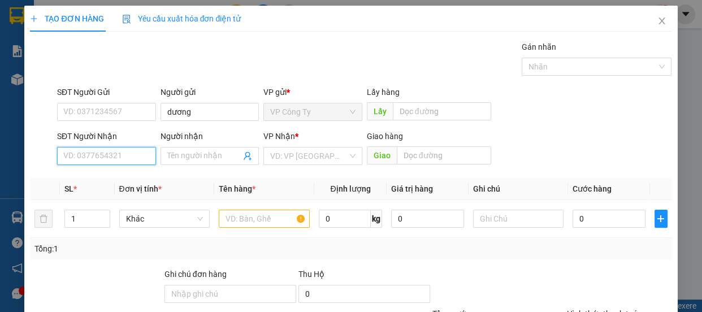
click at [103, 159] on input "SĐT Người Nhận" at bounding box center [106, 156] width 99 height 18
type input "0977155171"
click at [119, 157] on input "0977155171" at bounding box center [106, 156] width 99 height 18
click at [128, 178] on div "0977155171 - vân" at bounding box center [105, 178] width 84 height 12
type input "vân"
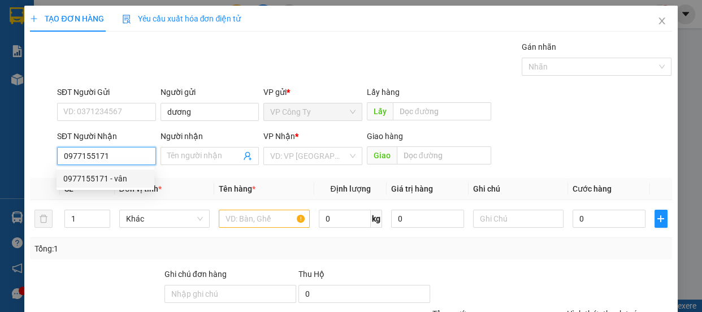
type input "an sương"
type input "80.000"
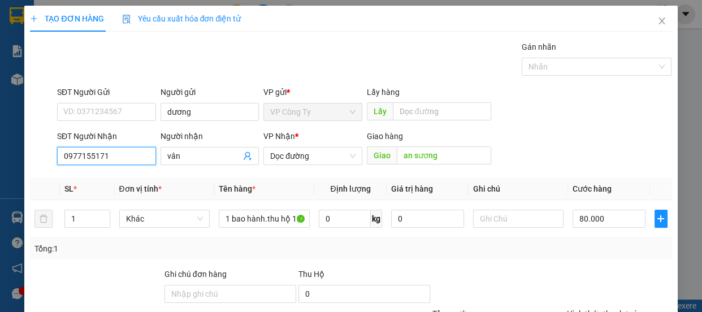
scroll to position [106, 0]
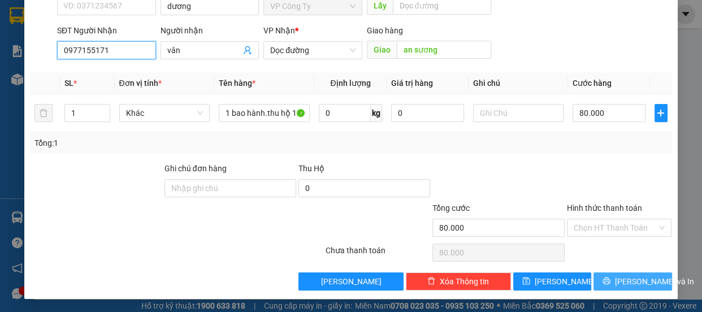
type input "0977155171"
click at [624, 282] on span "[PERSON_NAME] và In" at bounding box center [654, 281] width 79 height 12
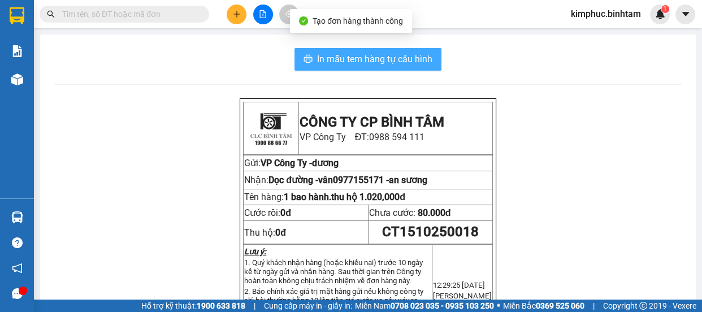
click at [371, 58] on span "In mẫu tem hàng tự cấu hình" at bounding box center [374, 59] width 115 height 14
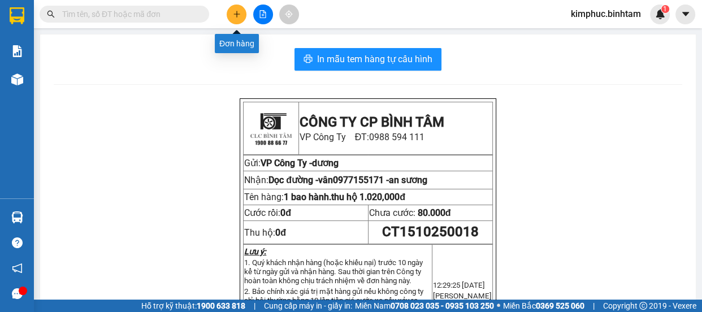
click at [237, 16] on icon "plus" at bounding box center [236, 14] width 1 height 6
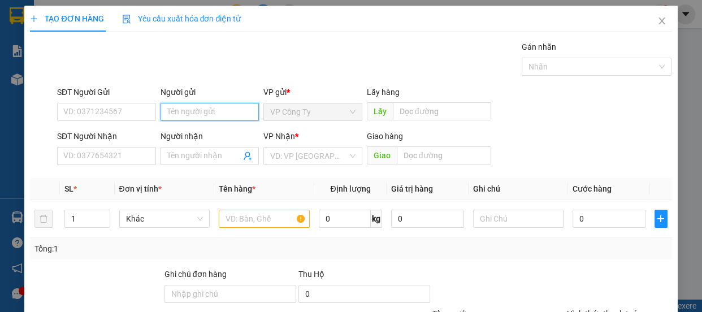
click at [170, 110] on input "Người gửi" at bounding box center [210, 112] width 99 height 18
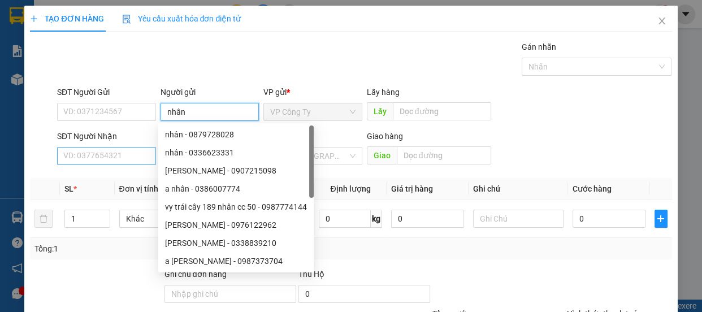
type input "nhân"
click at [90, 155] on input "SĐT Người Nhận" at bounding box center [106, 156] width 99 height 18
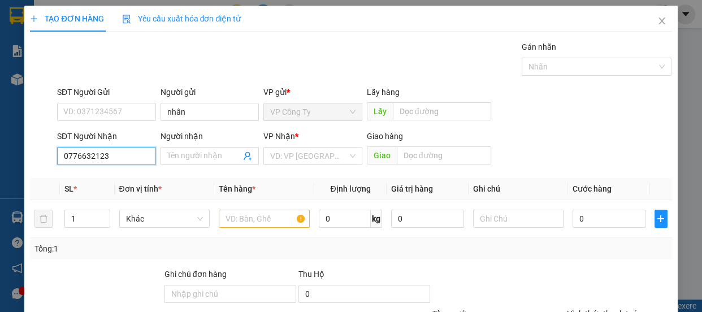
click at [123, 153] on input "0776632123" at bounding box center [106, 156] width 99 height 18
click at [123, 154] on input "0776632123" at bounding box center [106, 156] width 99 height 18
click at [124, 156] on input "0776632123" at bounding box center [106, 156] width 99 height 18
click at [126, 158] on input "0776632123" at bounding box center [106, 156] width 99 height 18
click at [127, 159] on input "0776632123" at bounding box center [106, 156] width 99 height 18
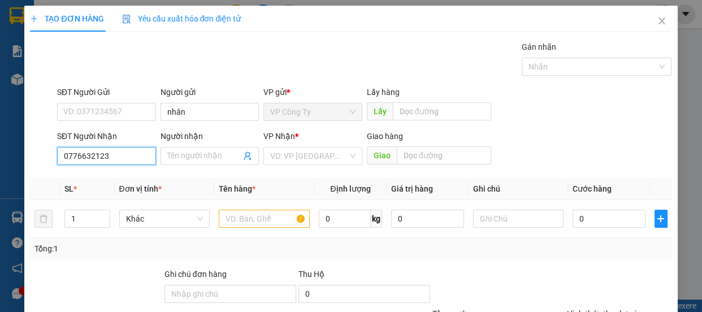
click at [134, 159] on input "0776632123" at bounding box center [106, 156] width 99 height 18
type input "0776632123"
click at [283, 157] on input "search" at bounding box center [308, 156] width 77 height 17
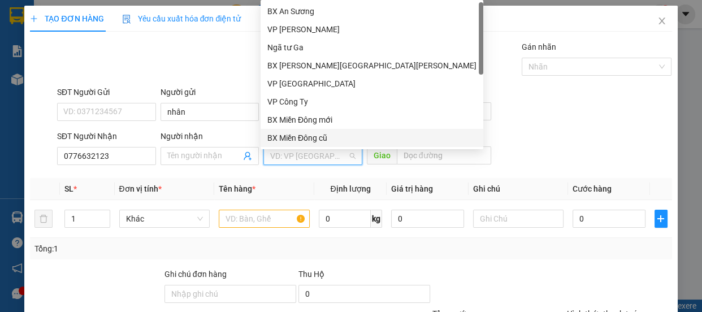
click at [285, 144] on div "BX Miền Đông cũ" at bounding box center [372, 138] width 223 height 18
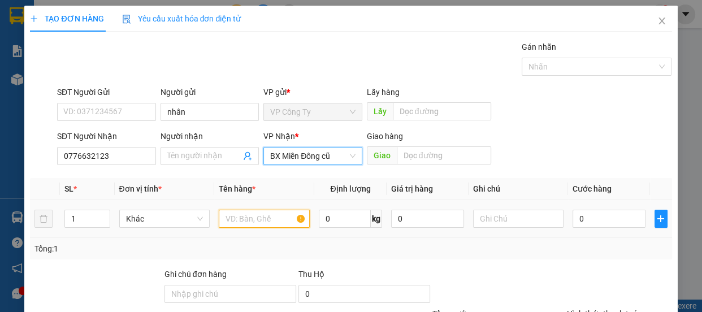
click at [237, 221] on input "text" at bounding box center [264, 219] width 91 height 18
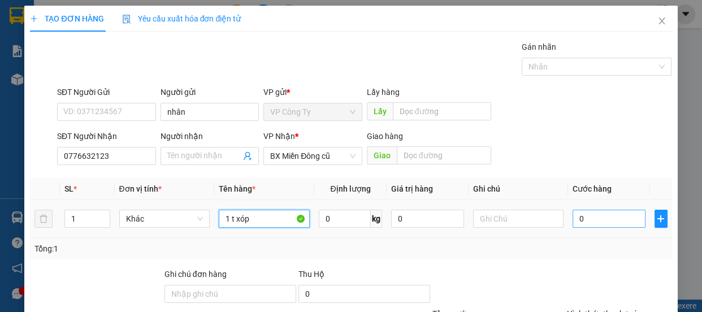
type input "1 t xóp"
click at [573, 219] on input "0" at bounding box center [609, 219] width 73 height 18
type input "10"
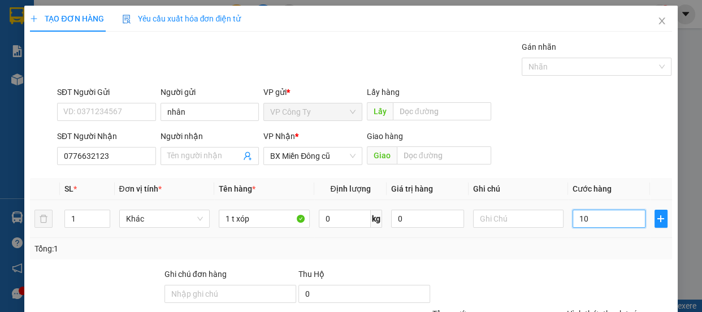
type input "120"
type input "1.200"
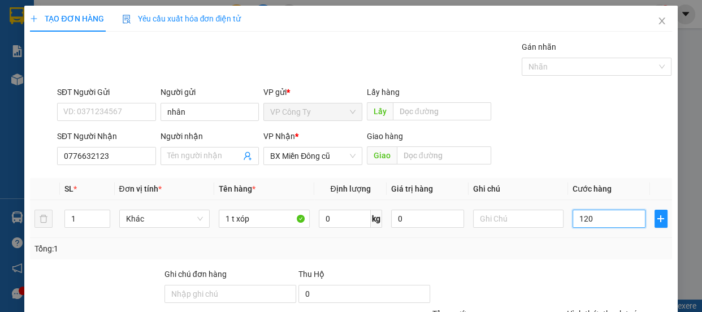
type input "1.200"
type input "12.000"
type input "120.000"
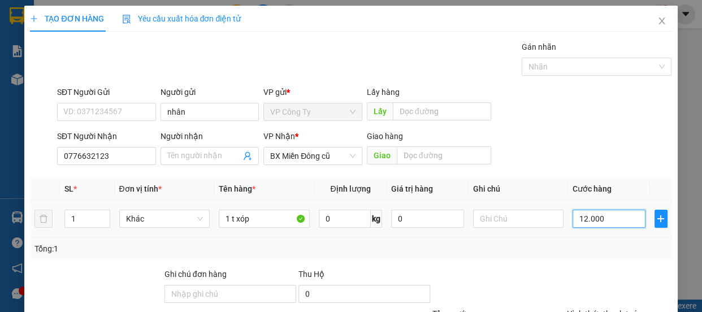
type input "120.000"
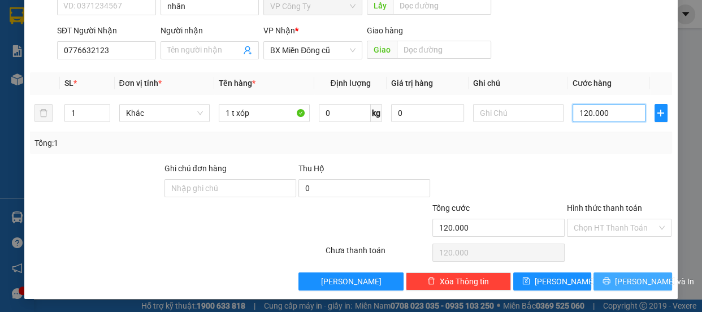
type input "120.000"
click at [629, 278] on span "[PERSON_NAME] và In" at bounding box center [654, 281] width 79 height 12
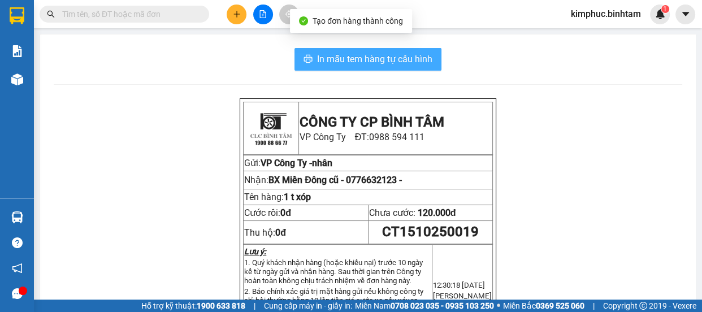
click at [408, 58] on span "In mẫu tem hàng tự cấu hình" at bounding box center [374, 59] width 115 height 14
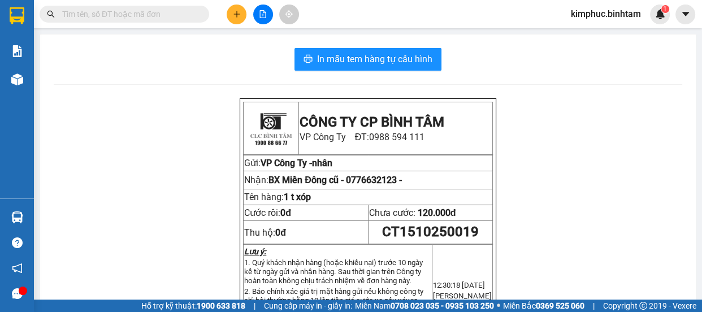
scroll to position [51, 0]
